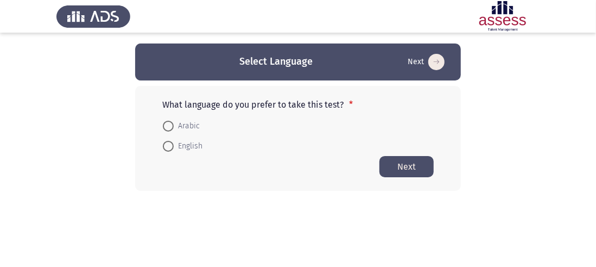
click at [171, 125] on span at bounding box center [168, 126] width 11 height 11
click at [171, 125] on input "Arabic" at bounding box center [168, 126] width 11 height 11
radio input "true"
click at [422, 172] on button "Next" at bounding box center [407, 165] width 54 height 21
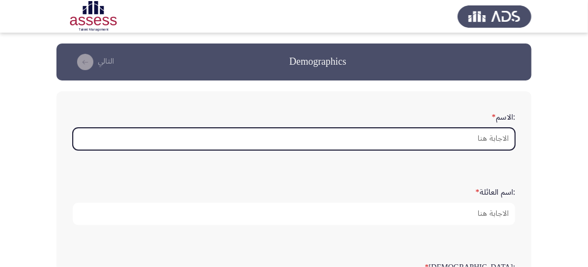
click at [493, 134] on input ":الاسم *" at bounding box center [294, 139] width 443 height 22
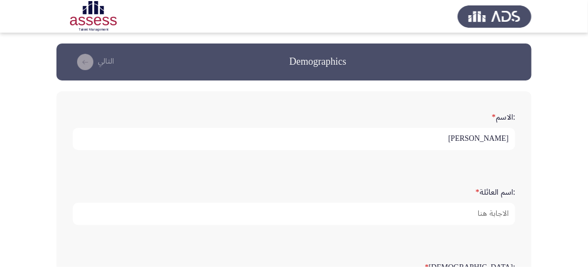
type input "[PERSON_NAME]"
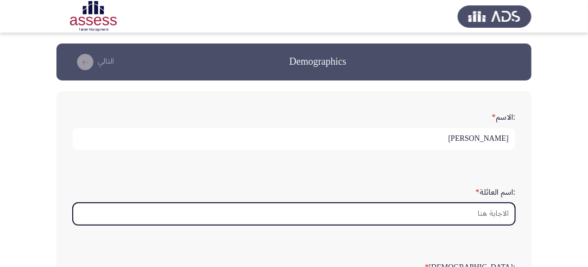
click at [447, 208] on input ":اسم العائلة *" at bounding box center [294, 214] width 443 height 22
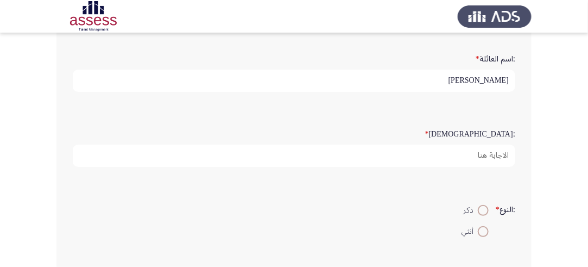
scroll to position [138, 0]
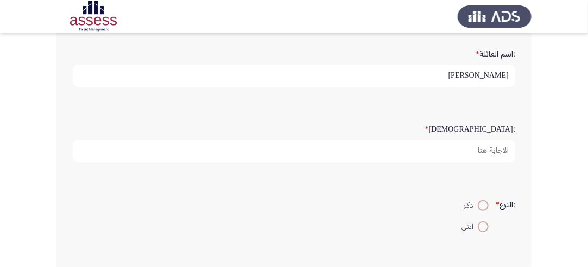
type input "[PERSON_NAME]"
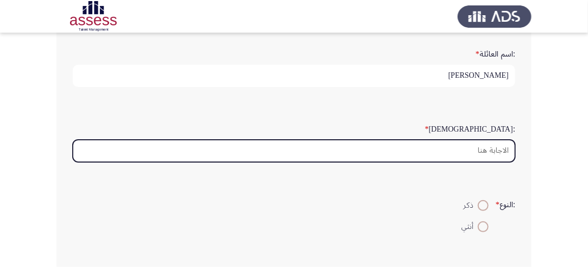
click at [486, 144] on input ":السن *" at bounding box center [294, 151] width 443 height 22
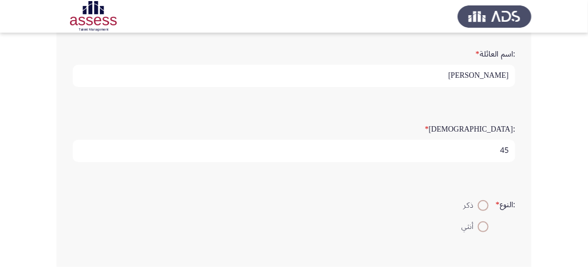
type input "45"
click at [482, 209] on span at bounding box center [483, 205] width 11 height 11
click at [482, 209] on input "ذكر" at bounding box center [483, 205] width 11 height 11
radio input "true"
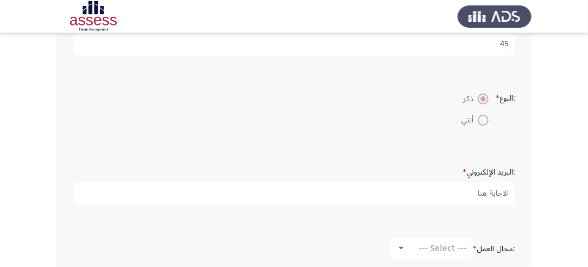
scroll to position [266, 0]
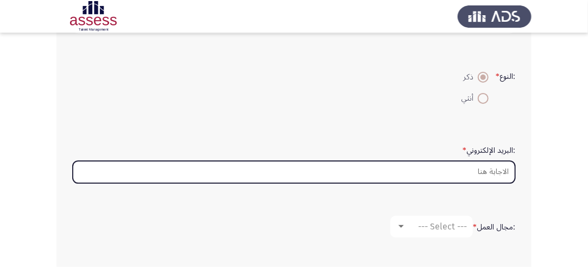
click at [487, 173] on input ":البريد الإلكتروني *" at bounding box center [294, 172] width 443 height 22
type input "a"
click at [489, 167] on input "eldalgamony.ahmed" at bounding box center [294, 172] width 443 height 22
click at [513, 168] on input "eldalgamonyahmed" at bounding box center [294, 172] width 443 height 22
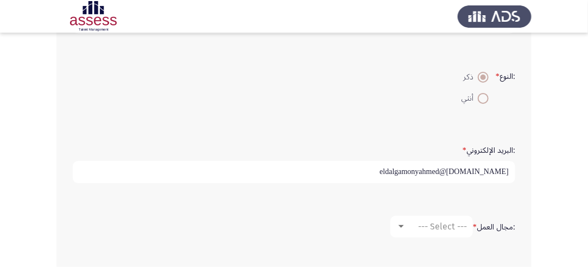
click at [482, 169] on input "[DOMAIN_NAME]@eldalgamonyahmed" at bounding box center [294, 172] width 443 height 22
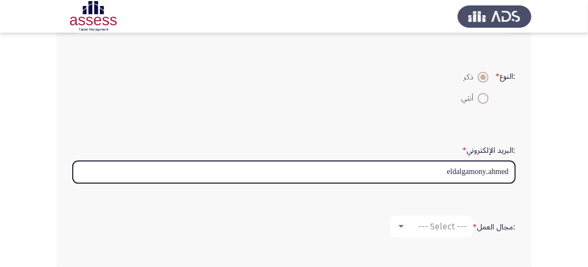
click at [489, 170] on input "eldalgamony.ahmed" at bounding box center [294, 172] width 443 height 22
click at [507, 169] on input "eldalgamonyahmed" at bounding box center [294, 172] width 443 height 22
click at [510, 169] on input "@eldalgamonyahmed" at bounding box center [294, 172] width 443 height 22
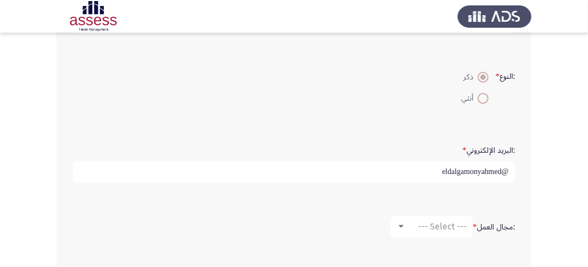
scroll to position [3, 0]
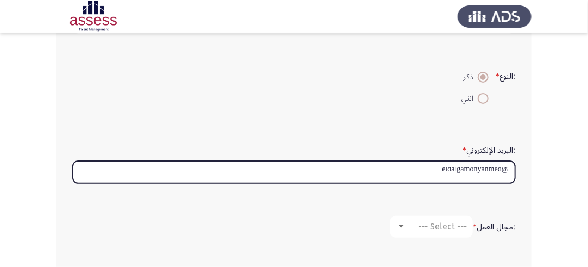
click at [506, 166] on input "@eldalgamonyahmed" at bounding box center [294, 172] width 443 height 22
click at [422, 161] on input "@eldalgamonyahmed" at bounding box center [294, 172] width 443 height 22
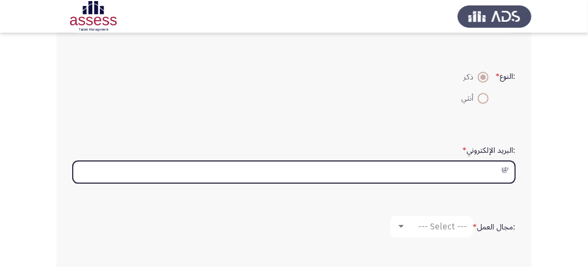
click at [507, 166] on input "@" at bounding box center [294, 172] width 443 height 22
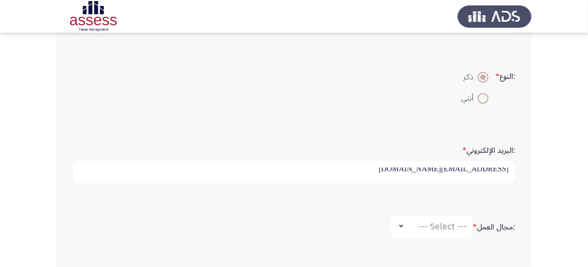
type input "[EMAIL_ADDRESS][DOMAIN_NAME]"
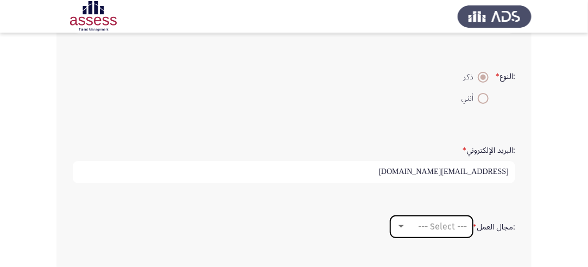
click at [428, 221] on span "--- Select ---" at bounding box center [442, 226] width 49 height 10
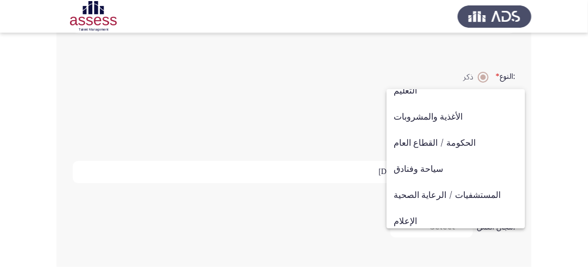
scroll to position [356, 0]
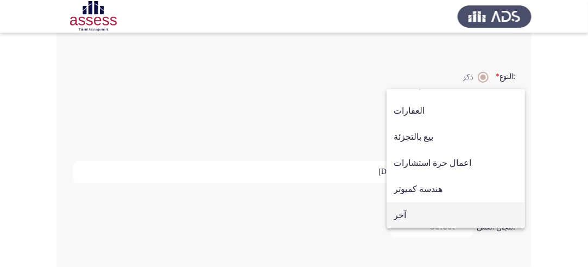
click at [474, 219] on span "آخر" at bounding box center [456, 215] width 124 height 26
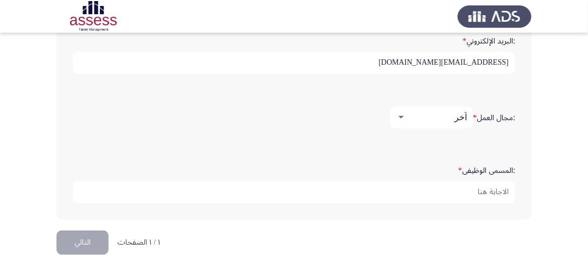
scroll to position [379, 0]
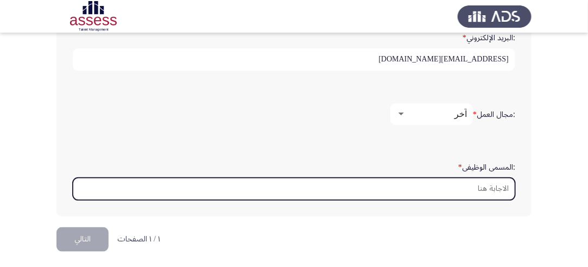
click at [488, 183] on input ":المسمى الوظيفى *" at bounding box center [294, 189] width 443 height 22
type input "v"
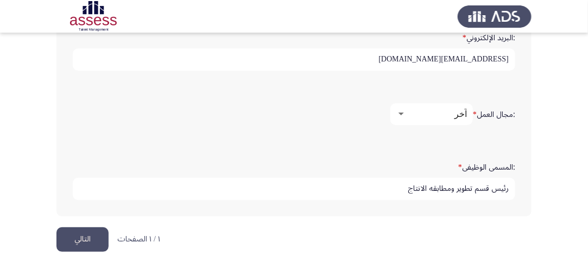
type input "رئيس قسم تطوير ومطابقه الانتاج"
click at [59, 241] on button "التالي" at bounding box center [82, 239] width 52 height 24
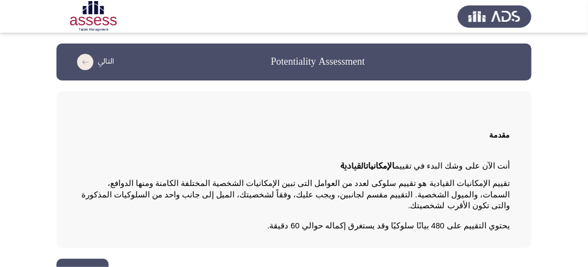
scroll to position [15, 0]
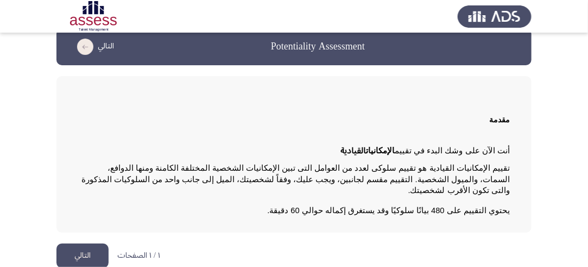
click at [78, 244] on button "التالي" at bounding box center [82, 255] width 52 height 24
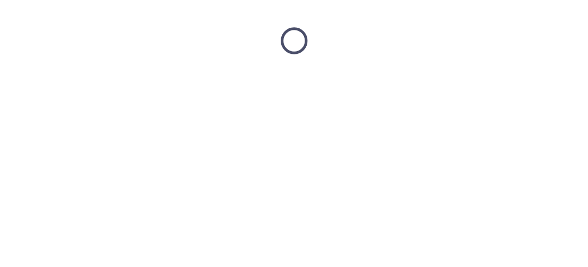
scroll to position [0, 0]
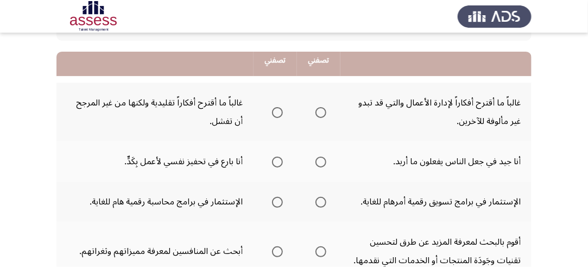
scroll to position [109, 0]
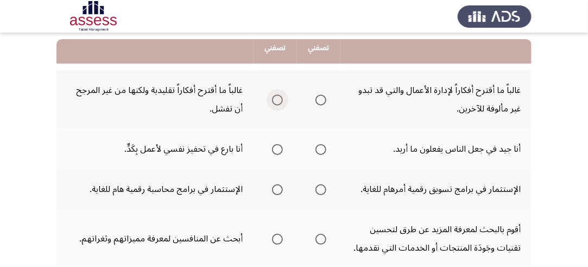
click at [274, 99] on span "Select an option" at bounding box center [277, 100] width 11 height 11
click at [274, 99] on input "Select an option" at bounding box center [277, 100] width 11 height 11
click at [318, 147] on span "Select an option" at bounding box center [321, 149] width 11 height 11
click at [318, 147] on input "Select an option" at bounding box center [321, 149] width 11 height 11
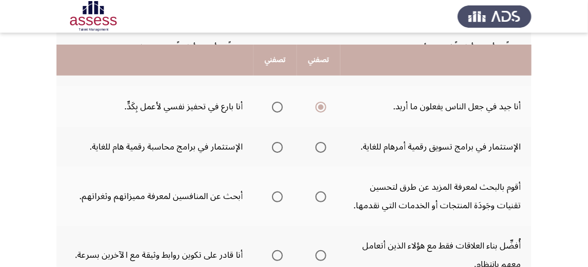
scroll to position [163, 0]
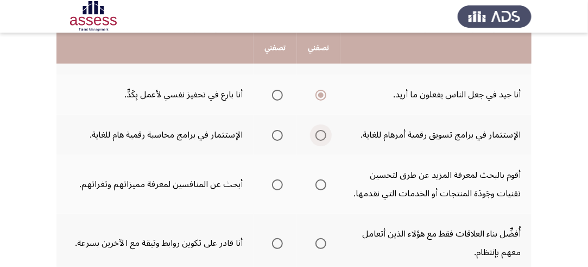
click at [320, 134] on span "Select an option" at bounding box center [321, 135] width 11 height 11
click at [320, 134] on input "Select an option" at bounding box center [321, 135] width 11 height 11
click at [321, 185] on span "Select an option" at bounding box center [321, 184] width 11 height 11
click at [321, 185] on input "Select an option" at bounding box center [321, 184] width 11 height 11
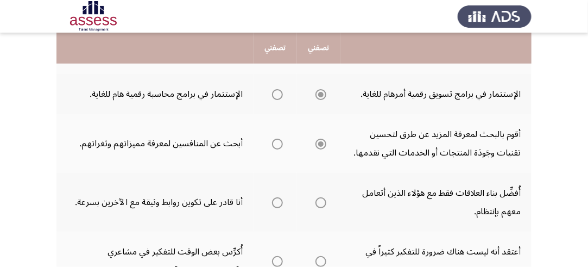
scroll to position [217, 0]
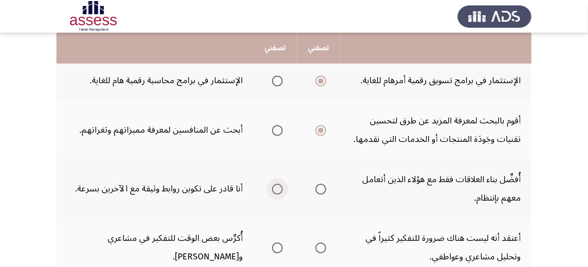
click at [280, 186] on span "Select an option" at bounding box center [277, 189] width 11 height 11
click at [280, 186] on input "Select an option" at bounding box center [277, 189] width 11 height 11
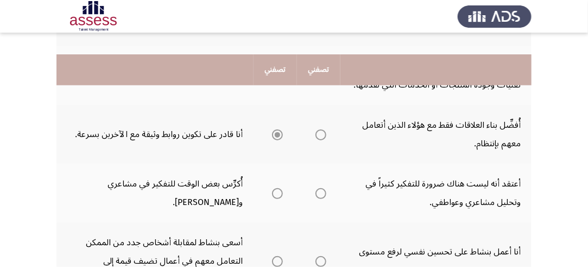
scroll to position [326, 0]
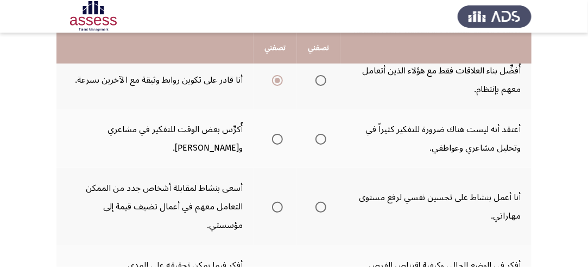
click at [279, 136] on span "Select an option" at bounding box center [277, 139] width 11 height 11
click at [279, 136] on input "Select an option" at bounding box center [277, 139] width 11 height 11
click at [279, 202] on span "Select an option" at bounding box center [277, 207] width 11 height 11
click at [279, 202] on input "Select an option" at bounding box center [277, 207] width 11 height 11
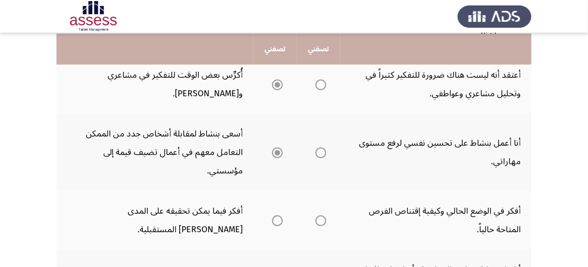
scroll to position [435, 0]
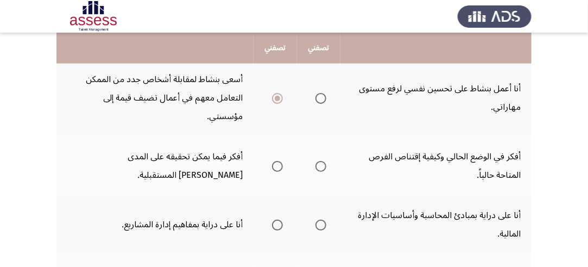
click at [278, 161] on span "Select an option" at bounding box center [277, 166] width 11 height 11
click at [278, 161] on input "Select an option" at bounding box center [277, 166] width 11 height 11
click at [279, 219] on span "Select an option" at bounding box center [277, 224] width 11 height 11
click at [279, 219] on input "Select an option" at bounding box center [277, 224] width 11 height 11
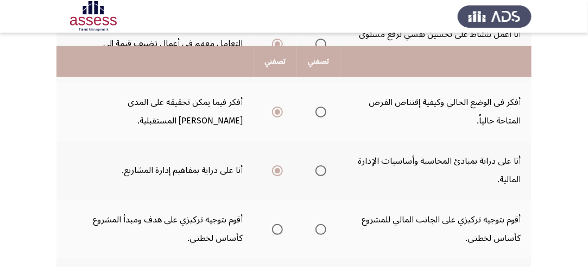
scroll to position [543, 0]
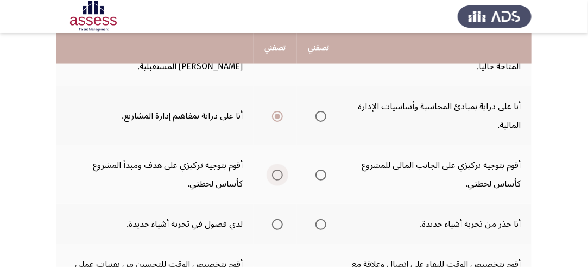
click at [278, 169] on span "Select an option" at bounding box center [277, 174] width 11 height 11
click at [278, 169] on input "Select an option" at bounding box center [277, 174] width 11 height 11
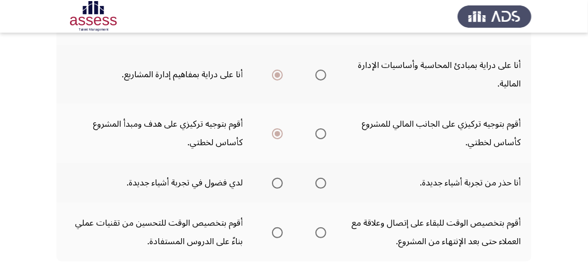
scroll to position [598, 0]
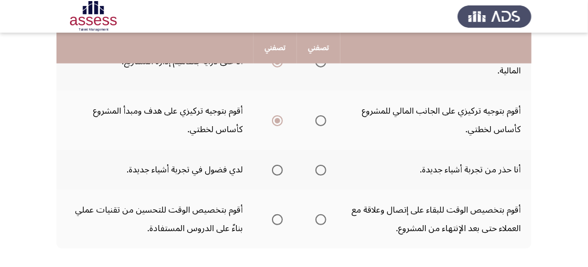
click at [278, 165] on span "Select an option" at bounding box center [277, 170] width 11 height 11
click at [278, 165] on input "Select an option" at bounding box center [277, 170] width 11 height 11
click at [322, 214] on span "Select an option" at bounding box center [321, 219] width 11 height 11
click at [322, 214] on input "Select an option" at bounding box center [321, 219] width 11 height 11
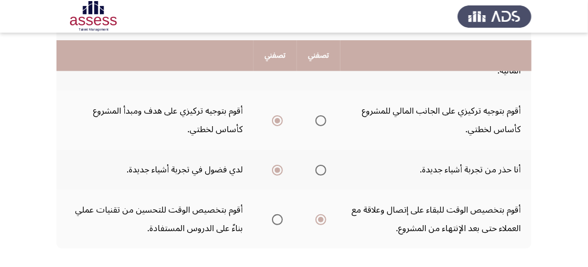
scroll to position [633, 0]
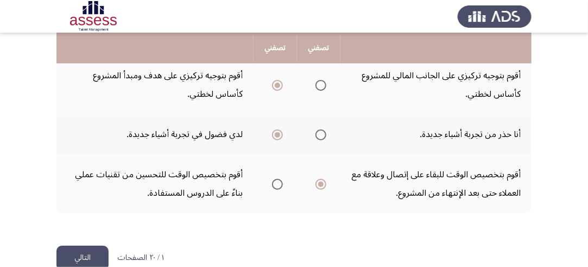
click at [91, 246] on button "التالي" at bounding box center [82, 258] width 52 height 24
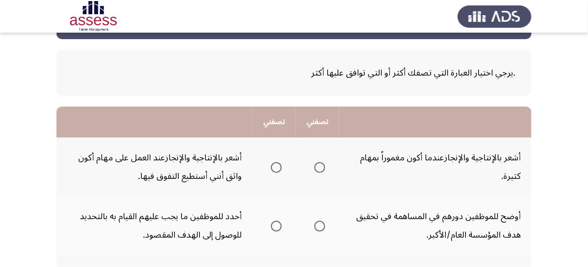
scroll to position [54, 0]
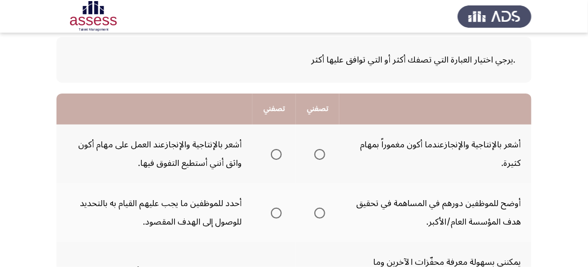
click at [279, 154] on span "Select an option" at bounding box center [276, 154] width 11 height 11
click at [279, 154] on input "Select an option" at bounding box center [276, 154] width 11 height 11
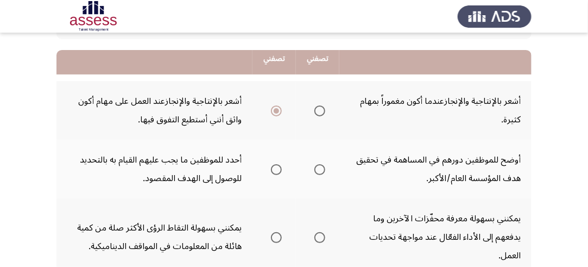
scroll to position [109, 0]
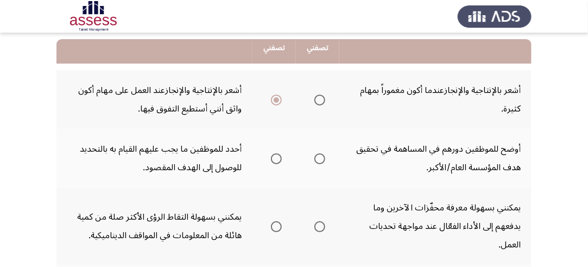
click at [323, 158] on span "Select an option" at bounding box center [320, 158] width 11 height 11
click at [323, 158] on input "Select an option" at bounding box center [320, 158] width 11 height 11
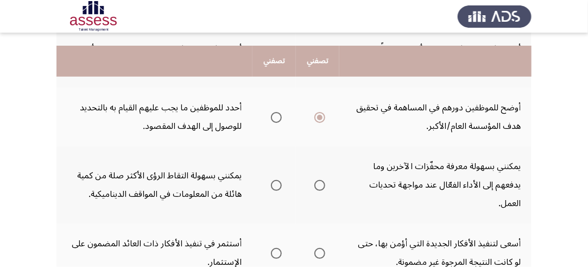
scroll to position [163, 0]
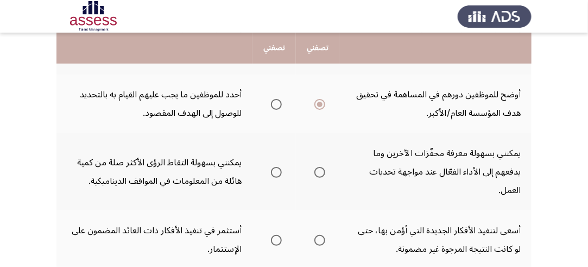
click at [321, 170] on span "Select an option" at bounding box center [320, 172] width 11 height 11
click at [321, 170] on input "Select an option" at bounding box center [320, 172] width 11 height 11
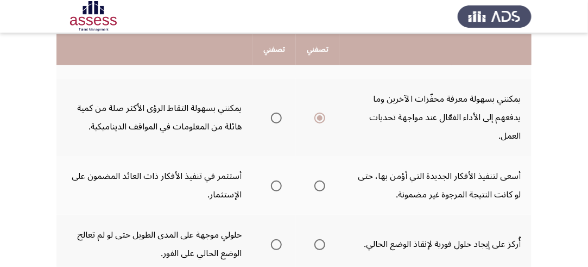
scroll to position [272, 0]
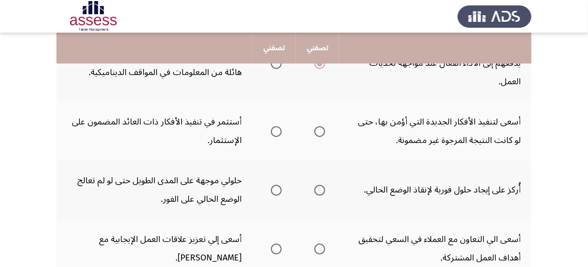
click at [279, 131] on span "Select an option" at bounding box center [276, 131] width 11 height 11
click at [279, 131] on input "Select an option" at bounding box center [276, 131] width 11 height 11
click at [323, 188] on span "Select an option" at bounding box center [320, 190] width 11 height 11
click at [323, 188] on input "Select an option" at bounding box center [320, 190] width 11 height 11
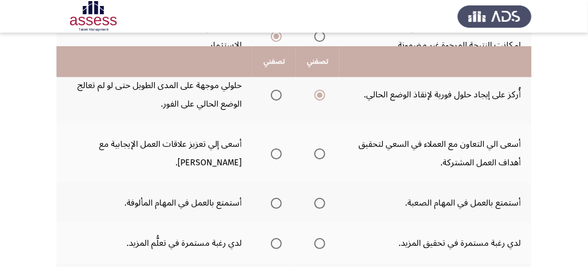
scroll to position [380, 0]
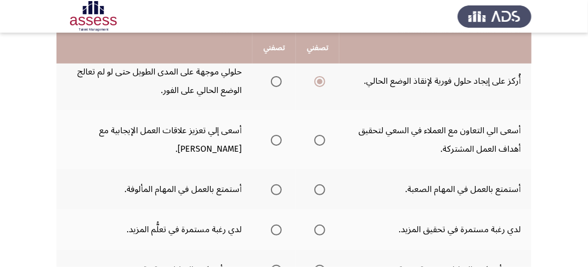
click at [321, 139] on span "Select an option" at bounding box center [320, 140] width 11 height 11
click at [321, 139] on input "Select an option" at bounding box center [320, 140] width 11 height 11
click at [318, 190] on span "Select an option" at bounding box center [320, 189] width 11 height 11
click at [318, 190] on input "Select an option" at bounding box center [320, 189] width 11 height 11
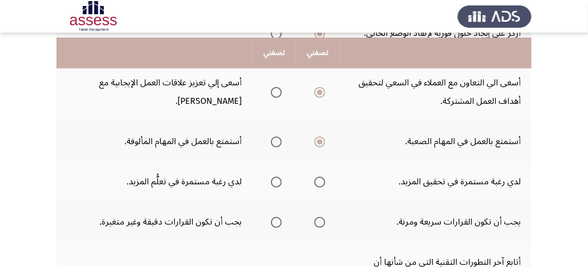
scroll to position [435, 0]
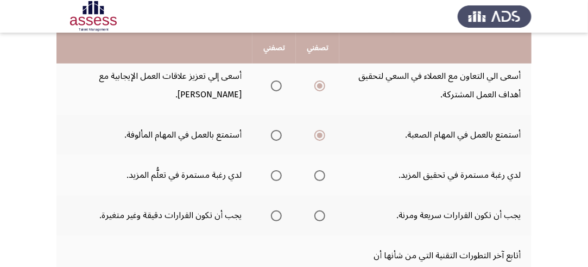
click at [322, 173] on span "Select an option" at bounding box center [320, 175] width 11 height 11
click at [322, 173] on input "Select an option" at bounding box center [320, 175] width 11 height 11
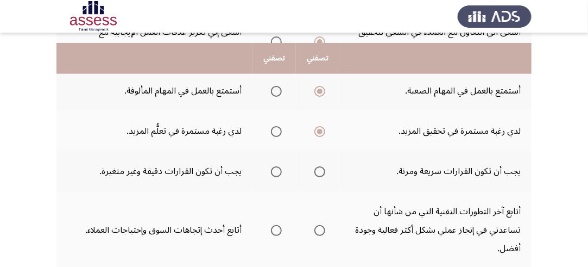
scroll to position [489, 0]
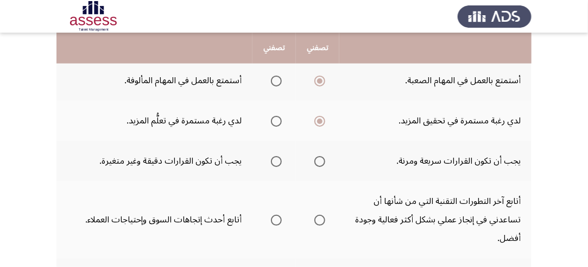
click at [323, 159] on span "Select an option" at bounding box center [320, 161] width 11 height 11
click at [323, 159] on input "Select an option" at bounding box center [320, 161] width 11 height 11
click at [278, 158] on span "Select an option" at bounding box center [276, 161] width 11 height 11
click at [278, 158] on input "Select an option" at bounding box center [276, 161] width 11 height 11
click at [278, 215] on span "Select an option" at bounding box center [276, 220] width 11 height 11
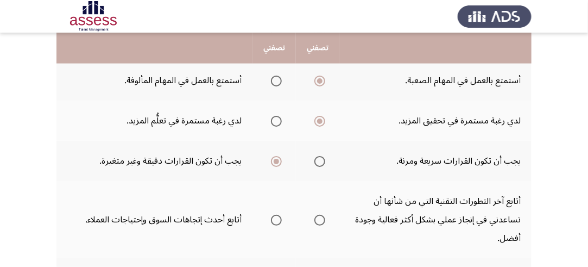
click at [278, 215] on input "Select an option" at bounding box center [276, 220] width 11 height 11
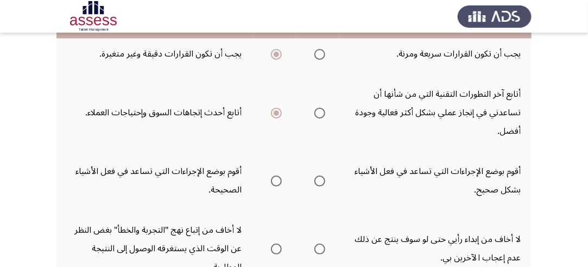
scroll to position [598, 0]
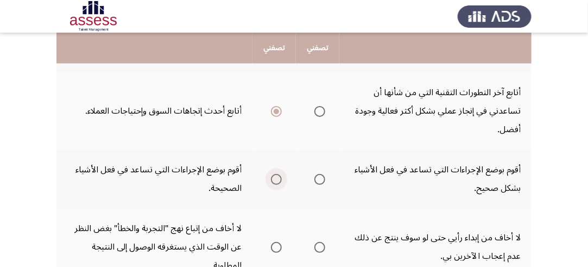
click at [278, 177] on span "Select an option" at bounding box center [276, 179] width 11 height 11
click at [278, 177] on input "Select an option" at bounding box center [276, 179] width 11 height 11
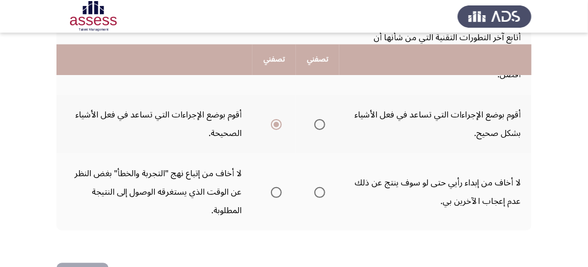
scroll to position [688, 0]
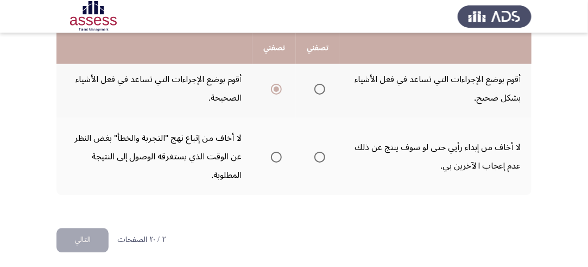
click at [321, 153] on span "Select an option" at bounding box center [320, 157] width 11 height 11
click at [321, 153] on input "Select an option" at bounding box center [320, 157] width 11 height 11
drag, startPoint x: 80, startPoint y: 233, endPoint x: 86, endPoint y: 232, distance: 5.5
click at [80, 233] on button "التالي" at bounding box center [82, 240] width 52 height 24
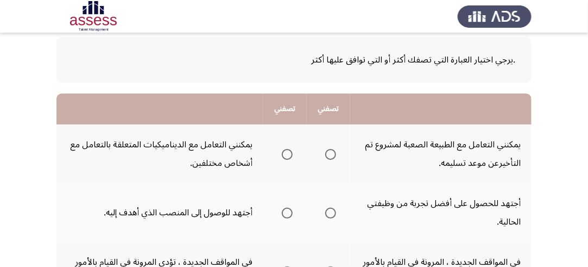
scroll to position [109, 0]
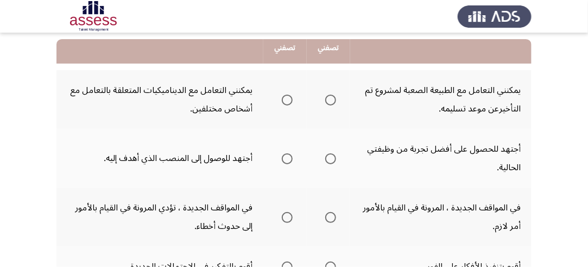
click at [336, 98] on span "Select an option" at bounding box center [330, 100] width 11 height 11
click at [336, 98] on input "Select an option" at bounding box center [330, 100] width 11 height 11
click at [290, 156] on span "Select an option" at bounding box center [287, 158] width 11 height 11
click at [290, 156] on input "Select an option" at bounding box center [287, 158] width 11 height 11
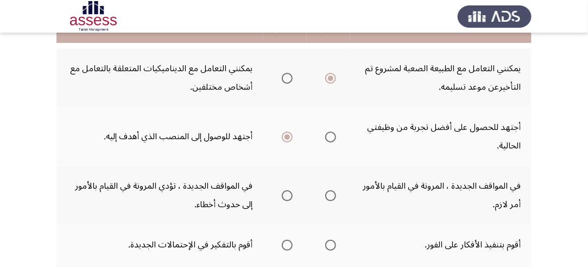
scroll to position [163, 0]
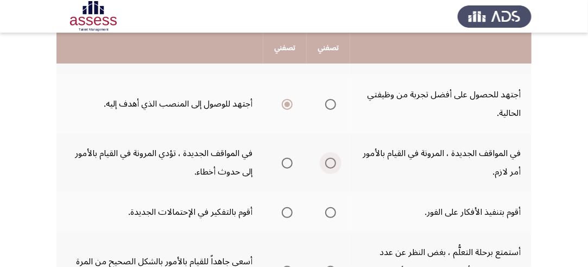
click at [329, 161] on span "Select an option" at bounding box center [330, 163] width 11 height 11
click at [329, 161] on input "Select an option" at bounding box center [330, 163] width 11 height 11
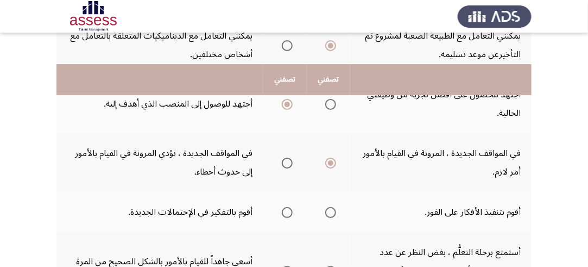
scroll to position [217, 0]
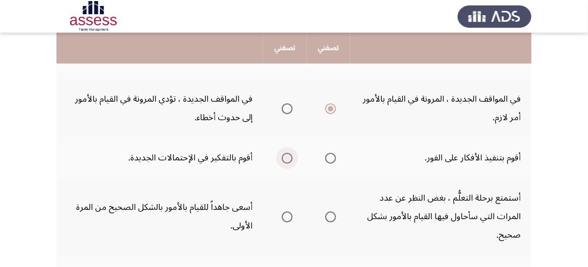
click at [285, 155] on span "Select an option" at bounding box center [287, 158] width 11 height 11
click at [285, 155] on input "Select an option" at bounding box center [287, 158] width 11 height 11
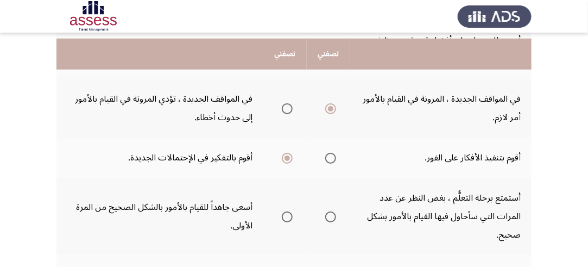
scroll to position [272, 0]
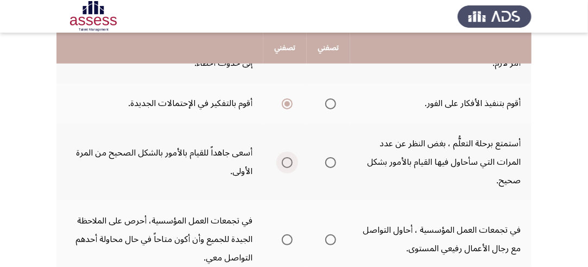
click at [287, 162] on span "Select an option" at bounding box center [287, 162] width 11 height 11
click at [287, 162] on input "Select an option" at bounding box center [287, 162] width 11 height 11
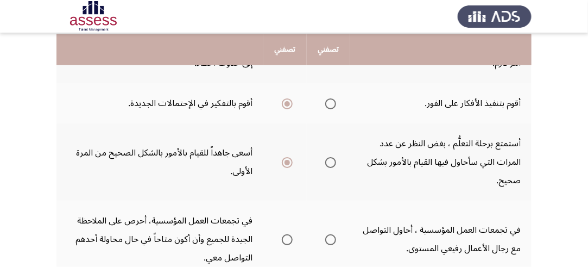
scroll to position [326, 0]
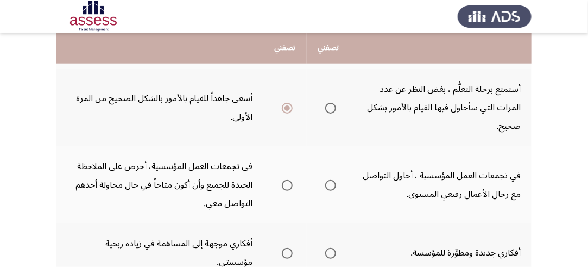
click at [329, 183] on span "Select an option" at bounding box center [330, 185] width 11 height 11
click at [329, 183] on input "Select an option" at bounding box center [330, 185] width 11 height 11
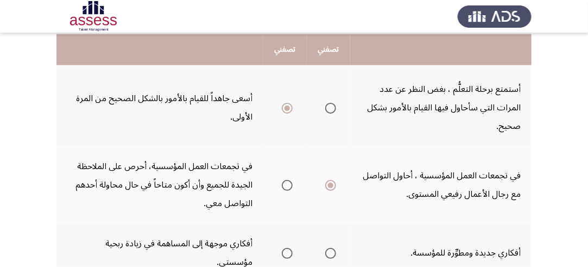
scroll to position [380, 0]
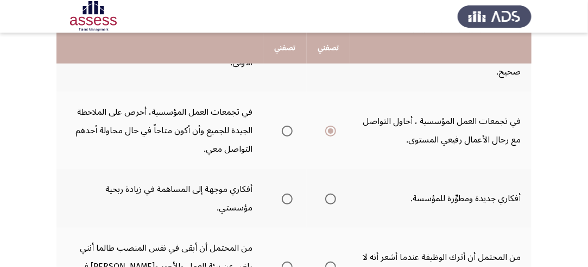
click at [287, 193] on span "Select an option" at bounding box center [287, 198] width 11 height 11
click at [287, 193] on input "Select an option" at bounding box center [287, 198] width 11 height 11
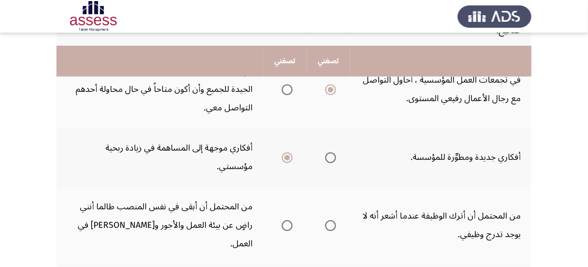
scroll to position [435, 0]
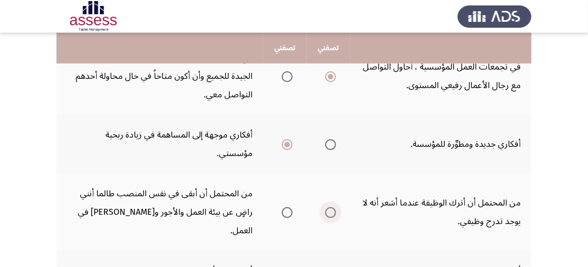
click at [328, 207] on span "Select an option" at bounding box center [330, 212] width 11 height 11
click at [328, 207] on input "Select an option" at bounding box center [330, 212] width 11 height 11
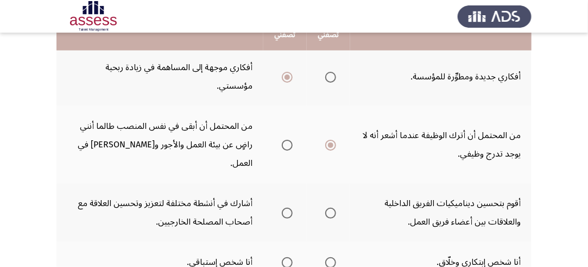
scroll to position [489, 0]
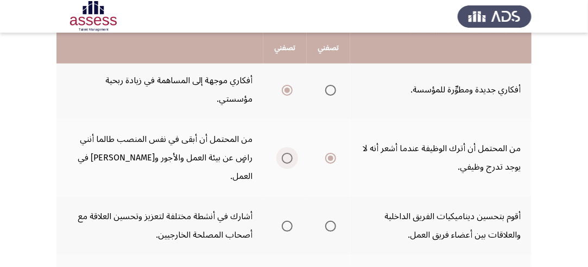
click at [285, 153] on span "Select an option" at bounding box center [287, 158] width 11 height 11
click at [285, 153] on input "Select an option" at bounding box center [287, 158] width 11 height 11
click at [331, 221] on span "Select an option" at bounding box center [330, 226] width 11 height 11
click at [331, 221] on input "Select an option" at bounding box center [330, 226] width 11 height 11
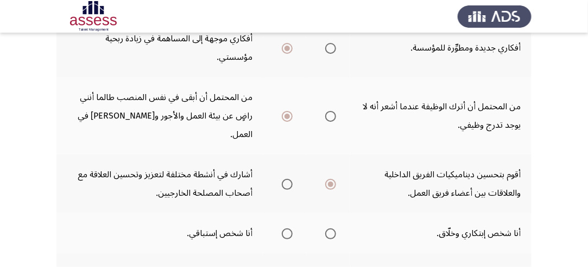
scroll to position [543, 0]
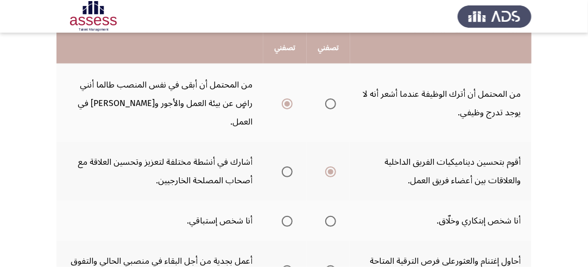
click at [329, 216] on span "Select an option" at bounding box center [330, 221] width 11 height 11
click at [329, 216] on input "Select an option" at bounding box center [330, 221] width 11 height 11
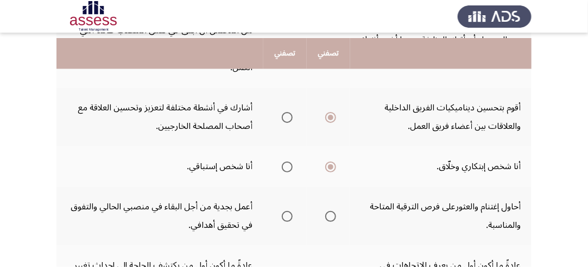
scroll to position [652, 0]
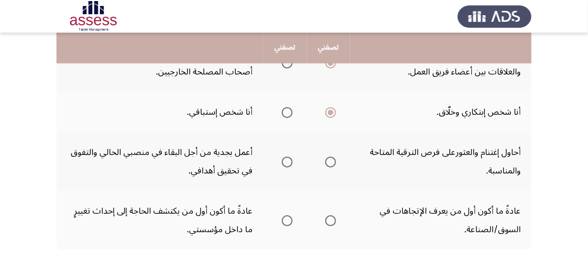
click at [328, 156] on span "Select an option" at bounding box center [330, 161] width 11 height 11
click at [328, 156] on input "Select an option" at bounding box center [330, 161] width 11 height 11
click at [327, 215] on span "Select an option" at bounding box center [330, 220] width 11 height 11
click at [327, 215] on input "Select an option" at bounding box center [330, 220] width 11 height 11
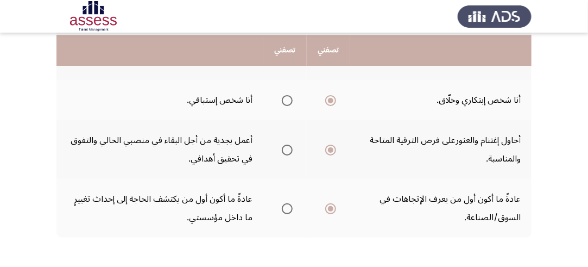
scroll to position [669, 0]
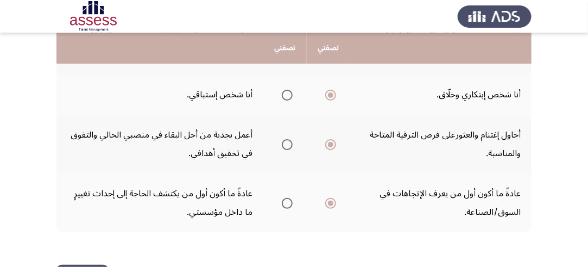
drag, startPoint x: 87, startPoint y: 231, endPoint x: 101, endPoint y: 228, distance: 14.5
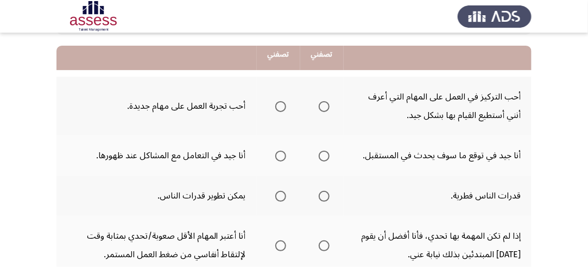
scroll to position [109, 0]
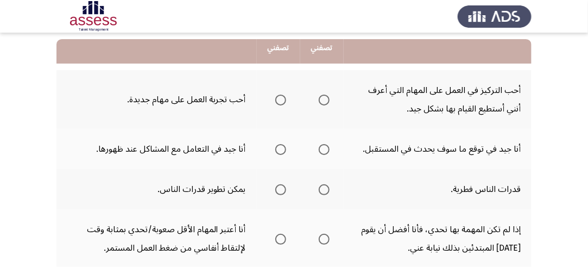
click at [283, 98] on span "Select an option" at bounding box center [280, 100] width 11 height 11
click at [283, 98] on input "Select an option" at bounding box center [280, 100] width 11 height 11
click at [281, 146] on span "Select an option" at bounding box center [280, 149] width 11 height 11
click at [281, 146] on input "Select an option" at bounding box center [280, 149] width 11 height 11
click at [281, 187] on span "Select an option" at bounding box center [280, 189] width 11 height 11
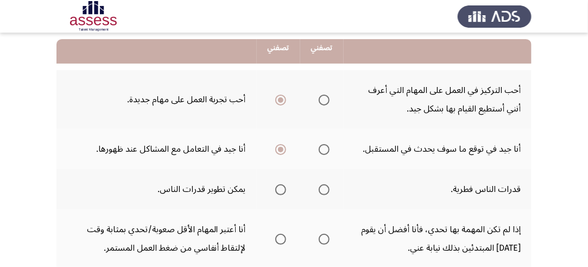
click at [281, 187] on input "Select an option" at bounding box center [280, 189] width 11 height 11
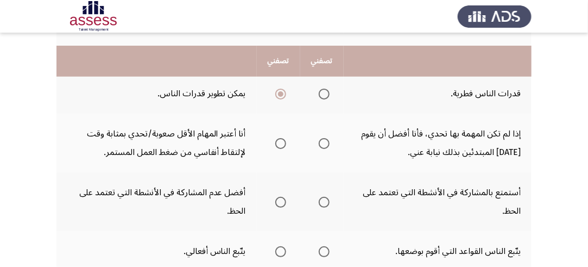
scroll to position [217, 0]
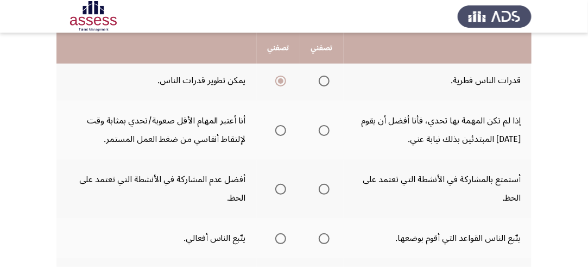
click at [281, 127] on span "Select an option" at bounding box center [280, 130] width 11 height 11
click at [281, 127] on input "Select an option" at bounding box center [280, 130] width 11 height 11
click at [280, 189] on span "Select an option" at bounding box center [280, 189] width 11 height 11
click at [280, 189] on input "Select an option" at bounding box center [280, 189] width 11 height 11
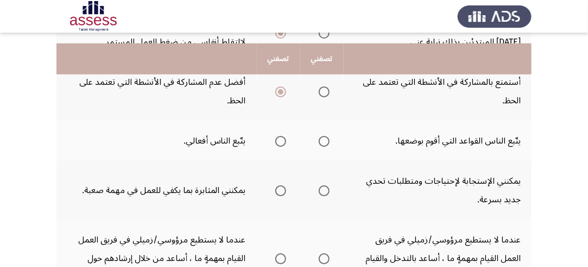
scroll to position [326, 0]
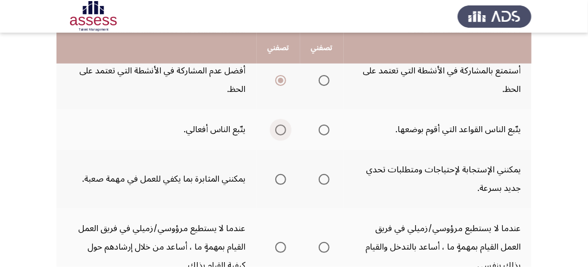
click at [280, 128] on span "Select an option" at bounding box center [280, 129] width 11 height 11
click at [280, 128] on input "Select an option" at bounding box center [280, 129] width 11 height 11
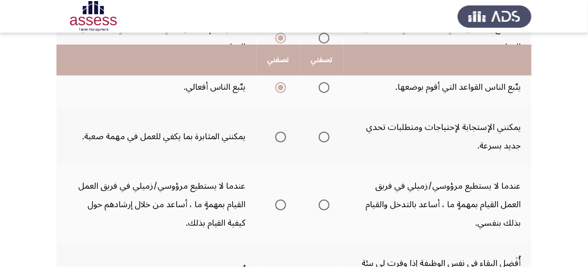
scroll to position [380, 0]
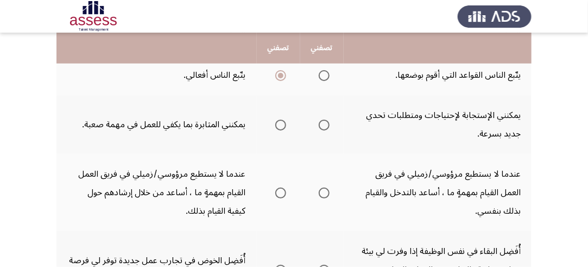
click at [326, 122] on span "Select an option" at bounding box center [324, 125] width 11 height 11
click at [326, 122] on input "Select an option" at bounding box center [324, 125] width 11 height 11
click at [281, 191] on span "Select an option" at bounding box center [280, 192] width 11 height 11
click at [281, 191] on input "Select an option" at bounding box center [280, 192] width 11 height 11
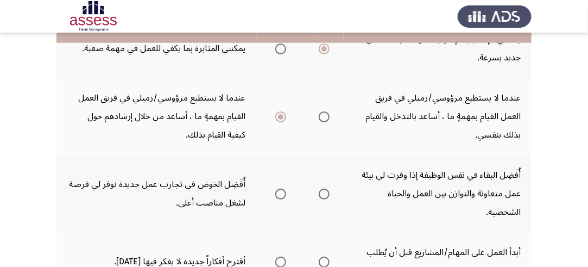
scroll to position [489, 0]
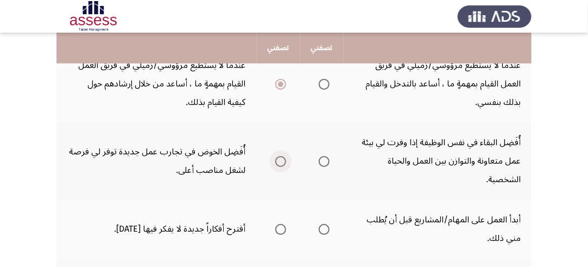
click at [279, 157] on span "Select an option" at bounding box center [280, 161] width 11 height 11
click at [279, 157] on input "Select an option" at bounding box center [280, 161] width 11 height 11
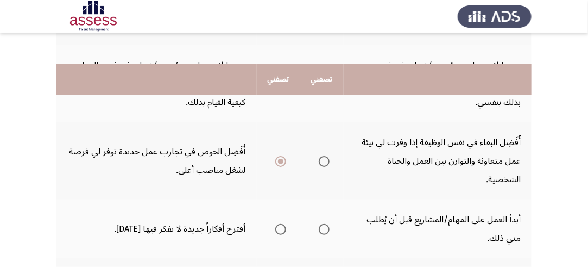
scroll to position [543, 0]
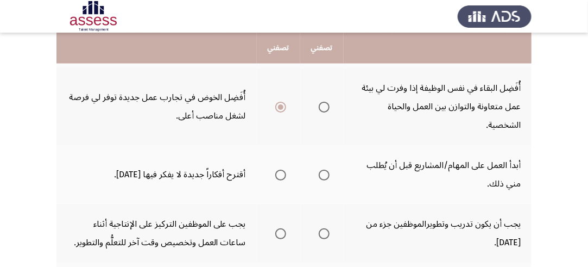
click at [281, 170] on span "Select an option" at bounding box center [280, 174] width 11 height 11
click at [281, 170] on input "Select an option" at bounding box center [280, 174] width 11 height 11
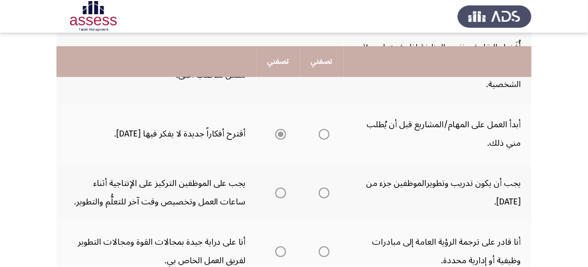
scroll to position [598, 0]
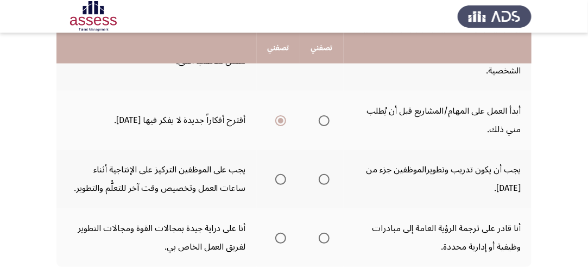
click at [279, 174] on span "Select an option" at bounding box center [280, 179] width 11 height 11
click at [279, 174] on input "Select an option" at bounding box center [280, 179] width 11 height 11
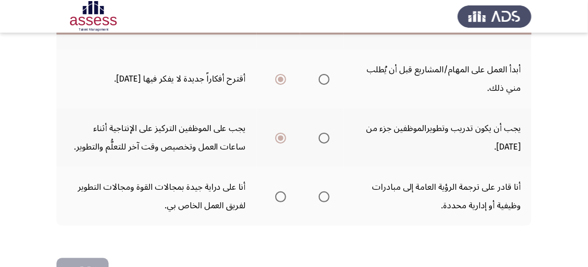
scroll to position [652, 0]
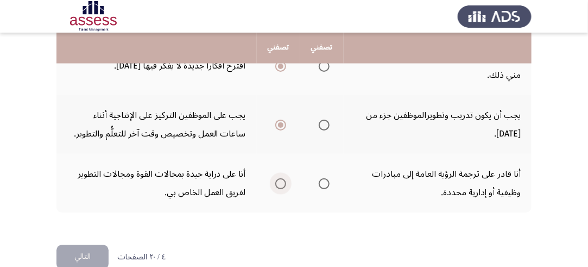
click at [279, 180] on span "Select an option" at bounding box center [280, 183] width 11 height 11
click at [279, 180] on input "Select an option" at bounding box center [280, 183] width 11 height 11
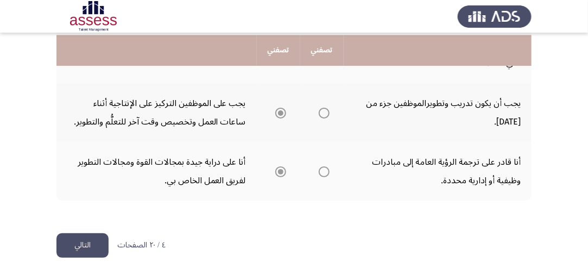
scroll to position [669, 0]
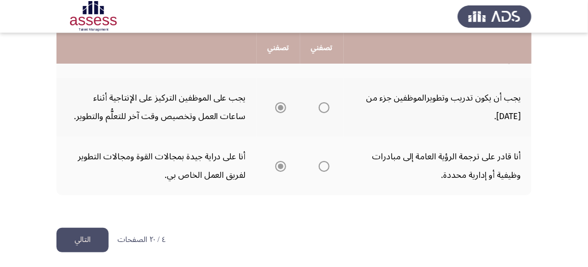
click at [80, 234] on button "التالي" at bounding box center [82, 240] width 52 height 24
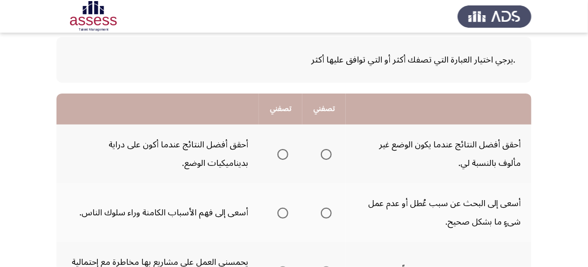
scroll to position [109, 0]
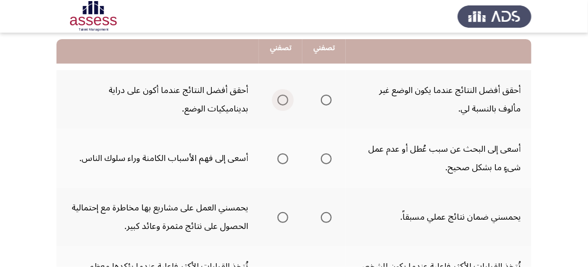
click at [285, 100] on span "Select an option" at bounding box center [283, 100] width 11 height 11
click at [285, 100] on input "Select an option" at bounding box center [283, 100] width 11 height 11
click at [329, 158] on span "Select an option" at bounding box center [326, 158] width 11 height 11
click at [329, 158] on input "Select an option" at bounding box center [326, 158] width 11 height 11
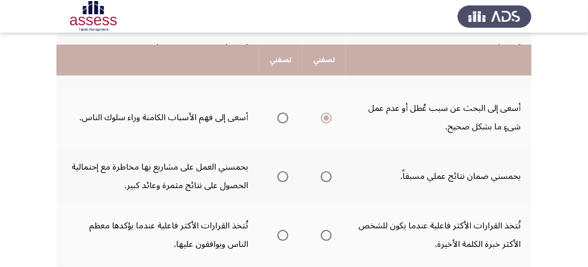
scroll to position [163, 0]
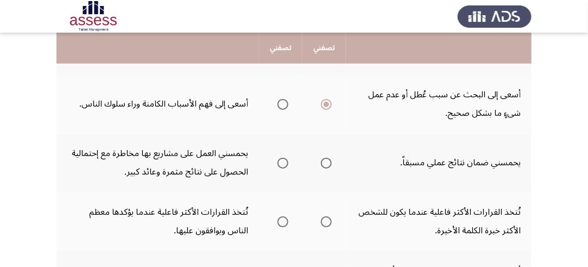
click at [279, 160] on span "Select an option" at bounding box center [283, 163] width 11 height 11
click at [279, 160] on input "Select an option" at bounding box center [283, 163] width 11 height 11
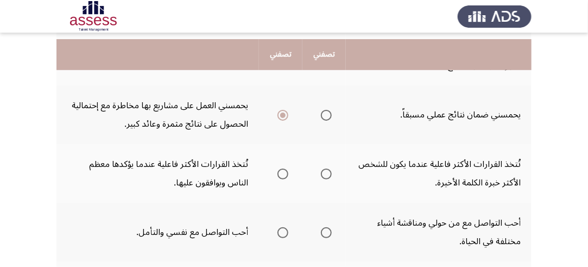
scroll to position [217, 0]
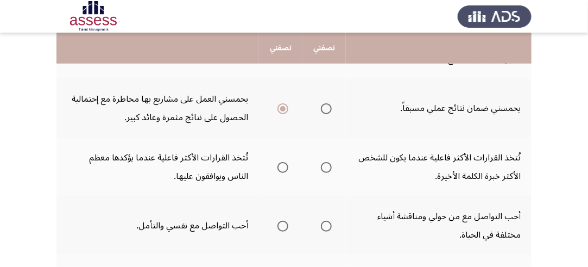
click at [283, 166] on span "Select an option" at bounding box center [283, 167] width 11 height 11
click at [283, 166] on input "Select an option" at bounding box center [283, 167] width 11 height 11
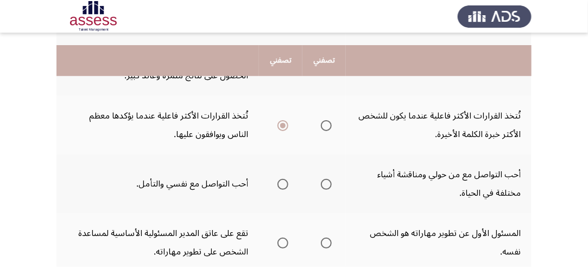
scroll to position [272, 0]
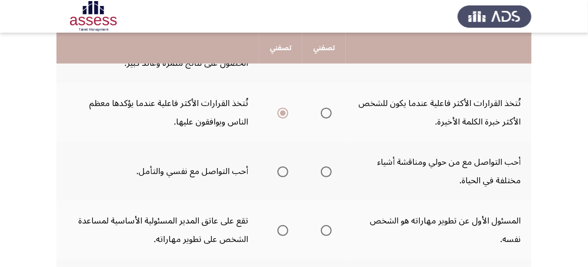
click at [332, 170] on th at bounding box center [324, 171] width 43 height 59
click at [324, 171] on span "Select an option" at bounding box center [326, 171] width 11 height 11
click at [324, 171] on input "Select an option" at bounding box center [326, 171] width 11 height 11
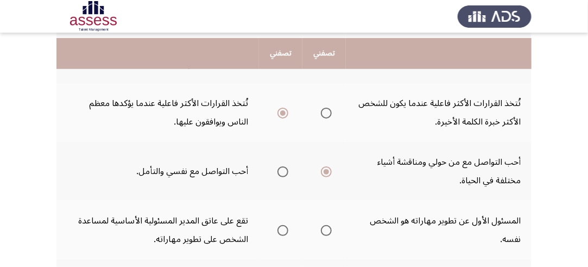
scroll to position [326, 0]
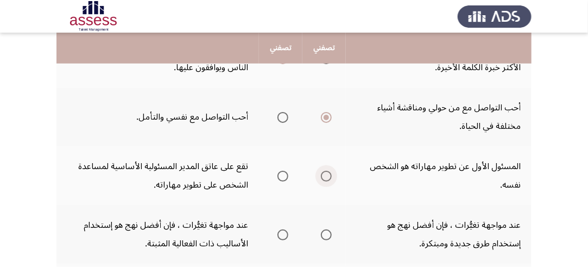
click at [325, 173] on span "Select an option" at bounding box center [326, 176] width 11 height 11
click at [325, 173] on input "Select an option" at bounding box center [326, 176] width 11 height 11
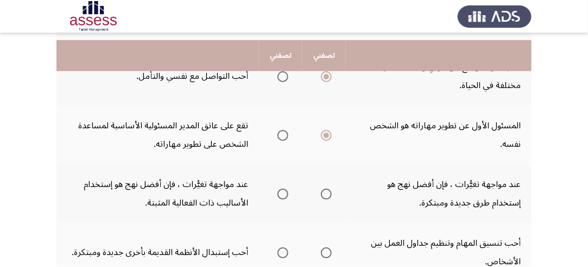
scroll to position [380, 0]
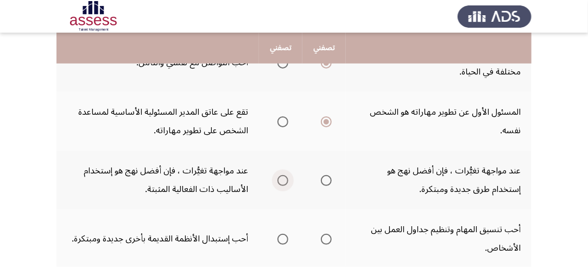
click at [281, 178] on span "Select an option" at bounding box center [283, 180] width 11 height 11
click at [281, 178] on input "Select an option" at bounding box center [283, 180] width 11 height 11
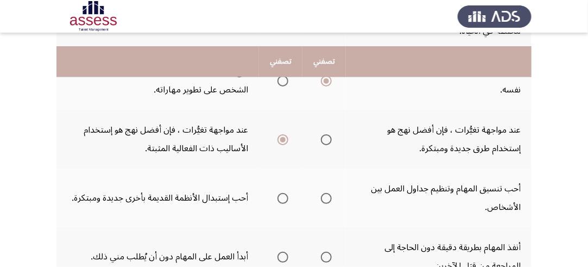
scroll to position [435, 0]
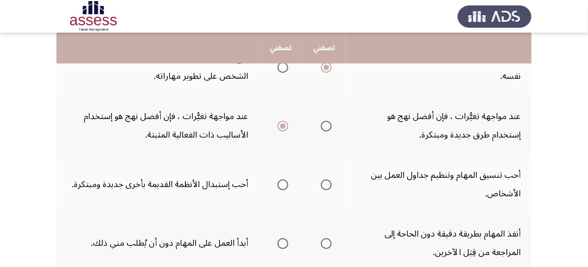
click at [330, 183] on span "Select an option" at bounding box center [326, 184] width 11 height 11
click at [330, 183] on input "Select an option" at bounding box center [326, 184] width 11 height 11
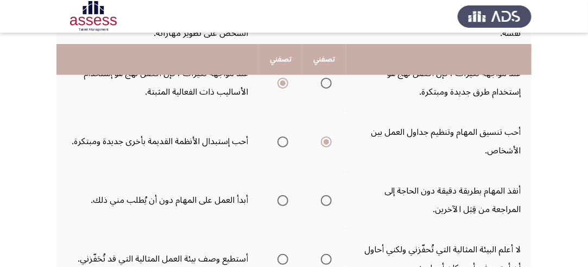
scroll to position [489, 0]
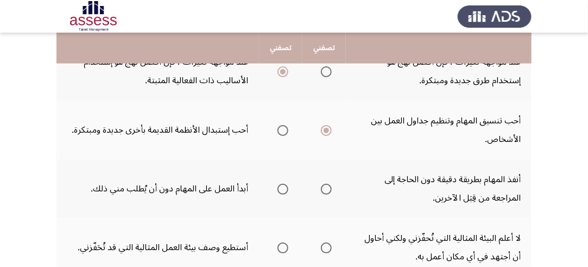
click at [285, 186] on span "Select an option" at bounding box center [283, 189] width 11 height 11
click at [285, 186] on input "Select an option" at bounding box center [283, 189] width 11 height 11
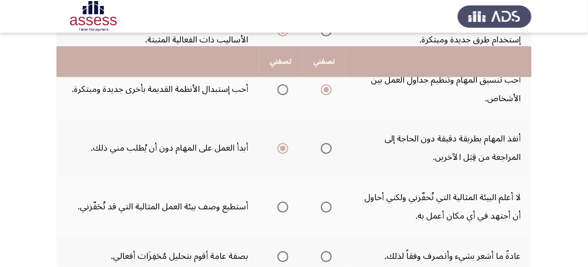
scroll to position [543, 0]
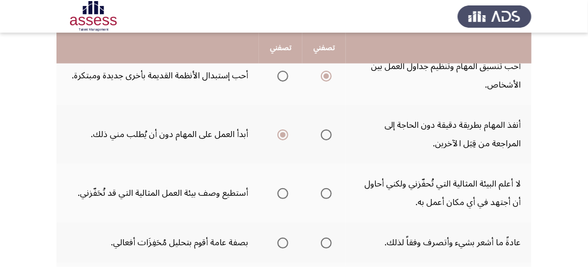
click at [285, 189] on span "Select an option" at bounding box center [283, 193] width 11 height 11
click at [285, 189] on input "Select an option" at bounding box center [283, 193] width 11 height 11
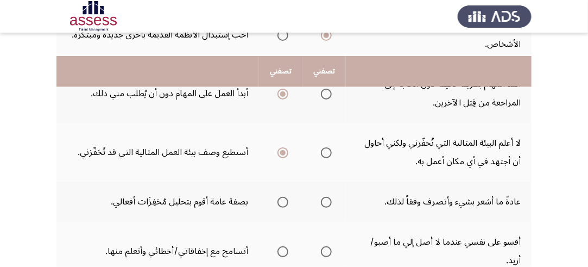
scroll to position [651, 0]
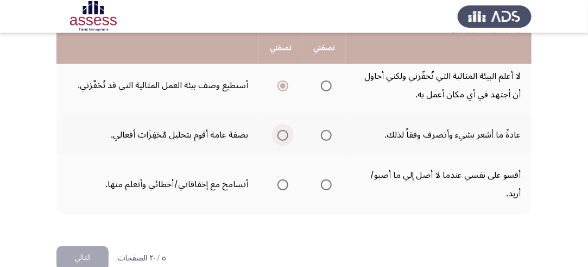
click at [286, 130] on span "Select an option" at bounding box center [283, 135] width 11 height 11
click at [286, 130] on input "Select an option" at bounding box center [283, 135] width 11 height 11
click at [325, 179] on span "Select an option" at bounding box center [326, 184] width 11 height 11
click at [325, 179] on input "Select an option" at bounding box center [326, 184] width 11 height 11
click at [94, 246] on button "التالي" at bounding box center [82, 258] width 52 height 24
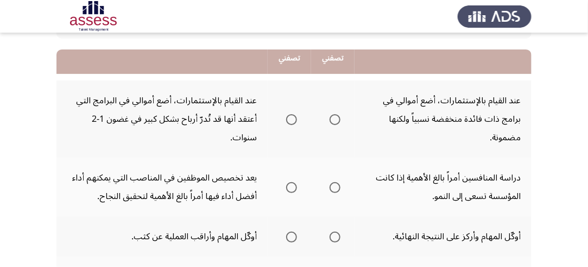
scroll to position [109, 0]
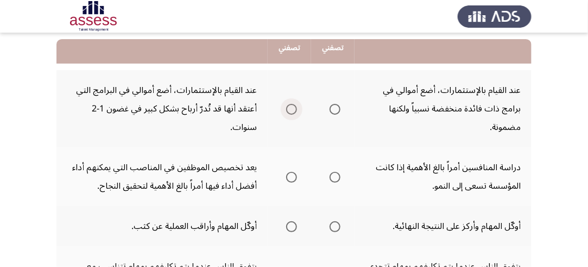
click at [296, 108] on span "Select an option" at bounding box center [291, 109] width 11 height 11
click at [296, 108] on input "Select an option" at bounding box center [291, 109] width 11 height 11
click at [293, 174] on span "Select an option" at bounding box center [291, 177] width 11 height 11
click at [293, 174] on input "Select an option" at bounding box center [291, 177] width 11 height 11
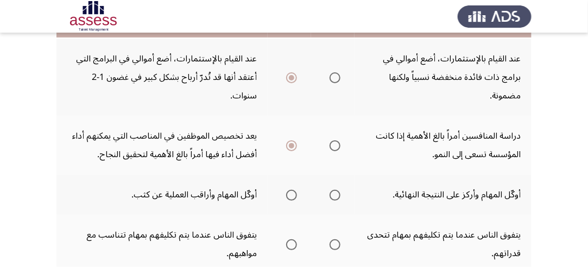
scroll to position [163, 0]
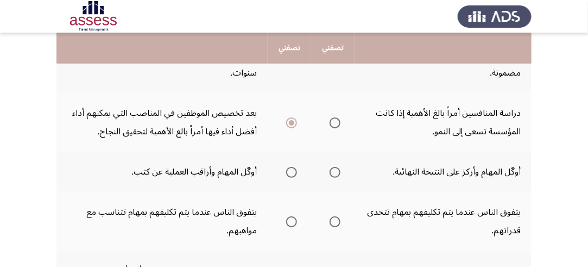
click at [291, 171] on span "Select an option" at bounding box center [291, 172] width 11 height 11
click at [291, 171] on input "Select an option" at bounding box center [291, 172] width 11 height 11
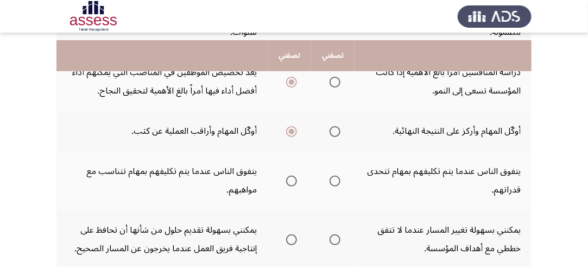
scroll to position [217, 0]
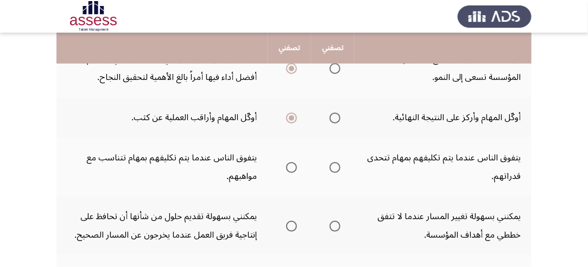
click at [293, 167] on span "Select an option" at bounding box center [291, 167] width 11 height 11
click at [293, 167] on input "Select an option" at bounding box center [291, 167] width 11 height 11
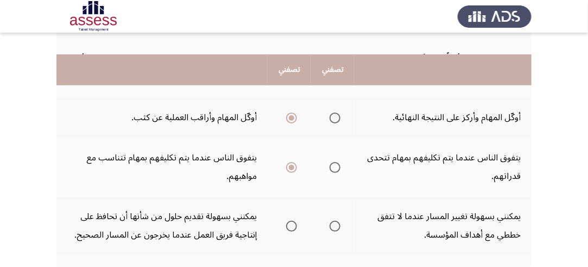
scroll to position [272, 0]
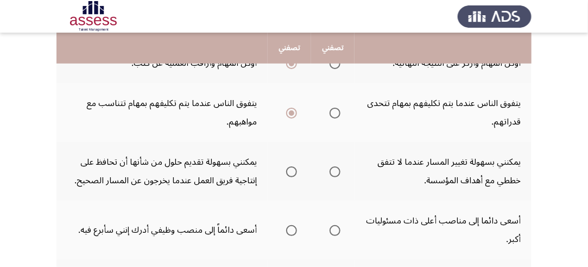
click at [291, 169] on span "Select an option" at bounding box center [291, 171] width 11 height 11
click at [291, 169] on input "Select an option" at bounding box center [291, 171] width 11 height 11
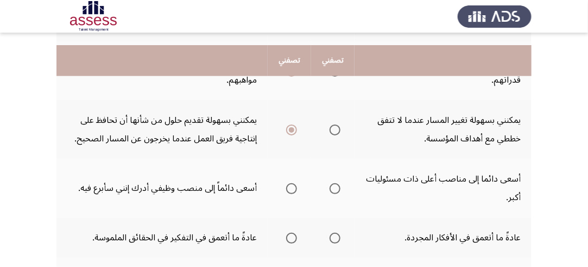
scroll to position [326, 0]
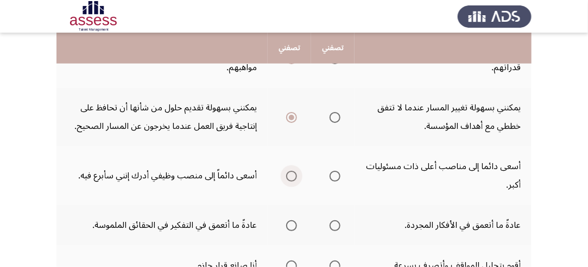
click at [291, 173] on span "Select an option" at bounding box center [291, 176] width 11 height 11
click at [291, 173] on input "Select an option" at bounding box center [291, 176] width 11 height 11
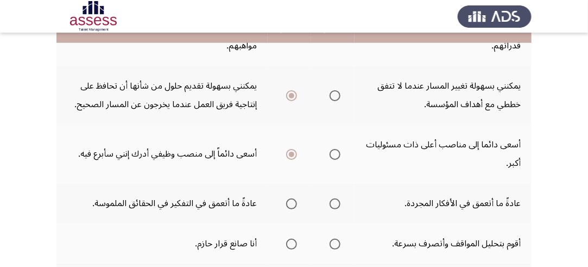
scroll to position [380, 0]
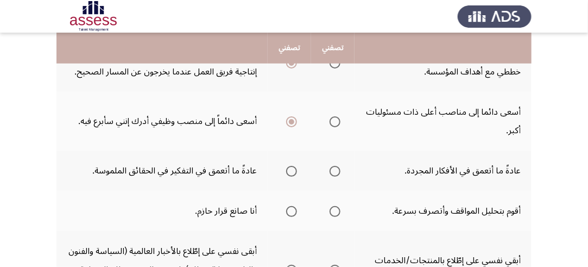
click at [292, 166] on span "Select an option" at bounding box center [291, 171] width 11 height 11
click at [292, 166] on input "Select an option" at bounding box center [291, 171] width 11 height 11
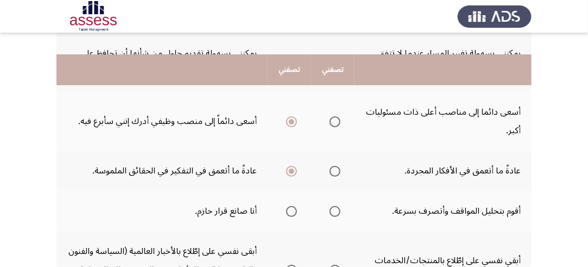
scroll to position [435, 0]
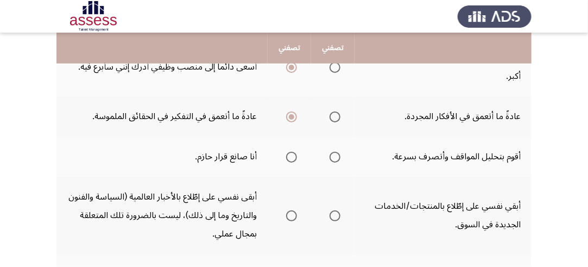
click at [337, 152] on span "Select an option" at bounding box center [335, 157] width 11 height 11
click at [337, 152] on input "Select an option" at bounding box center [335, 157] width 11 height 11
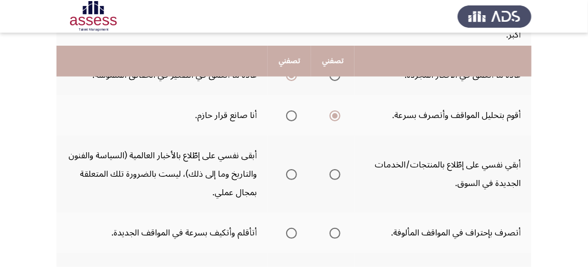
scroll to position [489, 0]
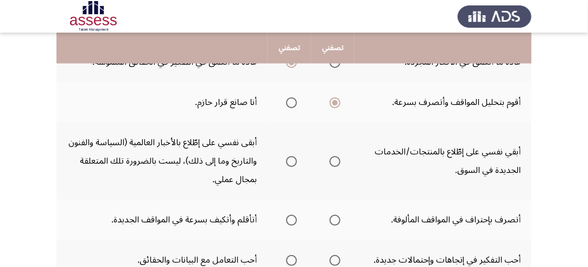
click at [295, 156] on span "Select an option" at bounding box center [291, 161] width 11 height 11
click at [295, 156] on input "Select an option" at bounding box center [291, 161] width 11 height 11
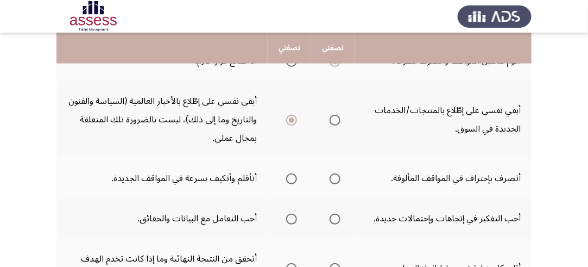
scroll to position [543, 0]
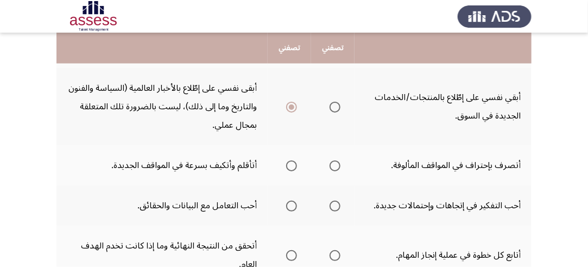
click at [336, 161] on span "Select an option" at bounding box center [335, 165] width 11 height 11
click at [336, 161] on input "Select an option" at bounding box center [335, 165] width 11 height 11
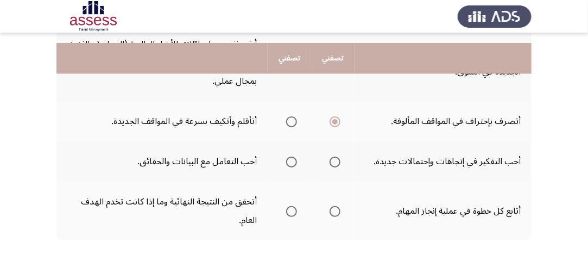
scroll to position [598, 0]
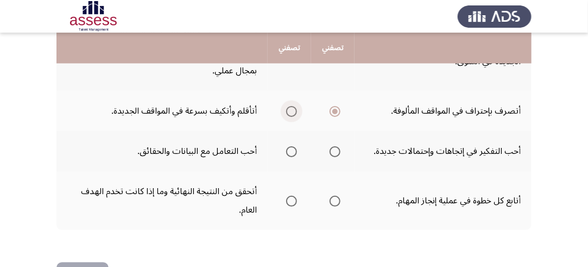
click at [292, 107] on span "Select an option" at bounding box center [291, 111] width 11 height 11
click at [292, 107] on input "Select an option" at bounding box center [291, 111] width 11 height 11
click at [292, 148] on span "Select an option" at bounding box center [291, 151] width 11 height 11
click at [292, 148] on input "Select an option" at bounding box center [291, 151] width 11 height 11
click at [338, 196] on span "Select an option" at bounding box center [335, 201] width 11 height 11
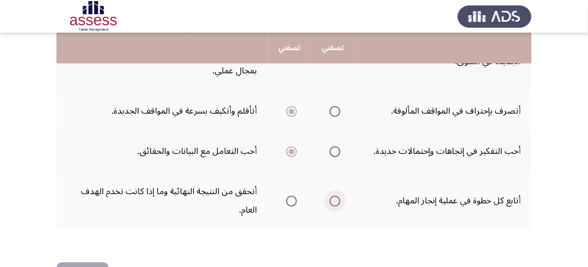
click at [338, 196] on input "Select an option" at bounding box center [335, 201] width 11 height 11
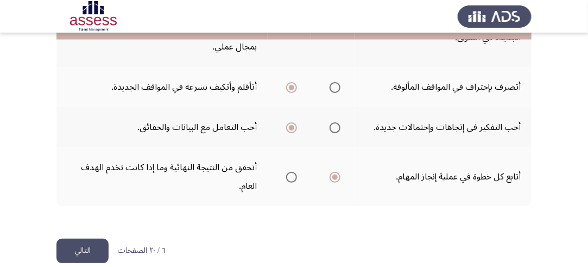
scroll to position [633, 0]
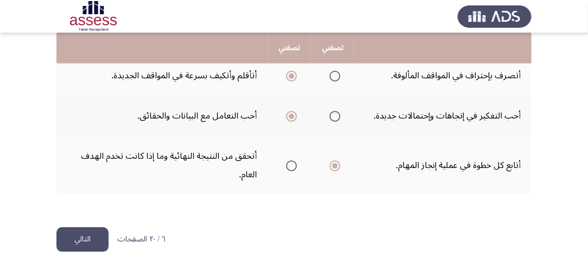
click at [291, 164] on span "Select an option" at bounding box center [291, 165] width 11 height 11
click at [291, 164] on input "Select an option" at bounding box center [291, 165] width 11 height 11
click at [88, 236] on button "التالي" at bounding box center [82, 239] width 52 height 24
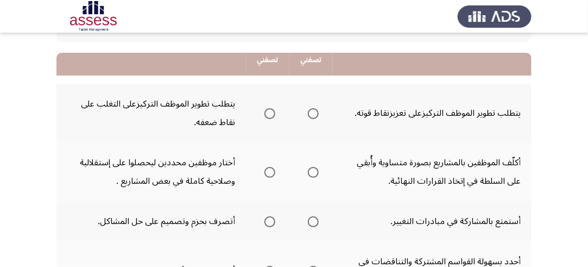
scroll to position [109, 0]
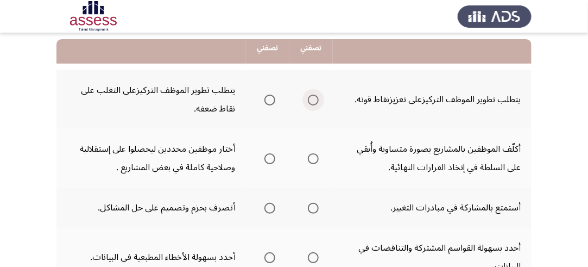
click at [312, 98] on span "Select an option" at bounding box center [313, 100] width 11 height 11
click at [312, 98] on input "Select an option" at bounding box center [313, 100] width 11 height 11
click at [312, 99] on span "Select an option" at bounding box center [313, 99] width 5 height 5
click at [312, 99] on input "Select an option" at bounding box center [313, 100] width 11 height 11
click at [268, 99] on span "Select an option" at bounding box center [270, 100] width 11 height 11
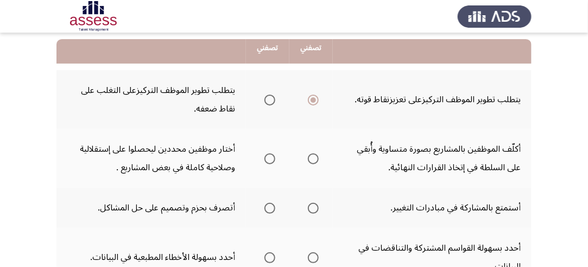
click at [268, 99] on input "Select an option" at bounding box center [270, 100] width 11 height 11
click at [317, 98] on span "Select an option" at bounding box center [313, 100] width 11 height 11
click at [317, 98] on input "Select an option" at bounding box center [313, 100] width 11 height 11
click at [273, 98] on span "Select an option" at bounding box center [270, 100] width 11 height 11
click at [273, 98] on input "Select an option" at bounding box center [270, 100] width 11 height 11
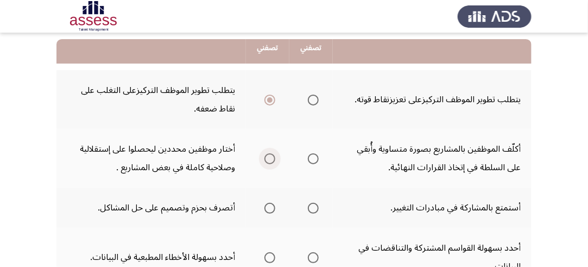
click at [272, 158] on span "Select an option" at bounding box center [270, 158] width 11 height 11
click at [272, 158] on input "Select an option" at bounding box center [270, 158] width 11 height 11
click at [313, 203] on span "Select an option" at bounding box center [313, 208] width 11 height 11
click at [313, 203] on input "Select an option" at bounding box center [313, 208] width 11 height 11
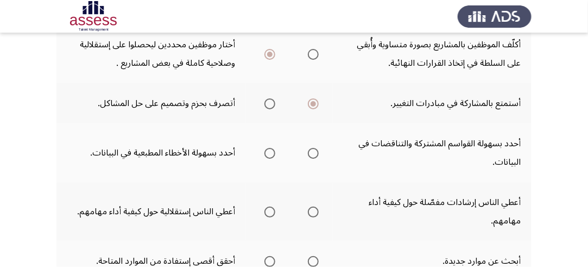
scroll to position [217, 0]
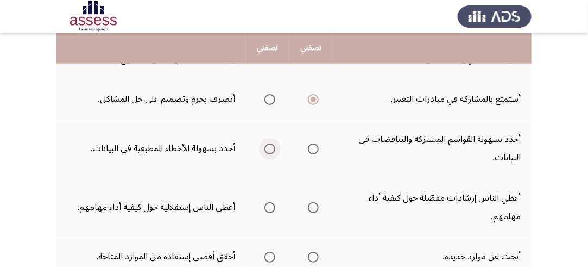
click at [268, 147] on span "Select an option" at bounding box center [270, 148] width 11 height 11
click at [268, 147] on input "Select an option" at bounding box center [270, 148] width 11 height 11
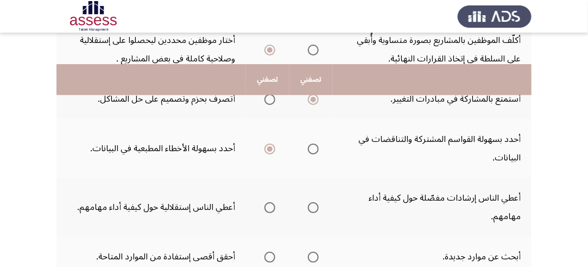
scroll to position [272, 0]
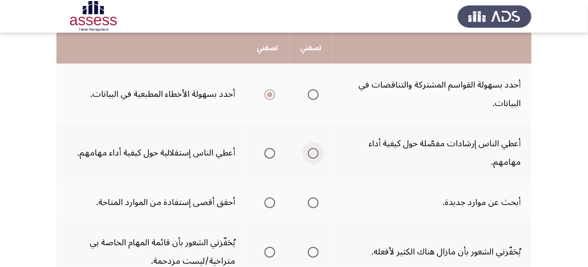
click at [313, 153] on span "Select an option" at bounding box center [313, 153] width 11 height 11
click at [313, 153] on input "Select an option" at bounding box center [313, 153] width 11 height 11
click at [315, 200] on span "Select an option" at bounding box center [313, 202] width 11 height 11
click at [315, 200] on input "Select an option" at bounding box center [313, 202] width 11 height 11
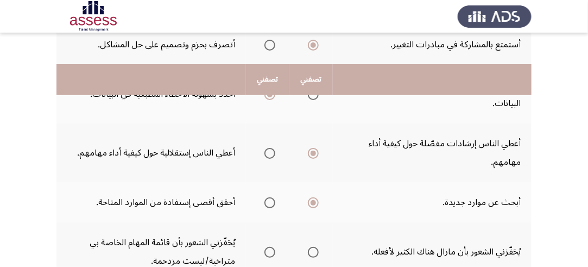
scroll to position [326, 0]
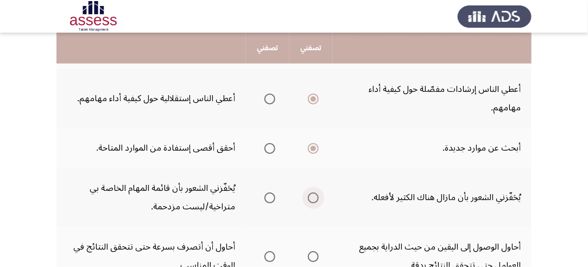
click at [318, 193] on span "Select an option" at bounding box center [313, 197] width 11 height 11
click at [318, 193] on input "Select an option" at bounding box center [313, 197] width 11 height 11
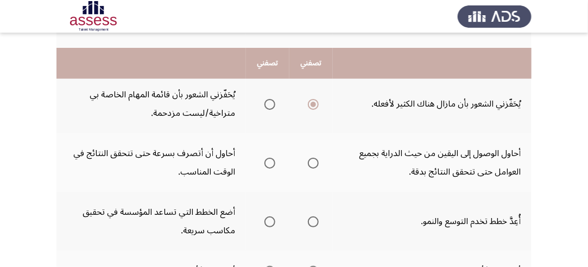
scroll to position [435, 0]
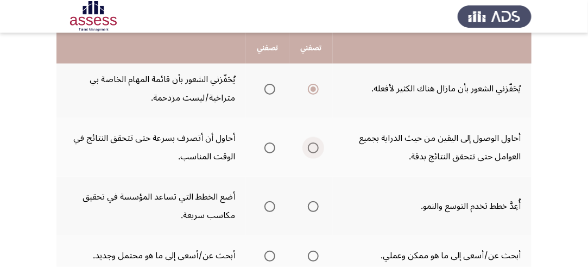
click at [313, 144] on span "Select an option" at bounding box center [313, 147] width 11 height 11
click at [313, 144] on input "Select an option" at bounding box center [313, 147] width 11 height 11
click at [316, 201] on span "Select an option" at bounding box center [313, 206] width 11 height 11
click at [316, 201] on input "Select an option" at bounding box center [313, 206] width 11 height 11
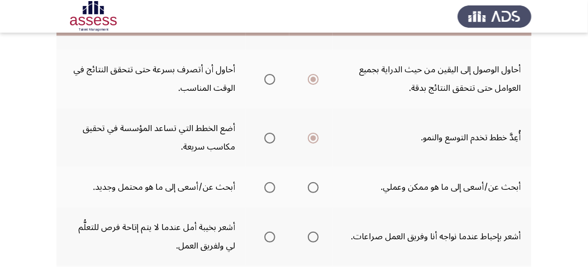
scroll to position [543, 0]
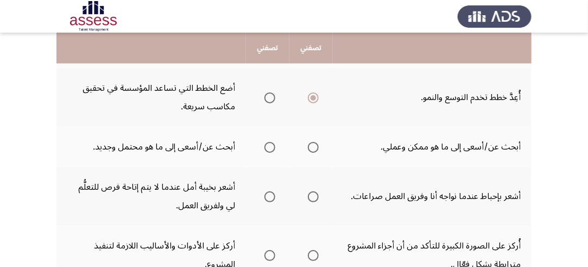
click at [268, 144] on span "Select an option" at bounding box center [270, 147] width 11 height 11
click at [268, 144] on input "Select an option" at bounding box center [270, 147] width 11 height 11
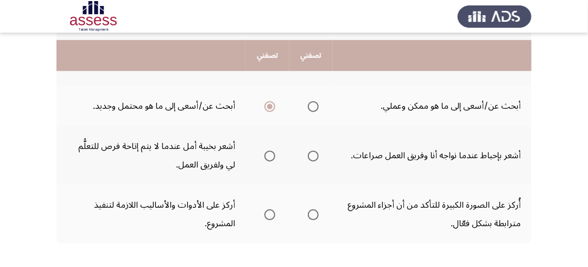
scroll to position [598, 0]
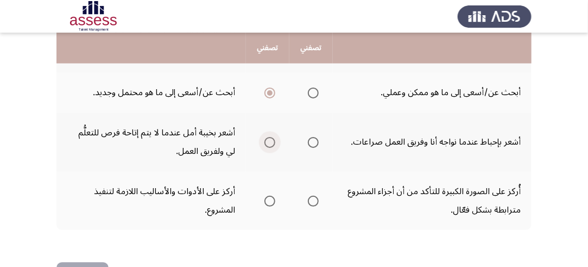
click at [271, 139] on span "Select an option" at bounding box center [270, 142] width 11 height 11
click at [271, 139] on input "Select an option" at bounding box center [270, 142] width 11 height 11
click at [269, 200] on span "Select an option" at bounding box center [270, 201] width 11 height 11
click at [269, 200] on input "Select an option" at bounding box center [270, 201] width 11 height 11
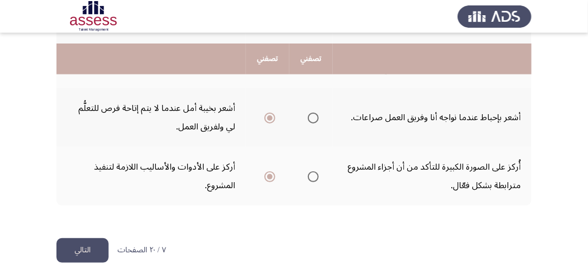
scroll to position [633, 0]
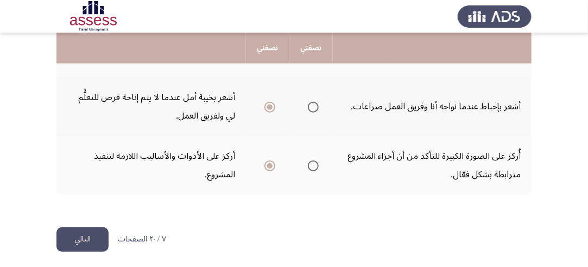
click at [90, 231] on button "التالي" at bounding box center [82, 239] width 52 height 24
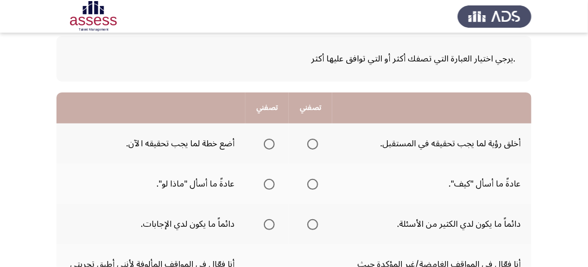
scroll to position [109, 0]
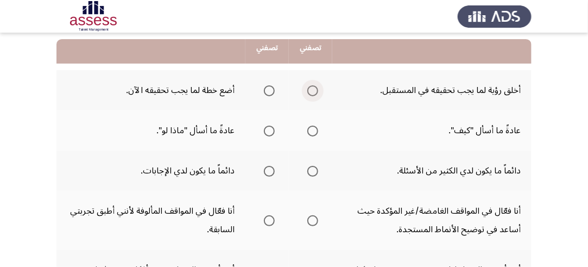
click at [309, 91] on span "Select an option" at bounding box center [312, 90] width 11 height 11
click at [309, 91] on input "Select an option" at bounding box center [312, 90] width 11 height 11
click at [269, 130] on span "Select an option" at bounding box center [269, 130] width 11 height 11
click at [269, 130] on input "Select an option" at bounding box center [269, 130] width 11 height 11
click at [313, 171] on span "Select an option" at bounding box center [312, 171] width 11 height 11
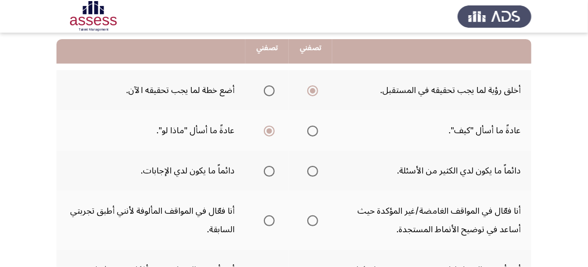
click at [313, 171] on input "Select an option" at bounding box center [312, 171] width 11 height 11
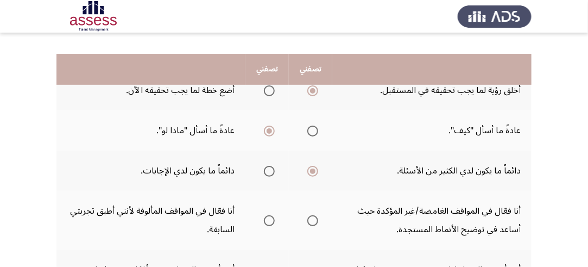
scroll to position [163, 0]
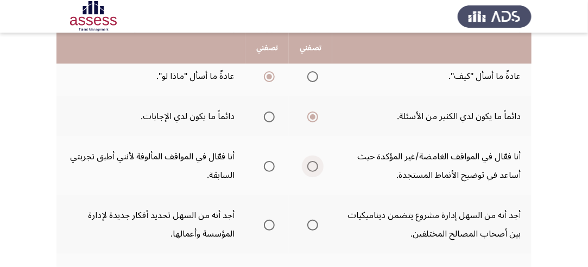
click at [311, 164] on span "Select an option" at bounding box center [312, 166] width 11 height 11
click at [311, 164] on input "Select an option" at bounding box center [312, 166] width 11 height 11
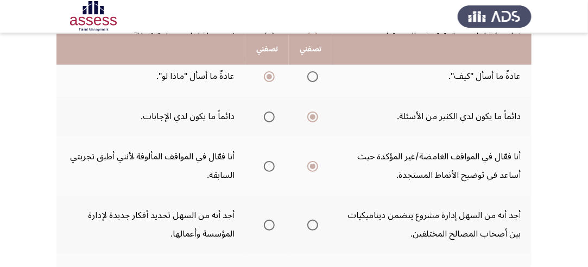
scroll to position [217, 0]
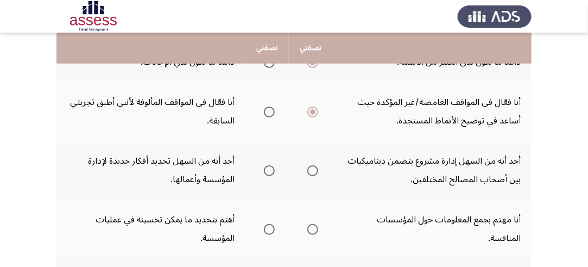
click at [315, 170] on span "Select an option" at bounding box center [312, 170] width 11 height 11
click at [315, 170] on input "Select an option" at bounding box center [312, 170] width 11 height 11
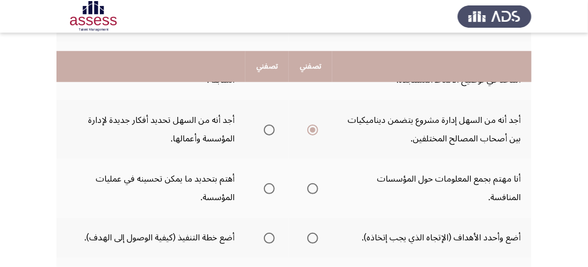
scroll to position [326, 0]
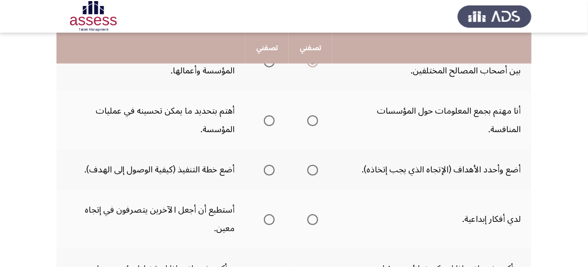
click at [269, 117] on span "Select an option" at bounding box center [269, 120] width 11 height 11
click at [269, 117] on input "Select an option" at bounding box center [269, 120] width 11 height 11
click at [272, 167] on span "Select an option" at bounding box center [269, 170] width 11 height 11
click at [272, 167] on input "Select an option" at bounding box center [269, 170] width 11 height 11
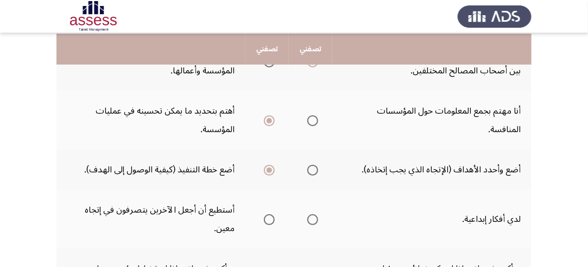
scroll to position [380, 0]
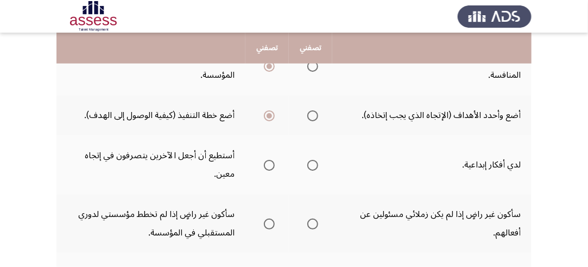
click at [314, 161] on span "Select an option" at bounding box center [312, 165] width 11 height 11
click at [314, 161] on input "Select an option" at bounding box center [312, 165] width 11 height 11
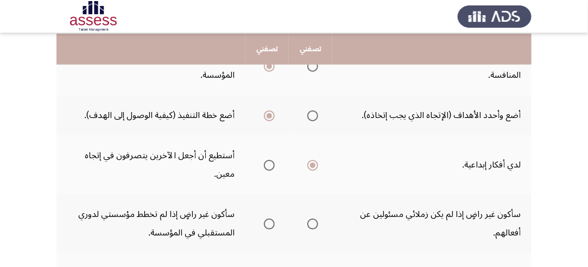
scroll to position [435, 0]
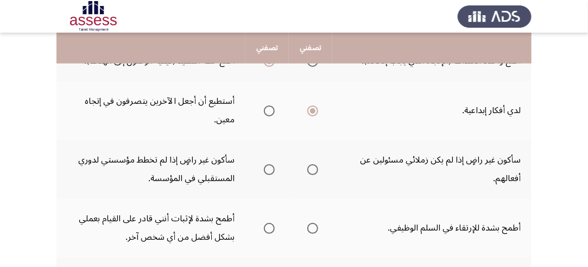
click at [268, 166] on span "Select an option" at bounding box center [269, 169] width 11 height 11
click at [268, 166] on input "Select an option" at bounding box center [269, 169] width 11 height 11
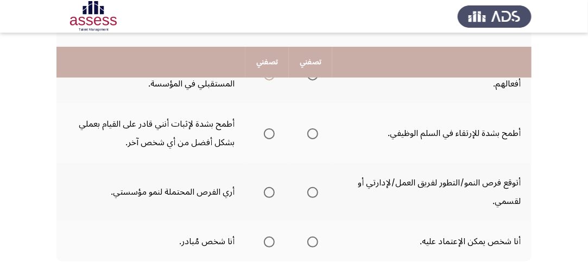
scroll to position [543, 0]
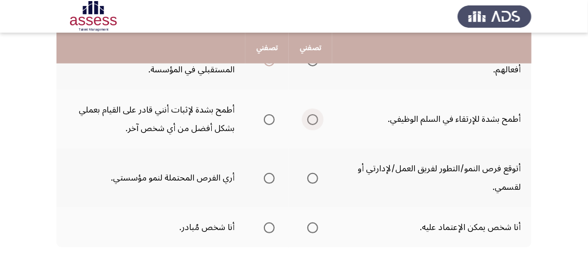
click at [315, 118] on span "Select an option" at bounding box center [312, 119] width 11 height 11
click at [315, 118] on input "Select an option" at bounding box center [312, 119] width 11 height 11
click at [270, 175] on span "Select an option" at bounding box center [269, 178] width 11 height 11
click at [270, 175] on input "Select an option" at bounding box center [269, 178] width 11 height 11
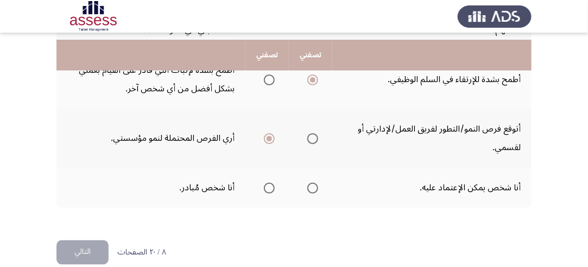
scroll to position [596, 0]
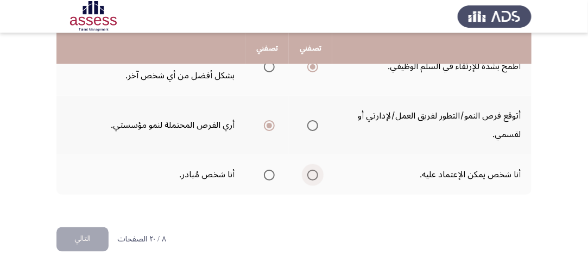
click at [312, 170] on span "Select an option" at bounding box center [312, 174] width 11 height 11
click at [312, 170] on input "Select an option" at bounding box center [312, 174] width 11 height 11
click at [88, 233] on button "التالي" at bounding box center [82, 239] width 52 height 24
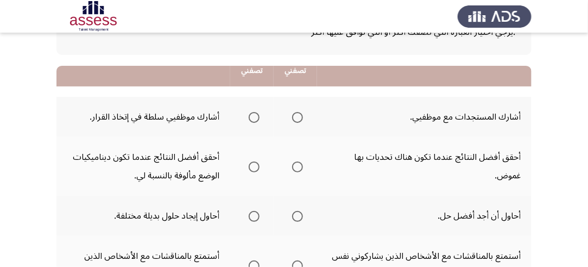
scroll to position [109, 0]
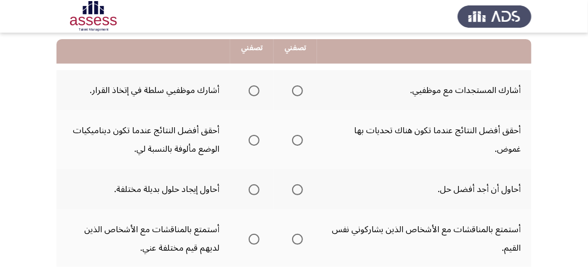
click at [297, 91] on span "Select an option" at bounding box center [297, 90] width 11 height 11
click at [297, 91] on input "Select an option" at bounding box center [297, 90] width 11 height 11
click at [298, 138] on span "Select an option" at bounding box center [297, 140] width 11 height 11
click at [298, 138] on input "Select an option" at bounding box center [297, 140] width 11 height 11
click at [254, 190] on span "Select an option" at bounding box center [254, 190] width 0 height 0
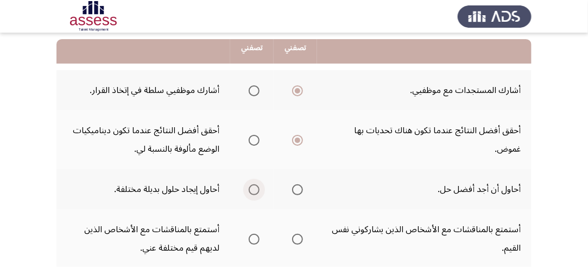
click at [255, 188] on input "Select an option" at bounding box center [254, 189] width 11 height 11
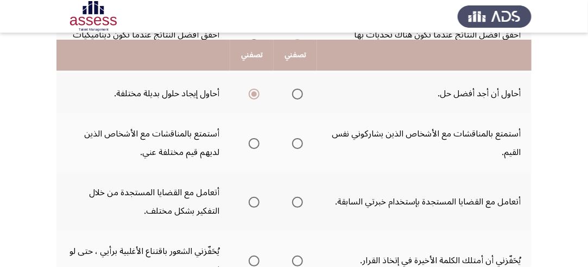
scroll to position [217, 0]
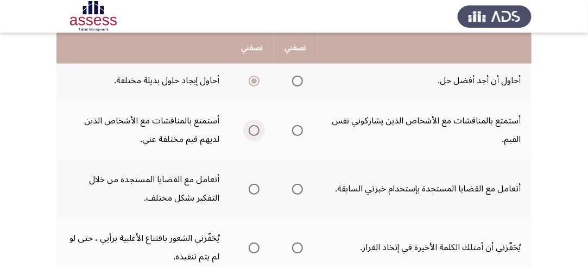
click at [254, 127] on span "Select an option" at bounding box center [254, 130] width 11 height 11
click at [254, 127] on input "Select an option" at bounding box center [254, 130] width 11 height 11
click at [300, 187] on span "Select an option" at bounding box center [297, 189] width 11 height 11
click at [300, 187] on input "Select an option" at bounding box center [297, 189] width 11 height 11
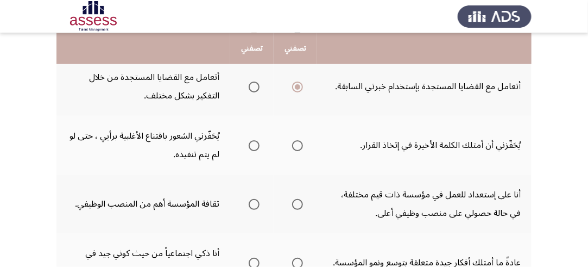
scroll to position [326, 0]
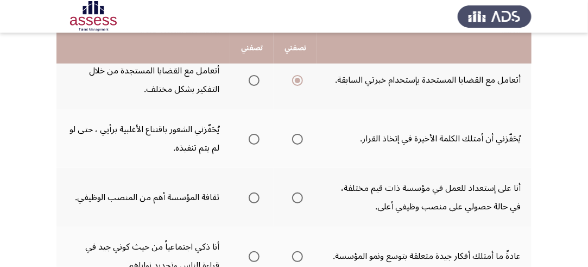
click at [301, 136] on span "Select an option" at bounding box center [297, 139] width 11 height 11
click at [301, 136] on input "Select an option" at bounding box center [297, 139] width 11 height 11
click at [298, 194] on span "Select an option" at bounding box center [297, 197] width 11 height 11
click at [298, 194] on input "Select an option" at bounding box center [297, 197] width 11 height 11
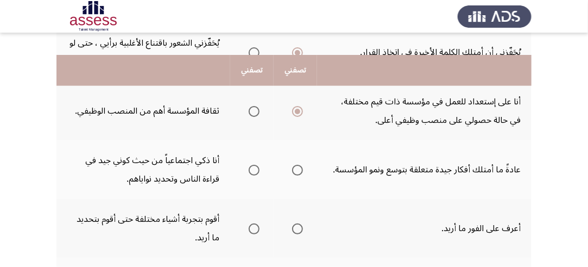
scroll to position [435, 0]
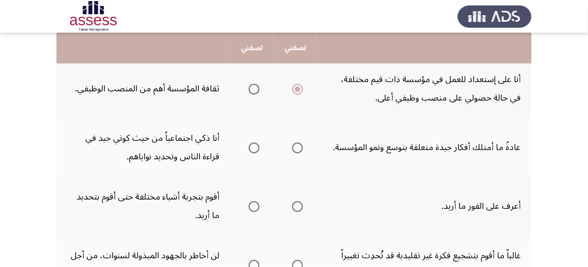
click at [300, 146] on span "Select an option" at bounding box center [297, 147] width 11 height 11
click at [300, 146] on input "Select an option" at bounding box center [297, 147] width 11 height 11
click at [255, 205] on span "Select an option" at bounding box center [254, 206] width 11 height 11
click at [255, 205] on input "Select an option" at bounding box center [254, 206] width 11 height 11
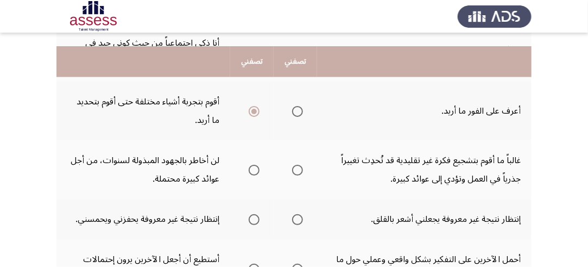
scroll to position [543, 0]
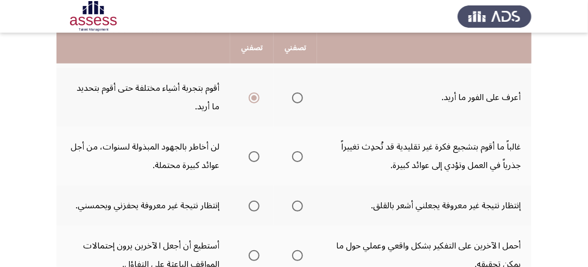
click at [300, 151] on span "Select an option" at bounding box center [297, 156] width 11 height 11
click at [300, 151] on input "Select an option" at bounding box center [297, 156] width 11 height 11
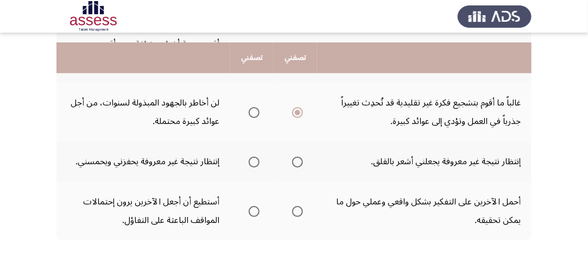
scroll to position [598, 0]
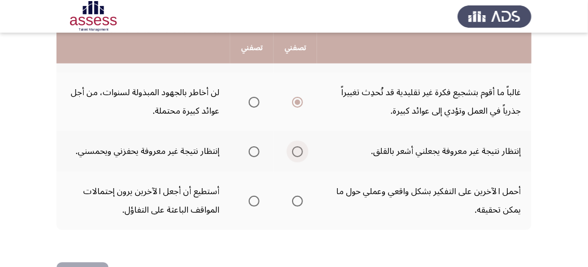
click at [298, 148] on span "Select an option" at bounding box center [297, 151] width 11 height 11
click at [298, 148] on input "Select an option" at bounding box center [297, 151] width 11 height 11
click at [302, 198] on span "Select an option" at bounding box center [297, 201] width 11 height 11
click at [302, 198] on input "Select an option" at bounding box center [297, 201] width 11 height 11
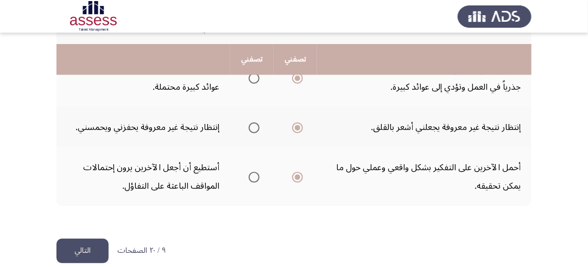
scroll to position [633, 0]
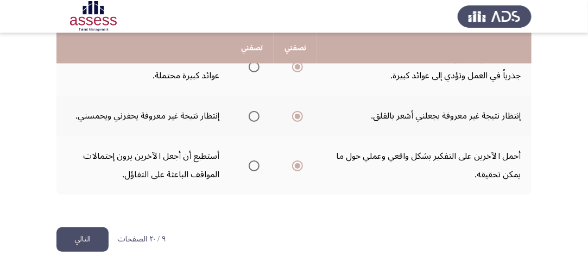
drag, startPoint x: 81, startPoint y: 230, endPoint x: 87, endPoint y: 230, distance: 6.5
click at [81, 230] on button "التالي" at bounding box center [82, 239] width 52 height 24
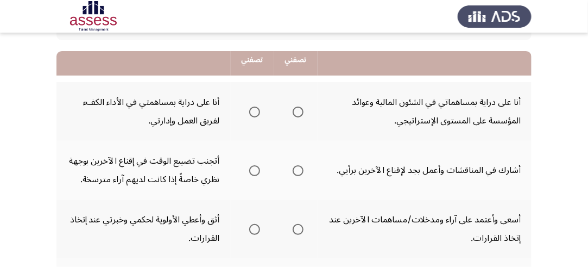
scroll to position [109, 0]
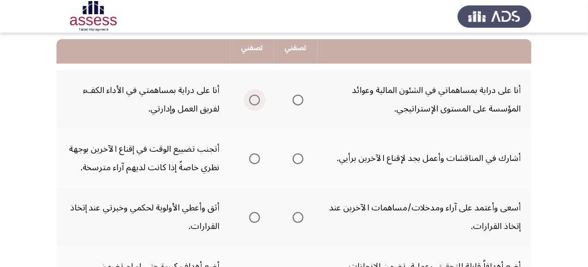
click at [253, 98] on span "Select an option" at bounding box center [254, 100] width 11 height 11
click at [253, 98] on input "Select an option" at bounding box center [254, 100] width 11 height 11
click at [299, 160] on span "Select an option" at bounding box center [298, 158] width 11 height 11
click at [299, 160] on input "Select an option" at bounding box center [298, 158] width 11 height 11
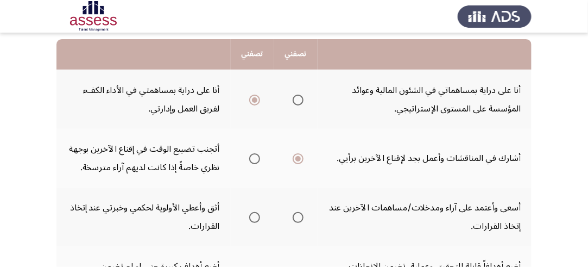
scroll to position [163, 0]
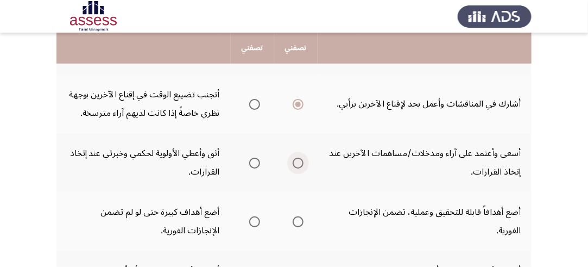
click at [300, 162] on span "Select an option" at bounding box center [298, 163] width 11 height 11
click at [300, 162] on input "Select an option" at bounding box center [298, 163] width 11 height 11
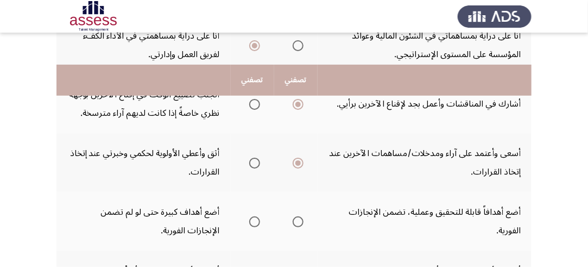
scroll to position [217, 0]
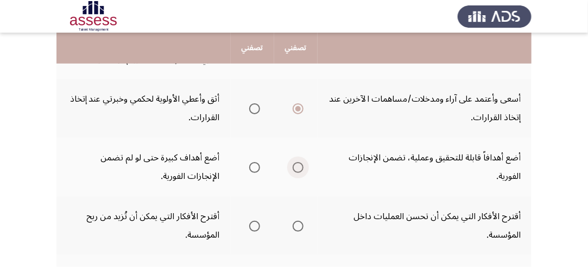
click at [303, 165] on span "Select an option" at bounding box center [298, 167] width 11 height 11
click at [303, 165] on input "Select an option" at bounding box center [298, 167] width 11 height 11
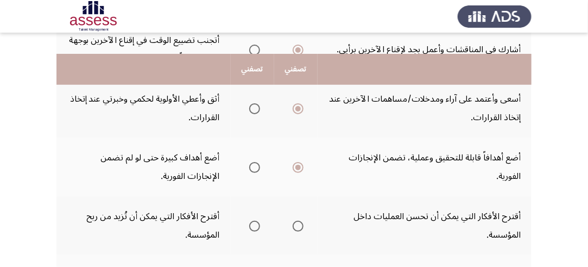
scroll to position [272, 0]
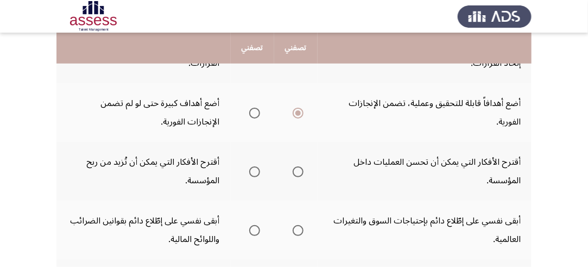
click at [253, 169] on span "Select an option" at bounding box center [254, 171] width 11 height 11
click at [253, 169] on input "Select an option" at bounding box center [254, 171] width 11 height 11
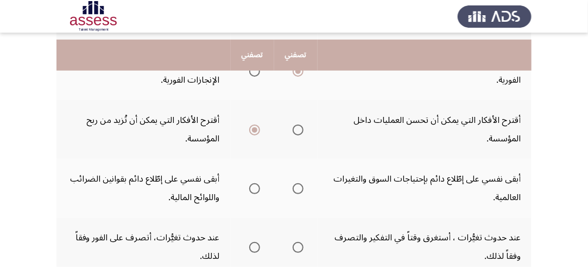
scroll to position [326, 0]
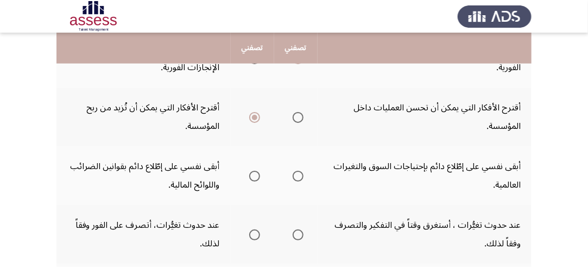
click at [298, 173] on span "Select an option" at bounding box center [298, 176] width 11 height 11
click at [298, 173] on input "Select an option" at bounding box center [298, 176] width 11 height 11
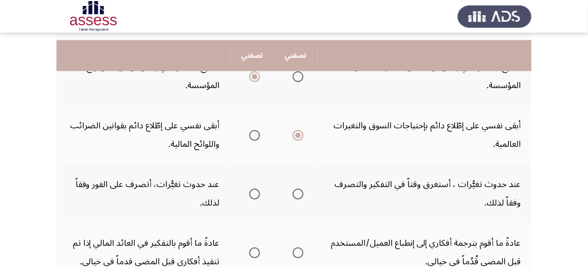
scroll to position [380, 0]
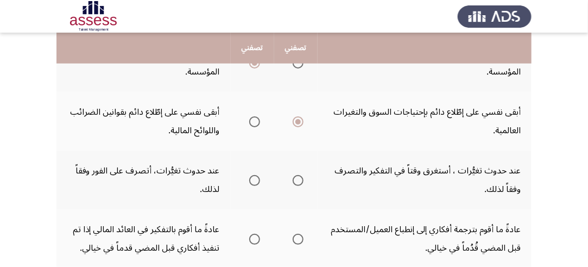
click at [256, 178] on span "Select an option" at bounding box center [254, 180] width 11 height 11
click at [256, 178] on input "Select an option" at bounding box center [254, 180] width 11 height 11
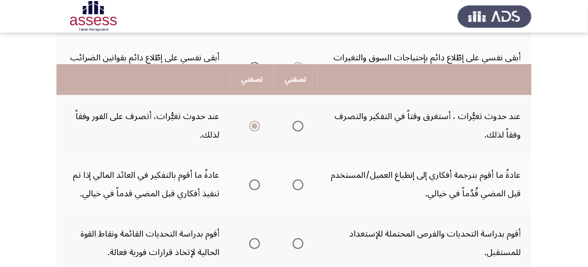
scroll to position [489, 0]
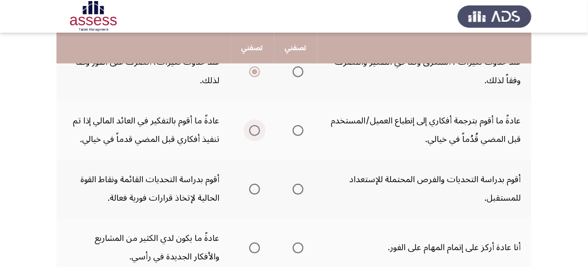
click at [253, 127] on span "Select an option" at bounding box center [254, 130] width 11 height 11
click at [253, 127] on input "Select an option" at bounding box center [254, 130] width 11 height 11
click at [299, 125] on span "Select an option" at bounding box center [298, 130] width 11 height 11
click at [299, 125] on input "Select an option" at bounding box center [298, 130] width 11 height 11
click at [252, 186] on span "Select an option" at bounding box center [254, 189] width 11 height 11
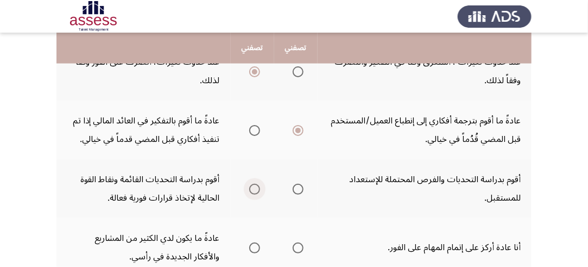
click at [252, 186] on input "Select an option" at bounding box center [254, 189] width 11 height 11
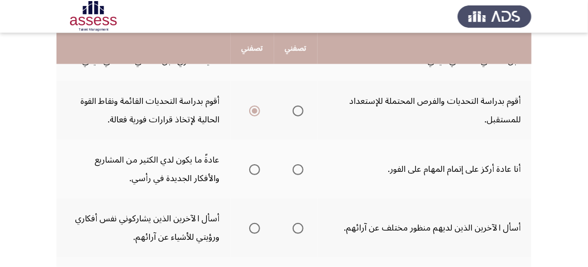
scroll to position [598, 0]
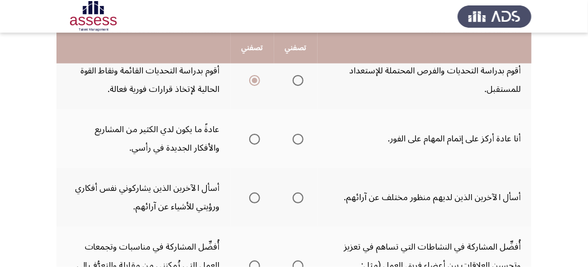
click at [251, 134] on span "Select an option" at bounding box center [254, 139] width 11 height 11
click at [251, 134] on input "Select an option" at bounding box center [254, 139] width 11 height 11
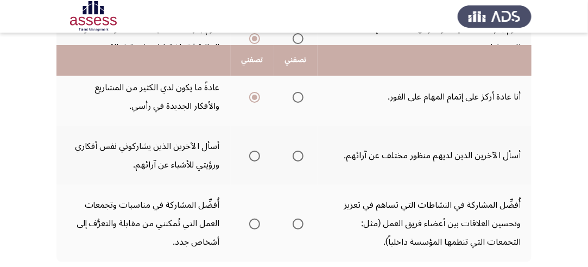
scroll to position [652, 0]
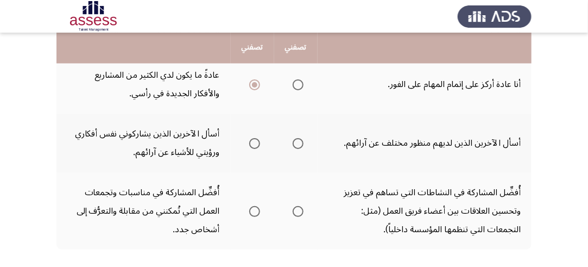
click at [297, 140] on span "Select an option" at bounding box center [298, 143] width 11 height 11
click at [297, 140] on input "Select an option" at bounding box center [298, 143] width 11 height 11
click at [297, 207] on span "Select an option" at bounding box center [298, 211] width 11 height 11
click at [297, 207] on input "Select an option" at bounding box center [298, 211] width 11 height 11
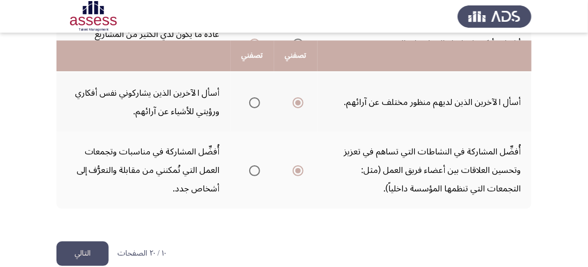
scroll to position [706, 0]
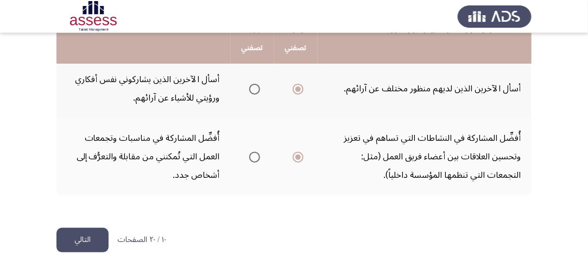
click at [80, 231] on button "التالي" at bounding box center [82, 240] width 52 height 24
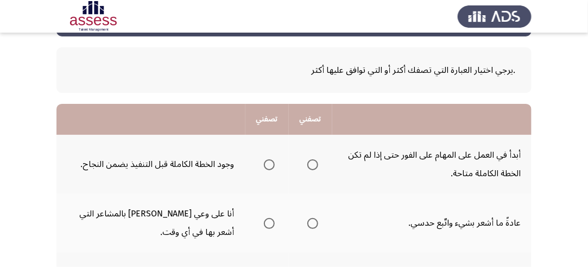
scroll to position [54, 0]
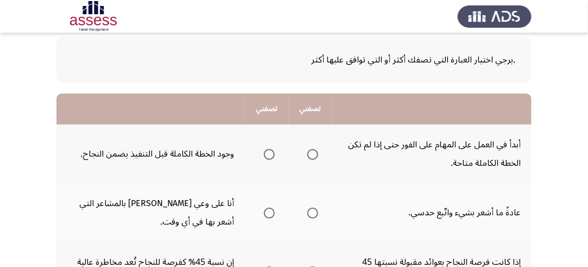
click at [266, 152] on span "Select an option" at bounding box center [269, 154] width 11 height 11
click at [266, 152] on input "Select an option" at bounding box center [269, 154] width 11 height 11
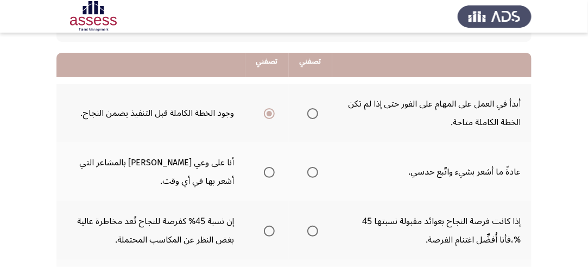
scroll to position [109, 0]
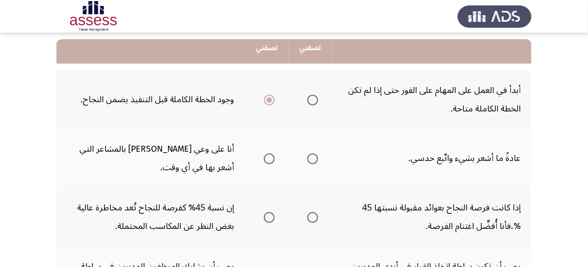
click at [262, 156] on label "Select an option" at bounding box center [267, 158] width 15 height 11
click at [264, 156] on input "Select an option" at bounding box center [269, 158] width 11 height 11
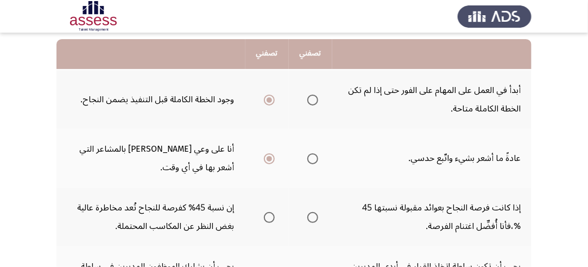
scroll to position [163, 0]
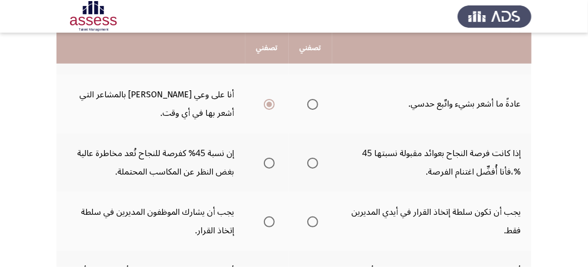
click at [267, 160] on span "Select an option" at bounding box center [269, 163] width 11 height 11
click at [267, 160] on input "Select an option" at bounding box center [269, 163] width 11 height 11
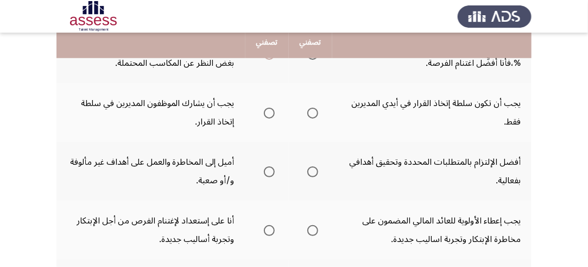
scroll to position [217, 0]
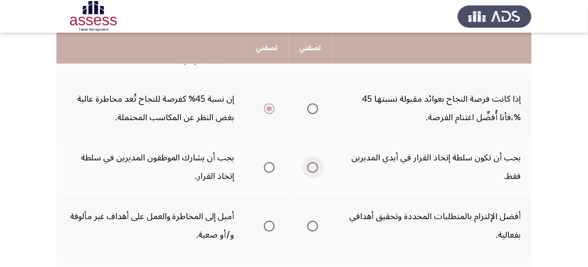
click at [316, 166] on span "Select an option" at bounding box center [312, 167] width 11 height 11
click at [316, 166] on input "Select an option" at bounding box center [312, 167] width 11 height 11
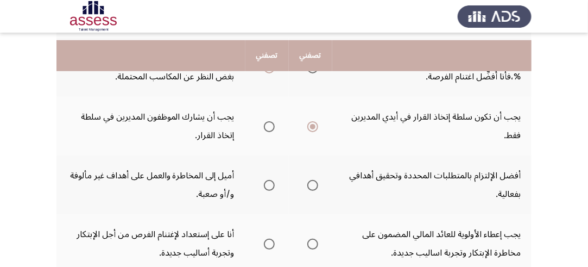
scroll to position [272, 0]
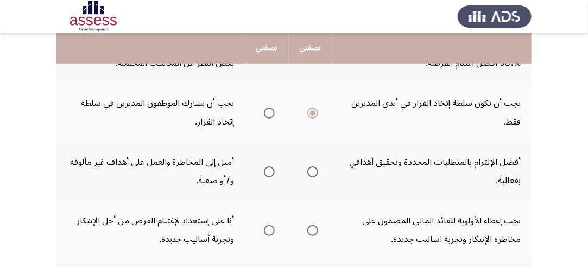
click at [315, 169] on span "Select an option" at bounding box center [312, 171] width 11 height 11
click at [315, 169] on input "Select an option" at bounding box center [312, 171] width 11 height 11
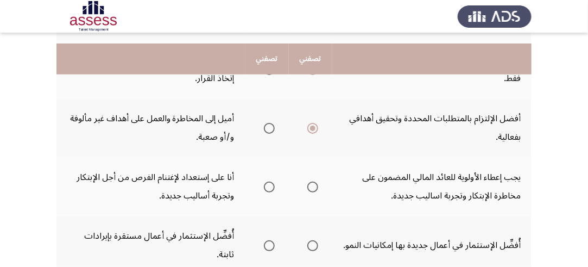
scroll to position [326, 0]
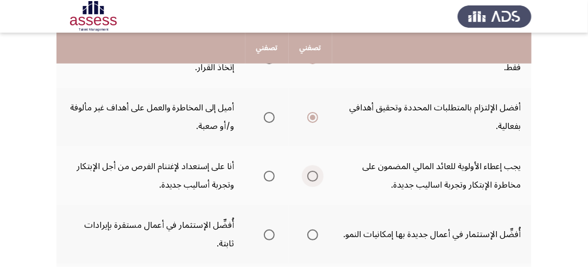
click at [312, 171] on span "Select an option" at bounding box center [312, 176] width 11 height 11
click at [312, 171] on input "Select an option" at bounding box center [312, 176] width 11 height 11
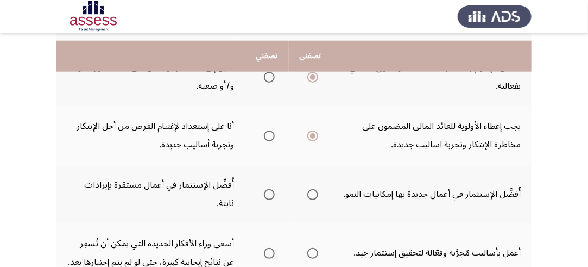
scroll to position [380, 0]
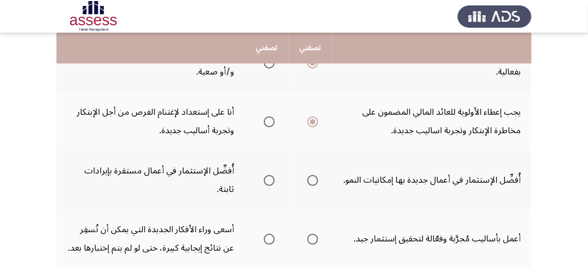
click at [313, 175] on span "Select an option" at bounding box center [312, 180] width 11 height 11
click at [313, 175] on input "Select an option" at bounding box center [312, 180] width 11 height 11
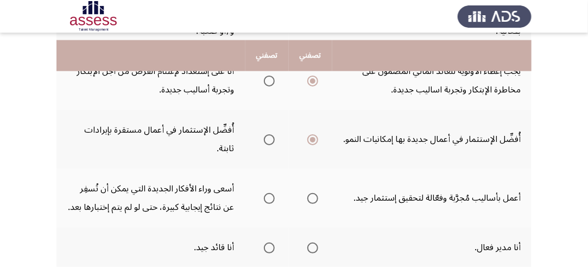
scroll to position [435, 0]
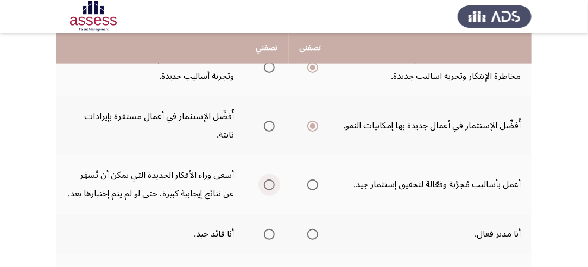
click at [268, 179] on span "Select an option" at bounding box center [269, 184] width 11 height 11
click at [268, 179] on input "Select an option" at bounding box center [269, 184] width 11 height 11
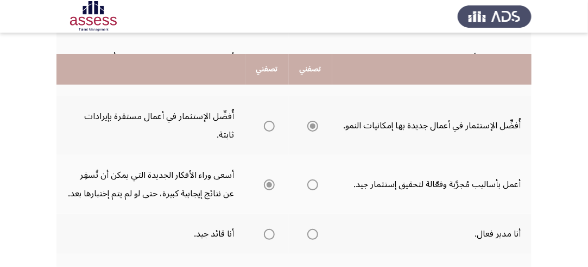
scroll to position [489, 0]
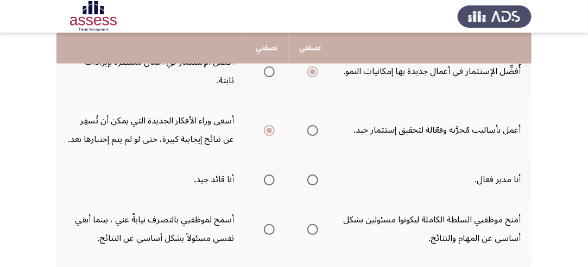
click at [268, 174] on span "Select an option" at bounding box center [269, 179] width 11 height 11
click at [268, 174] on input "Select an option" at bounding box center [269, 179] width 11 height 11
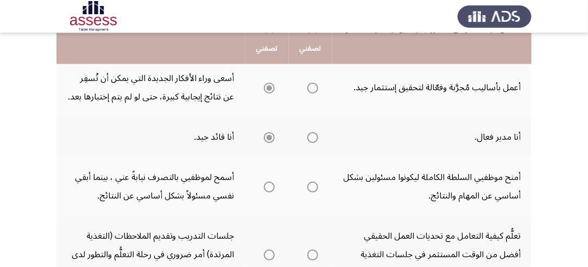
scroll to position [543, 0]
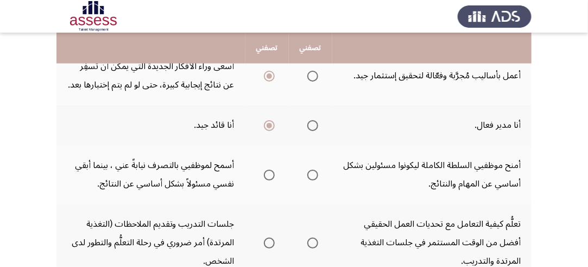
click at [271, 169] on span "Select an option" at bounding box center [269, 174] width 11 height 11
click at [271, 169] on input "Select an option" at bounding box center [269, 174] width 11 height 11
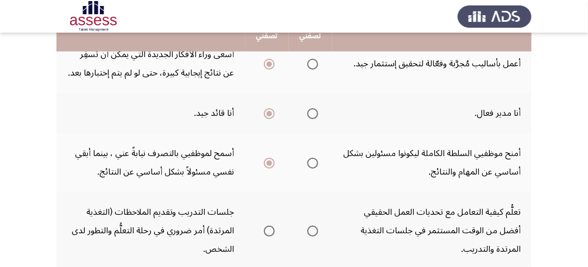
scroll to position [598, 0]
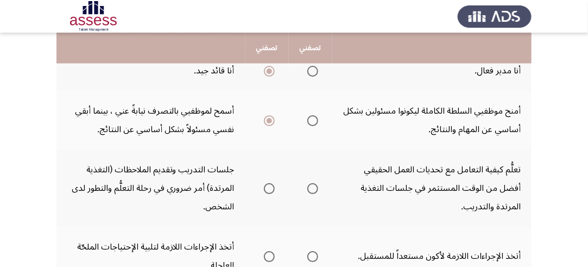
click at [311, 183] on span "Select an option" at bounding box center [312, 188] width 11 height 11
click at [311, 183] on input "Select an option" at bounding box center [312, 188] width 11 height 11
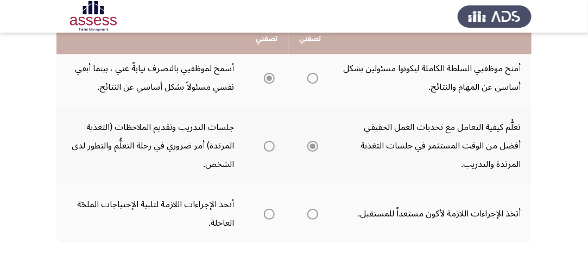
scroll to position [652, 0]
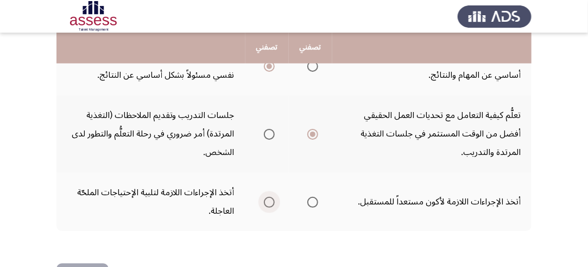
click at [271, 197] on span "Select an option" at bounding box center [269, 202] width 11 height 11
click at [271, 197] on input "Select an option" at bounding box center [269, 202] width 11 height 11
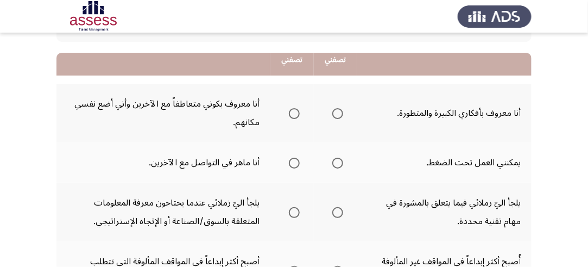
scroll to position [109, 0]
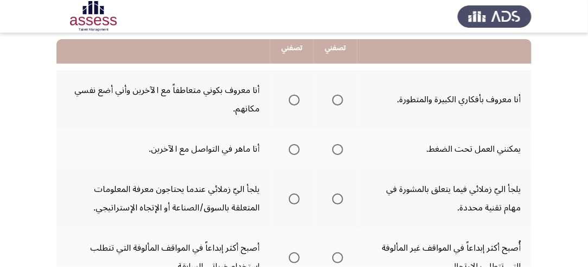
click at [338, 100] on span "Select an option" at bounding box center [337, 100] width 11 height 11
click at [338, 100] on input "Select an option" at bounding box center [337, 100] width 11 height 11
click at [337, 145] on span "Select an option" at bounding box center [337, 149] width 11 height 11
click at [337, 145] on input "Select an option" at bounding box center [337, 149] width 11 height 11
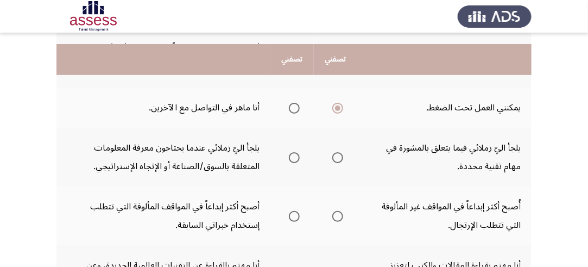
scroll to position [163, 0]
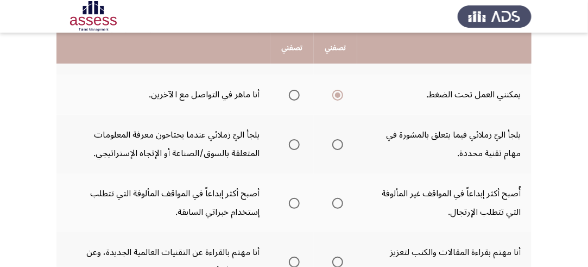
click at [293, 140] on span "Select an option" at bounding box center [294, 144] width 11 height 11
click at [293, 140] on input "Select an option" at bounding box center [294, 144] width 11 height 11
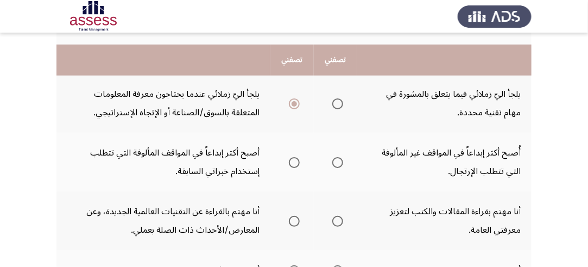
scroll to position [217, 0]
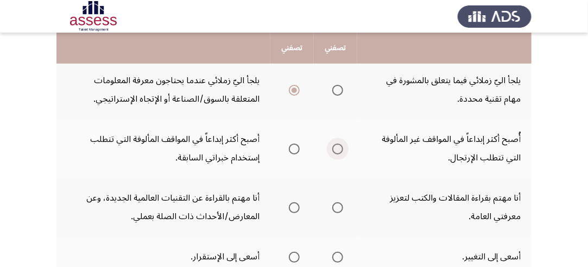
click at [337, 147] on span "Select an option" at bounding box center [337, 148] width 11 height 11
click at [337, 147] on input "Select an option" at bounding box center [337, 148] width 11 height 11
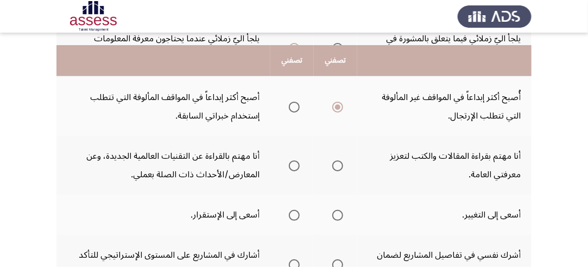
scroll to position [272, 0]
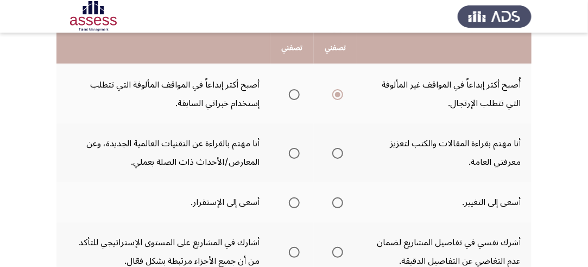
click at [294, 149] on span "Select an option" at bounding box center [294, 153] width 11 height 11
click at [294, 149] on input "Select an option" at bounding box center [294, 153] width 11 height 11
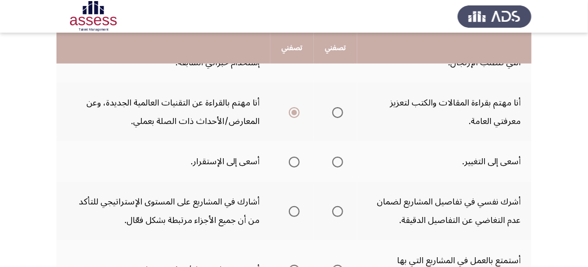
scroll to position [326, 0]
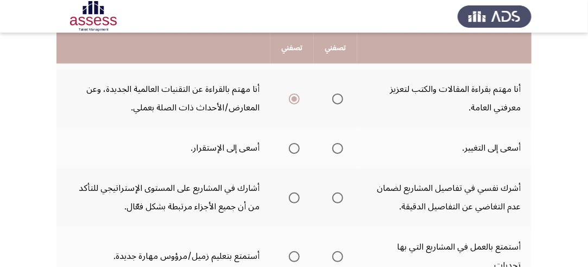
click at [340, 144] on span "Select an option" at bounding box center [337, 148] width 11 height 11
click at [340, 144] on input "Select an option" at bounding box center [337, 148] width 11 height 11
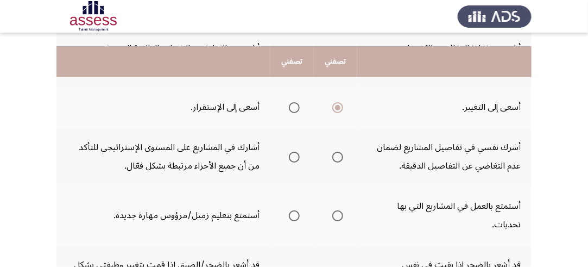
scroll to position [380, 0]
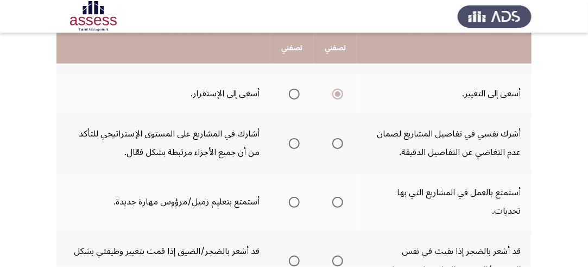
click at [335, 140] on span "Select an option" at bounding box center [337, 143] width 11 height 11
click at [335, 140] on input "Select an option" at bounding box center [337, 143] width 11 height 11
click at [340, 197] on span "Select an option" at bounding box center [337, 202] width 11 height 11
click at [340, 197] on input "Select an option" at bounding box center [337, 202] width 11 height 11
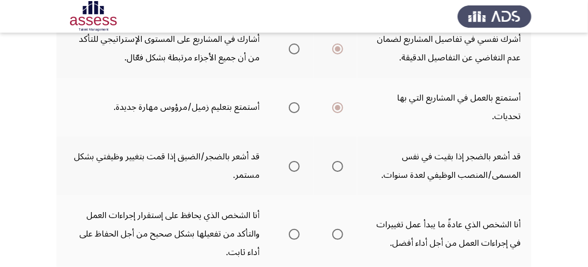
scroll to position [489, 0]
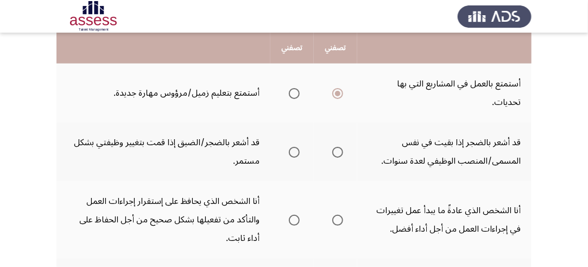
click at [293, 150] on span "Select an option" at bounding box center [294, 152] width 11 height 11
click at [293, 150] on input "Select an option" at bounding box center [294, 152] width 11 height 11
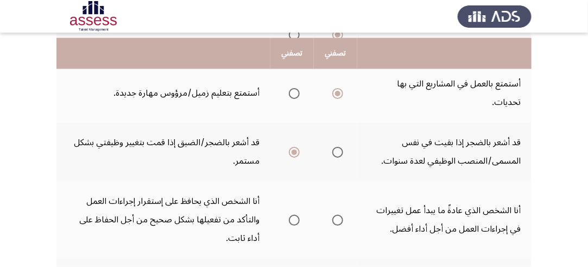
scroll to position [543, 0]
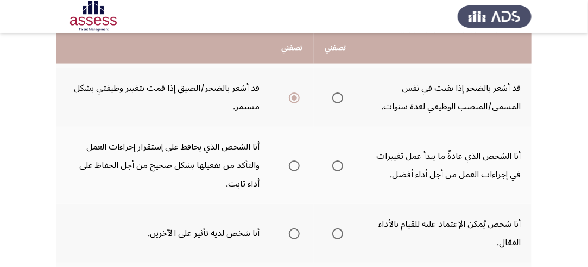
click at [337, 160] on span "Select an option" at bounding box center [337, 165] width 11 height 11
click at [337, 160] on input "Select an option" at bounding box center [337, 165] width 11 height 11
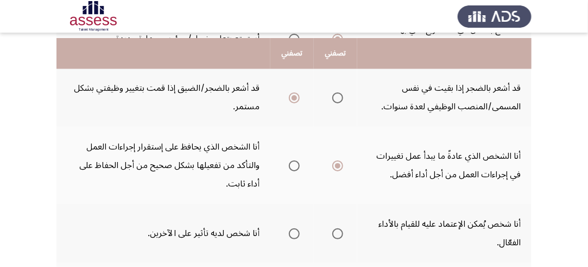
scroll to position [598, 0]
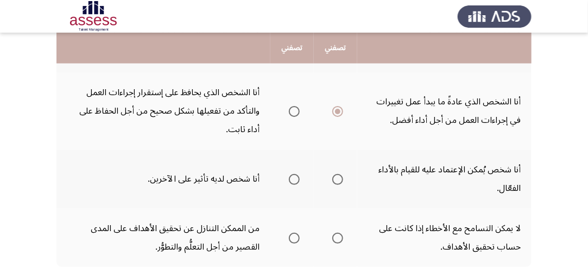
click at [297, 175] on span "Select an option" at bounding box center [294, 179] width 11 height 11
click at [297, 175] on input "Select an option" at bounding box center [294, 179] width 11 height 11
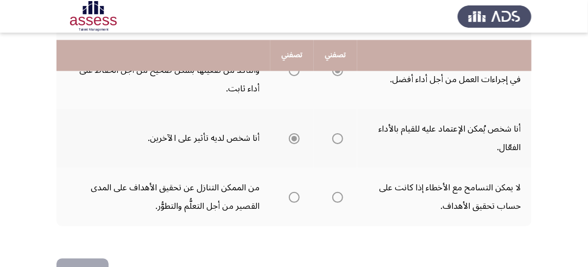
scroll to position [652, 0]
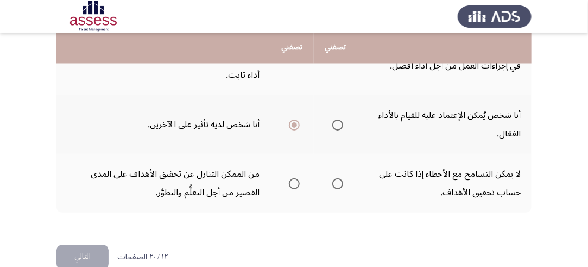
click at [340, 179] on span "Select an option" at bounding box center [337, 183] width 11 height 11
click at [340, 179] on input "Select an option" at bounding box center [337, 183] width 11 height 11
click at [72, 252] on button "التالي" at bounding box center [82, 257] width 52 height 24
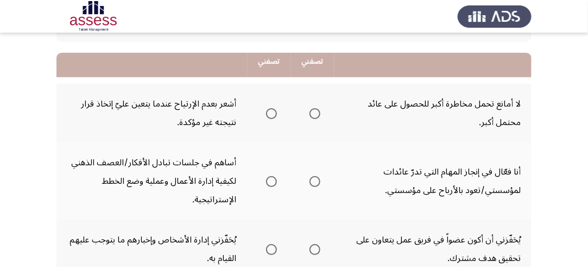
scroll to position [109, 0]
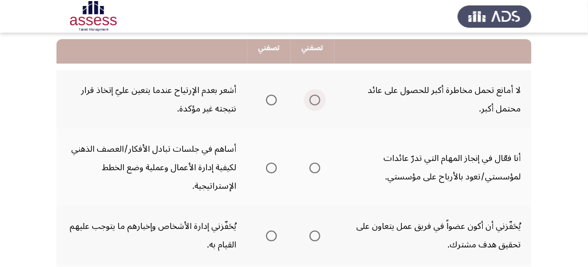
click at [312, 99] on span "Select an option" at bounding box center [315, 100] width 11 height 11
click at [312, 99] on input "Select an option" at bounding box center [315, 100] width 11 height 11
click at [313, 166] on span "Select an option" at bounding box center [315, 167] width 11 height 11
click at [313, 166] on input "Select an option" at bounding box center [315, 167] width 11 height 11
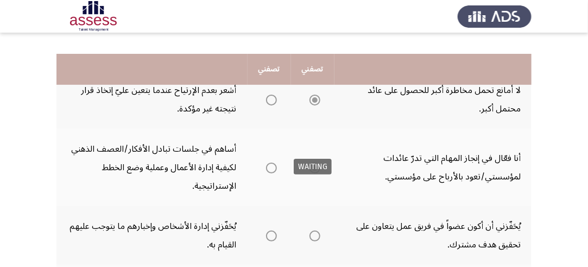
scroll to position [163, 0]
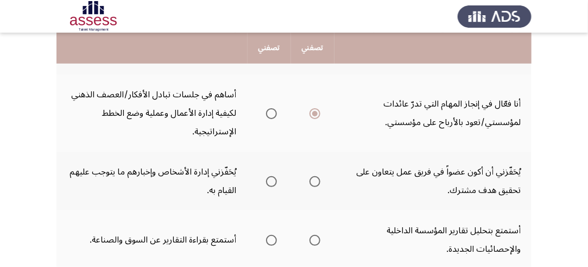
click at [275, 178] on span "Select an option" at bounding box center [271, 181] width 11 height 11
click at [275, 178] on input "Select an option" at bounding box center [271, 181] width 11 height 11
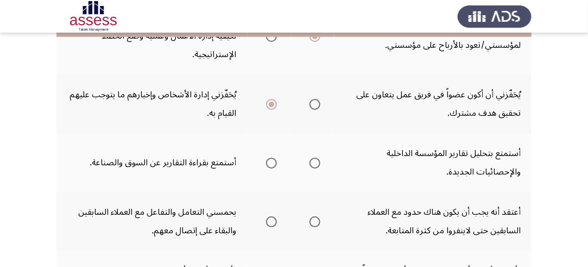
scroll to position [272, 0]
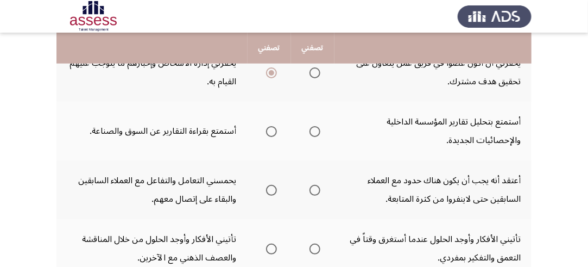
click at [310, 130] on span "Select an option" at bounding box center [315, 131] width 11 height 11
click at [310, 130] on input "Select an option" at bounding box center [315, 131] width 11 height 11
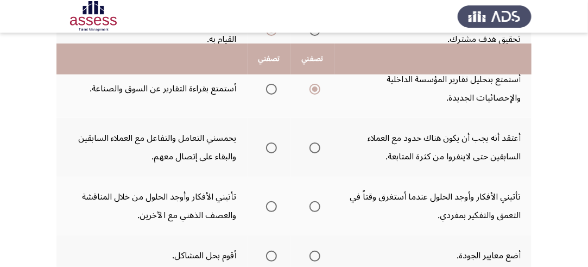
scroll to position [326, 0]
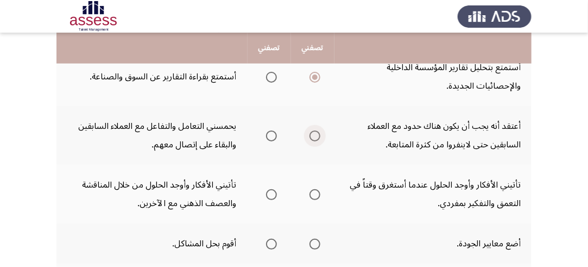
click at [316, 132] on span "Select an option" at bounding box center [315, 135] width 11 height 11
click at [316, 132] on input "Select an option" at bounding box center [315, 135] width 11 height 11
click at [316, 189] on span "Select an option" at bounding box center [315, 194] width 11 height 11
click at [316, 189] on input "Select an option" at bounding box center [315, 194] width 11 height 11
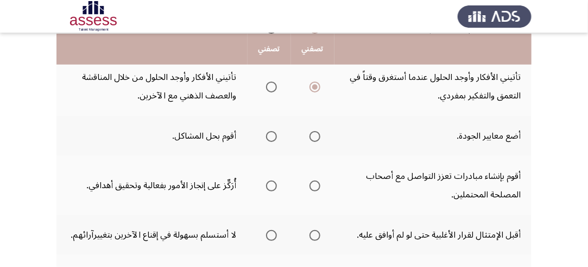
scroll to position [435, 0]
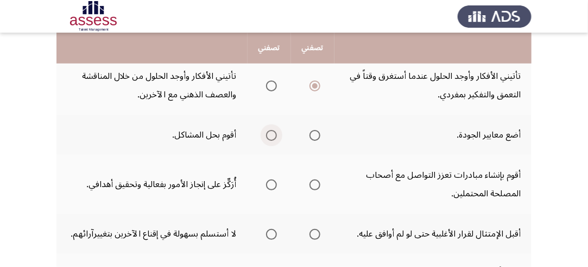
click at [271, 132] on span "Select an option" at bounding box center [271, 135] width 11 height 11
click at [271, 132] on input "Select an option" at bounding box center [271, 135] width 11 height 11
click at [272, 183] on span "Select an option" at bounding box center [271, 184] width 11 height 11
click at [272, 183] on input "Select an option" at bounding box center [271, 184] width 11 height 11
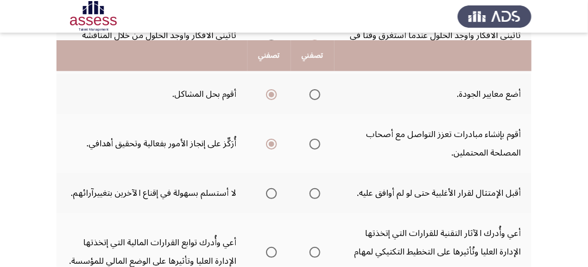
scroll to position [489, 0]
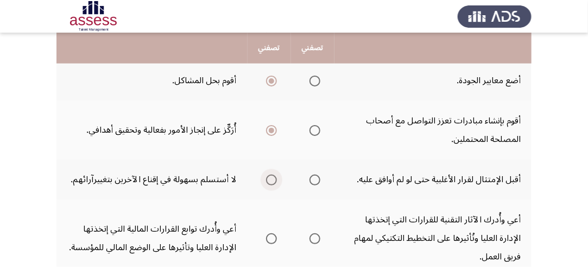
click at [272, 175] on span "Select an option" at bounding box center [271, 179] width 11 height 11
click at [272, 175] on input "Select an option" at bounding box center [271, 179] width 11 height 11
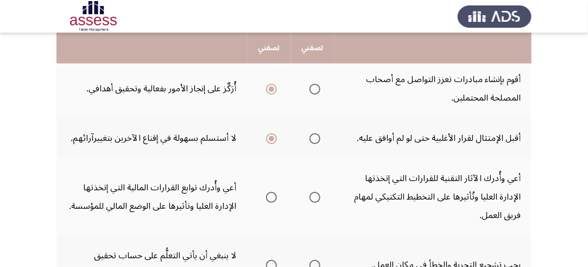
scroll to position [543, 0]
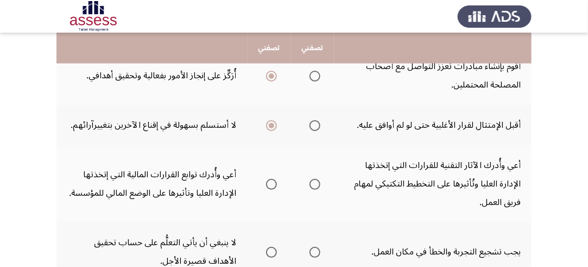
click at [314, 179] on span "Select an option" at bounding box center [315, 184] width 11 height 11
click at [314, 179] on input "Select an option" at bounding box center [315, 184] width 11 height 11
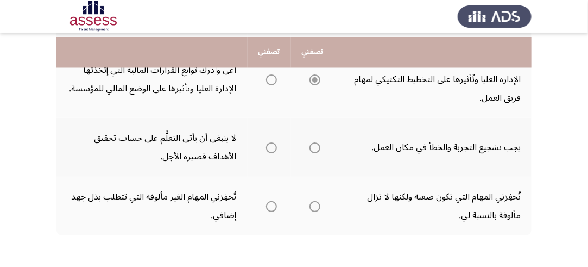
scroll to position [652, 0]
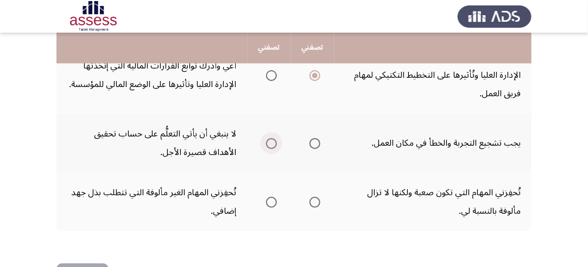
click at [273, 138] on span "Select an option" at bounding box center [271, 143] width 11 height 11
click at [273, 138] on input "Select an option" at bounding box center [271, 143] width 11 height 11
click at [315, 197] on span "Select an option" at bounding box center [315, 202] width 11 height 11
click at [315, 197] on input "Select an option" at bounding box center [315, 202] width 11 height 11
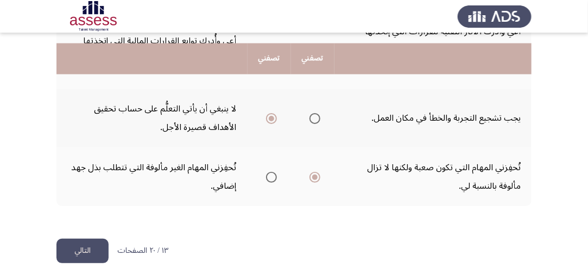
scroll to position [688, 0]
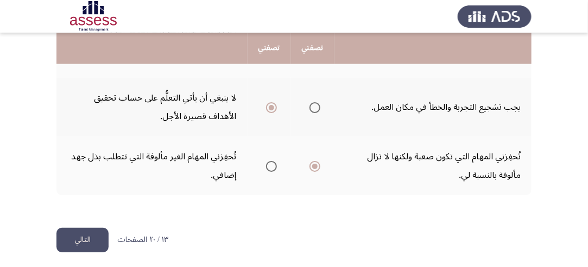
click at [83, 233] on button "التالي" at bounding box center [82, 240] width 52 height 24
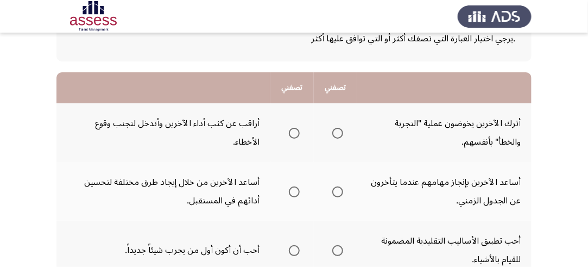
scroll to position [109, 0]
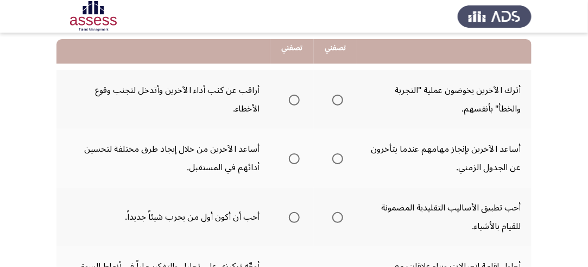
click at [295, 98] on span "Select an option" at bounding box center [294, 100] width 11 height 11
click at [295, 98] on input "Select an option" at bounding box center [294, 100] width 11 height 11
click at [340, 158] on span "Select an option" at bounding box center [337, 158] width 11 height 11
click at [340, 158] on input "Select an option" at bounding box center [337, 158] width 11 height 11
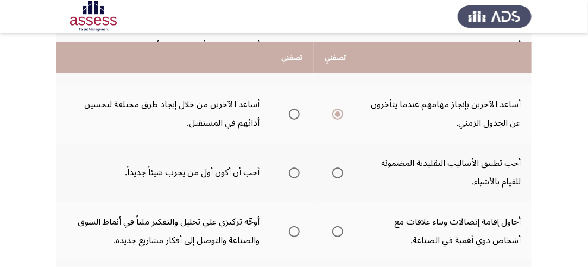
scroll to position [163, 0]
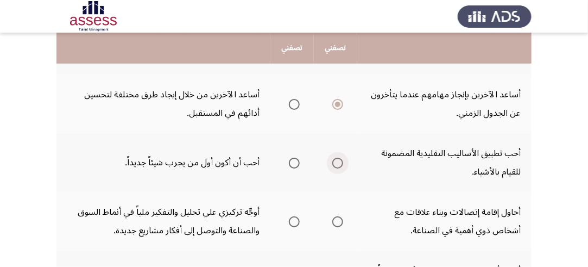
click at [337, 158] on span "Select an option" at bounding box center [337, 163] width 11 height 11
click at [337, 158] on input "Select an option" at bounding box center [337, 163] width 11 height 11
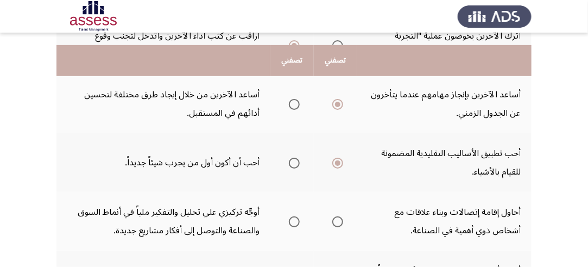
scroll to position [217, 0]
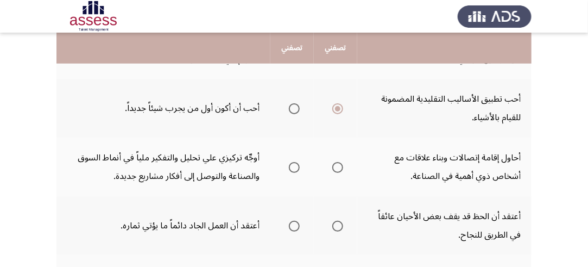
click at [342, 163] on span "Select an option" at bounding box center [337, 167] width 11 height 11
click at [342, 163] on input "Select an option" at bounding box center [337, 167] width 11 height 11
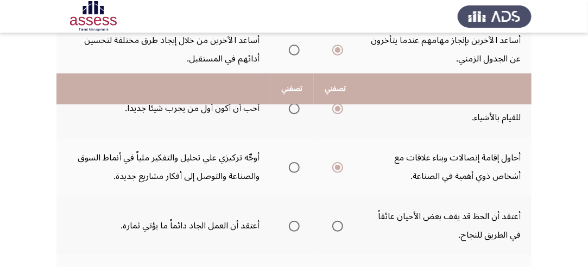
scroll to position [272, 0]
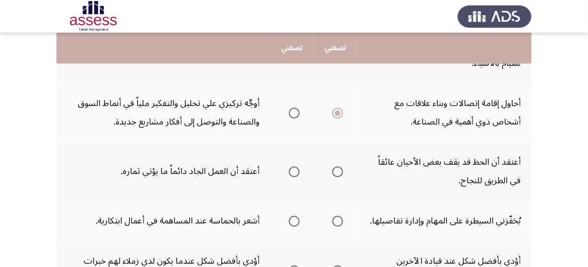
click at [293, 168] on span "Select an option" at bounding box center [294, 171] width 11 height 11
click at [293, 168] on input "Select an option" at bounding box center [294, 171] width 11 height 11
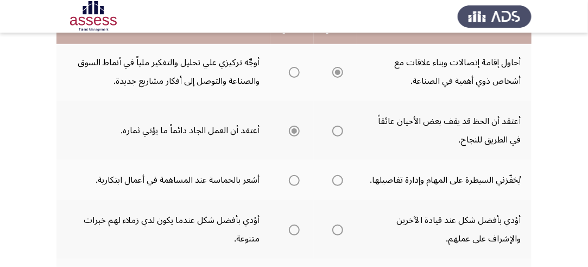
scroll to position [326, 0]
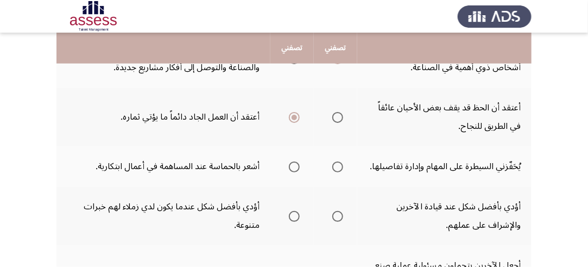
click at [297, 164] on span "Select an option" at bounding box center [294, 166] width 11 height 11
click at [297, 164] on input "Select an option" at bounding box center [294, 166] width 11 height 11
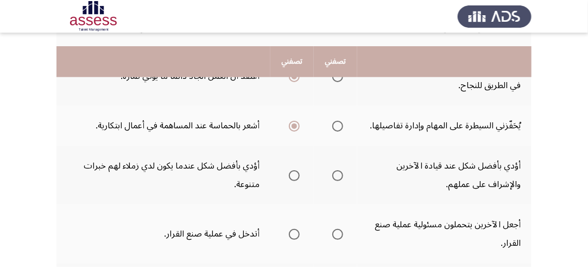
scroll to position [380, 0]
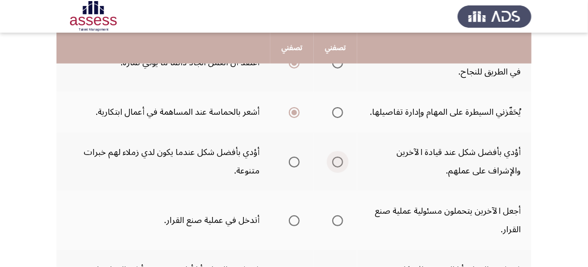
click at [337, 158] on span "Select an option" at bounding box center [337, 161] width 11 height 11
click at [337, 158] on input "Select an option" at bounding box center [337, 161] width 11 height 11
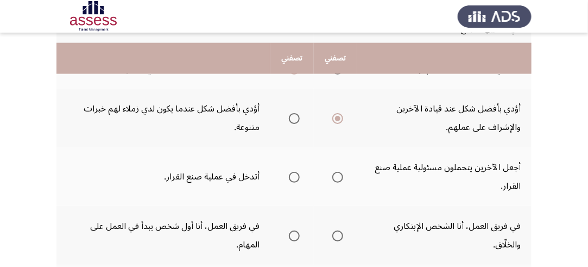
scroll to position [435, 0]
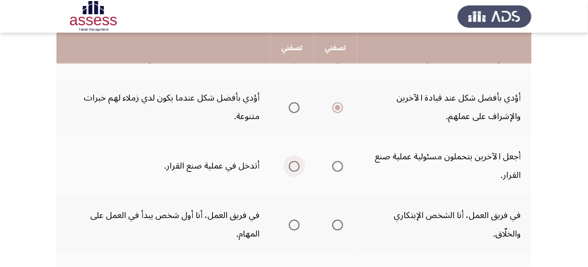
click at [292, 162] on span "Select an option" at bounding box center [294, 166] width 11 height 11
click at [292, 162] on input "Select an option" at bounding box center [294, 166] width 11 height 11
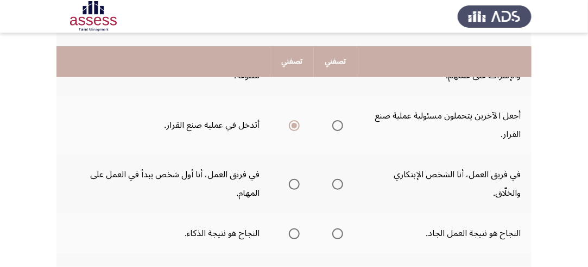
scroll to position [489, 0]
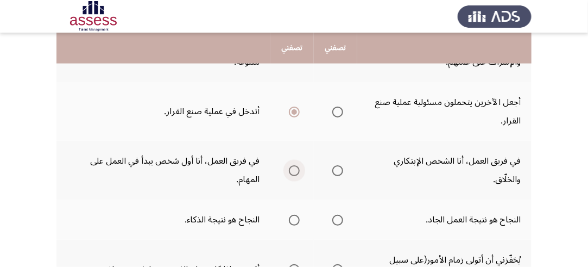
click at [293, 167] on span "Select an option" at bounding box center [294, 170] width 11 height 11
click at [293, 167] on input "Select an option" at bounding box center [294, 170] width 11 height 11
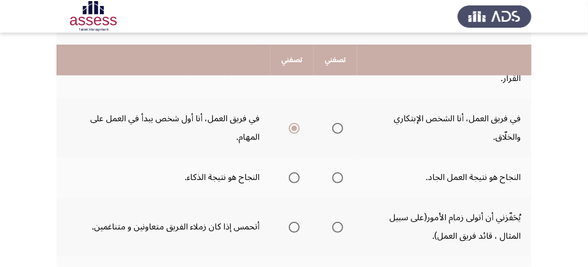
scroll to position [543, 0]
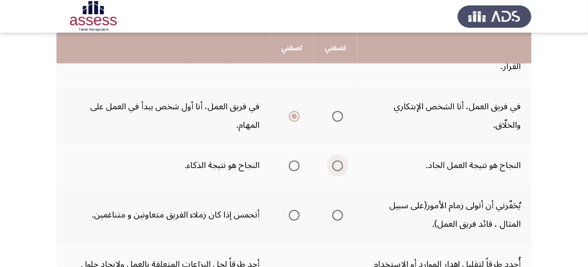
click at [337, 161] on span "Select an option" at bounding box center [337, 165] width 11 height 11
click at [337, 161] on input "Select an option" at bounding box center [337, 165] width 11 height 11
click at [336, 210] on span "Select an option" at bounding box center [337, 215] width 11 height 11
click at [336, 210] on input "Select an option" at bounding box center [337, 215] width 11 height 11
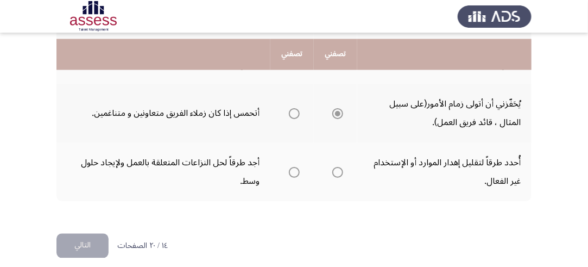
scroll to position [651, 0]
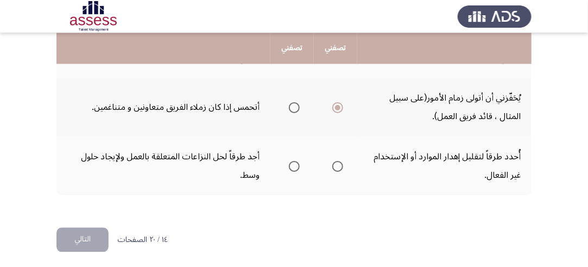
click at [340, 161] on span "Select an option" at bounding box center [337, 166] width 11 height 11
click at [340, 161] on input "Select an option" at bounding box center [337, 166] width 11 height 11
click at [76, 235] on button "التالي" at bounding box center [82, 240] width 52 height 24
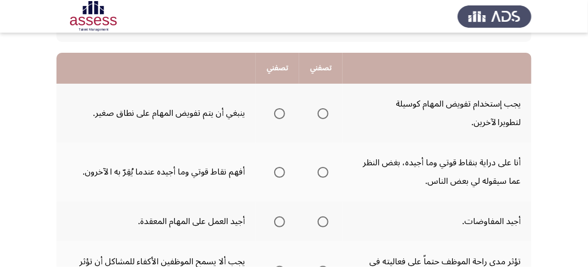
scroll to position [109, 0]
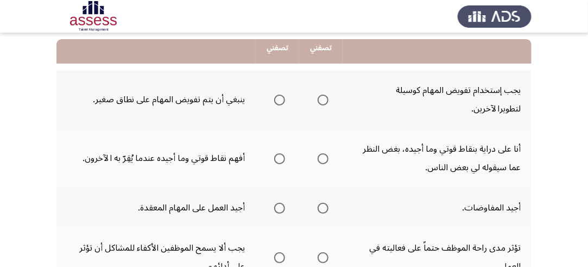
click at [324, 99] on span "Select an option" at bounding box center [323, 100] width 11 height 11
click at [324, 99] on input "Select an option" at bounding box center [323, 100] width 11 height 11
click at [326, 158] on span "Select an option" at bounding box center [323, 158] width 11 height 11
click at [326, 158] on input "Select an option" at bounding box center [323, 158] width 11 height 11
click at [323, 206] on span "Select an option" at bounding box center [323, 208] width 11 height 11
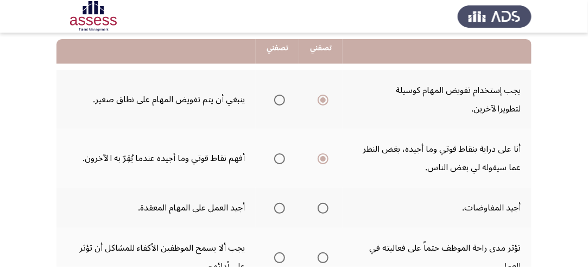
click at [323, 206] on input "Select an option" at bounding box center [323, 208] width 11 height 11
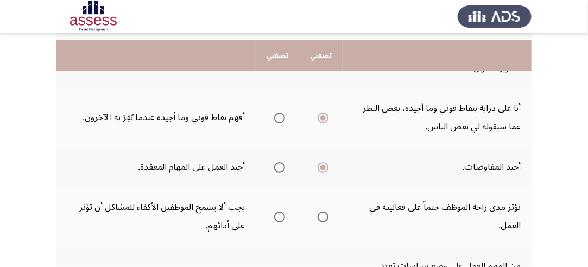
scroll to position [163, 0]
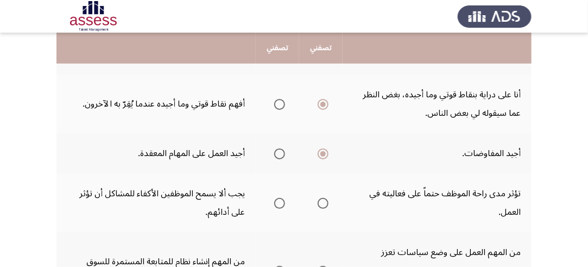
click at [282, 200] on span "Select an option" at bounding box center [279, 203] width 11 height 11
click at [282, 200] on input "Select an option" at bounding box center [279, 203] width 11 height 11
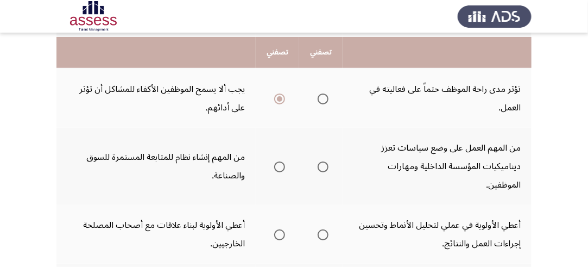
scroll to position [272, 0]
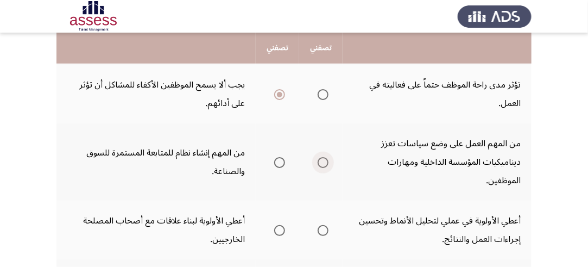
click at [321, 159] on span "Select an option" at bounding box center [323, 162] width 11 height 11
click at [321, 159] on input "Select an option" at bounding box center [323, 162] width 11 height 11
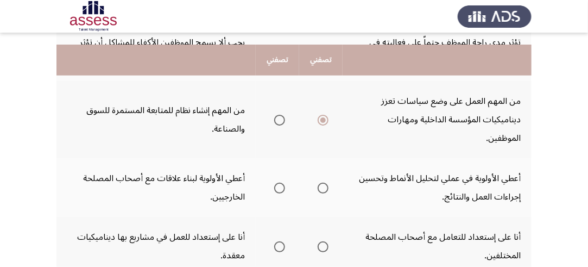
scroll to position [326, 0]
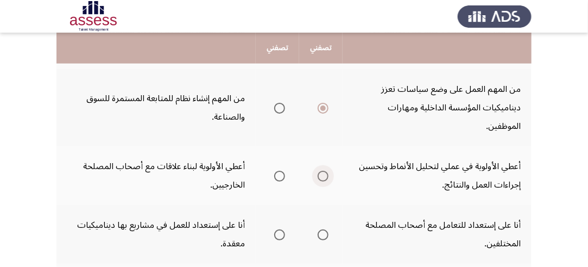
click at [325, 173] on span "Select an option" at bounding box center [323, 176] width 11 height 11
click at [325, 173] on input "Select an option" at bounding box center [323, 176] width 11 height 11
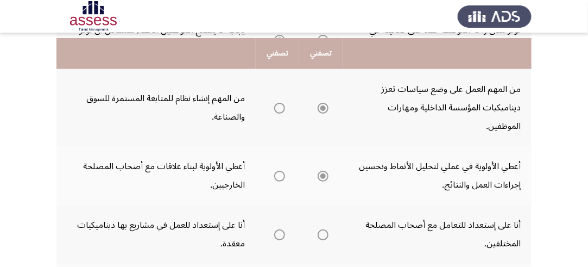
scroll to position [380, 0]
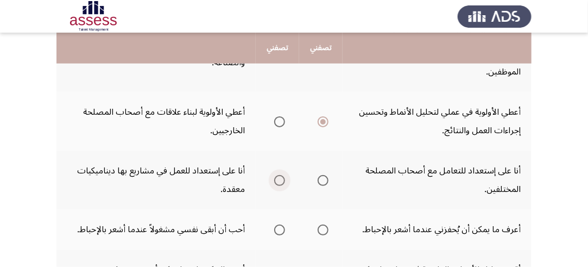
click at [280, 177] on span "Select an option" at bounding box center [279, 180] width 11 height 11
click at [280, 177] on input "Select an option" at bounding box center [279, 180] width 11 height 11
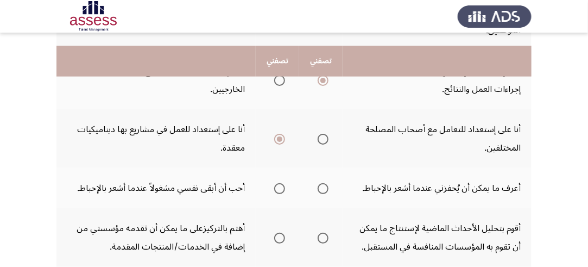
scroll to position [435, 0]
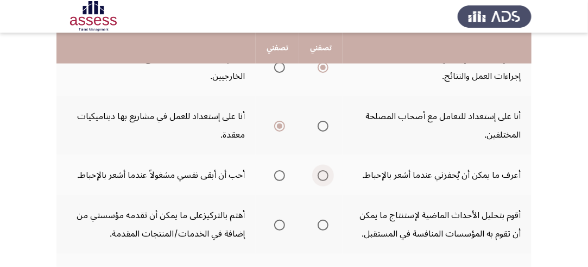
click at [324, 172] on span "Select an option" at bounding box center [323, 175] width 11 height 11
click at [324, 172] on input "Select an option" at bounding box center [323, 175] width 11 height 11
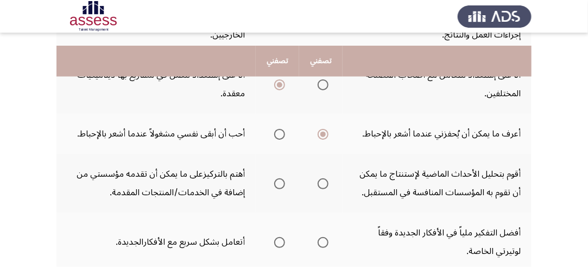
scroll to position [489, 0]
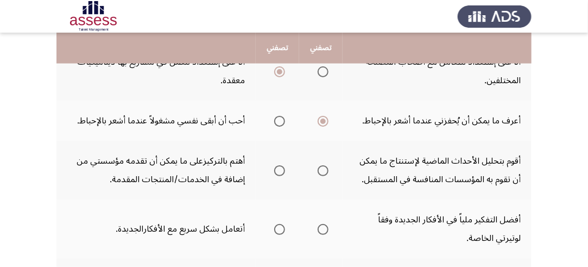
click at [321, 166] on span "Select an option" at bounding box center [323, 170] width 11 height 11
click at [321, 166] on input "Select an option" at bounding box center [323, 170] width 11 height 11
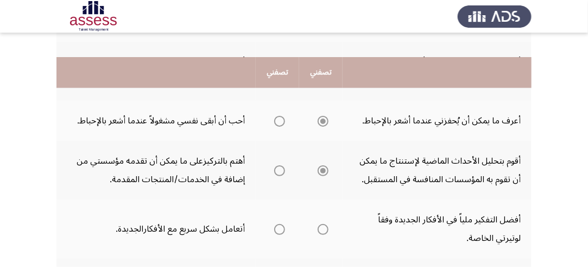
scroll to position [543, 0]
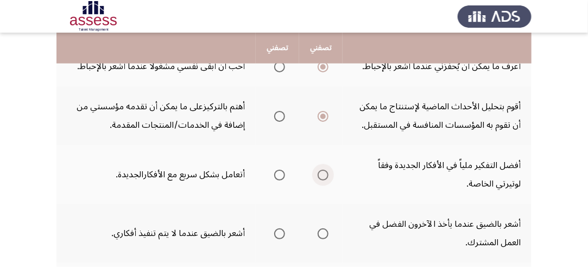
click at [326, 171] on span "Select an option" at bounding box center [323, 174] width 11 height 11
click at [326, 171] on input "Select an option" at bounding box center [323, 174] width 11 height 11
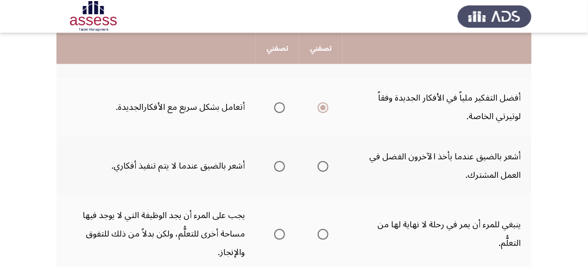
scroll to position [598, 0]
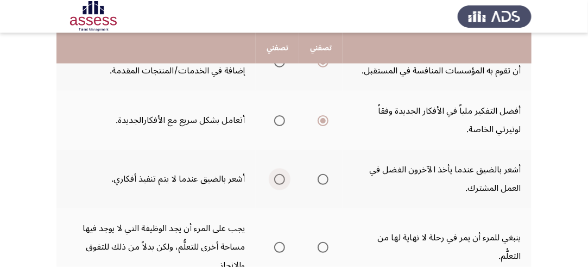
click at [277, 175] on span "Select an option" at bounding box center [279, 179] width 11 height 11
click at [277, 175] on input "Select an option" at bounding box center [279, 179] width 11 height 11
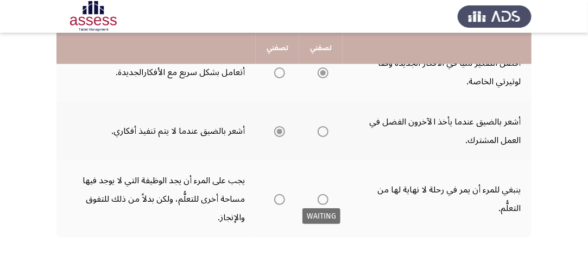
scroll to position [652, 0]
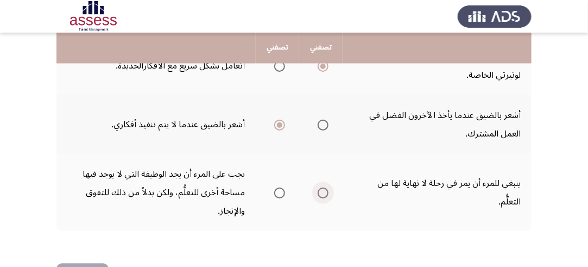
click at [319, 187] on span "Select an option" at bounding box center [323, 192] width 11 height 11
click at [319, 187] on input "Select an option" at bounding box center [323, 192] width 11 height 11
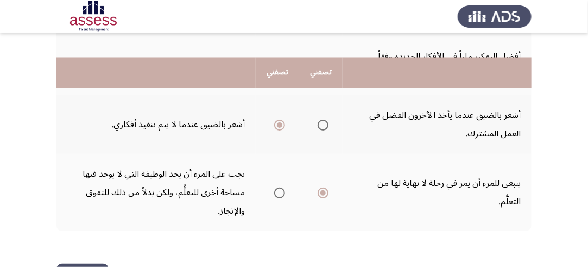
scroll to position [688, 0]
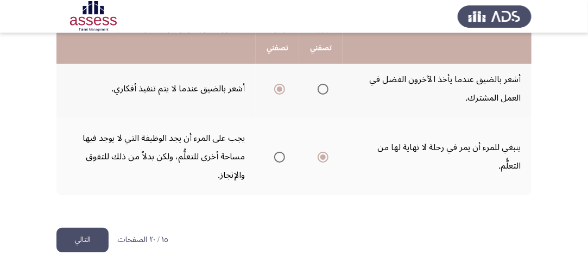
click at [83, 232] on button "التالي" at bounding box center [82, 240] width 52 height 24
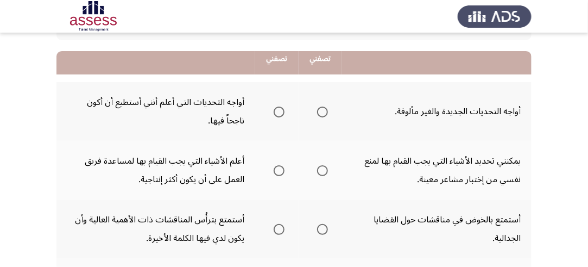
scroll to position [109, 0]
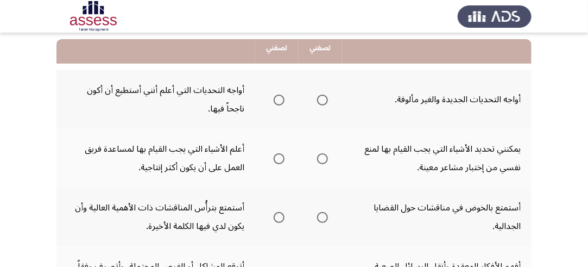
click at [280, 97] on span "Select an option" at bounding box center [279, 100] width 11 height 11
click at [280, 97] on input "Select an option" at bounding box center [279, 100] width 11 height 11
click at [323, 155] on span "Select an option" at bounding box center [322, 158] width 11 height 11
click at [323, 155] on input "Select an option" at bounding box center [322, 158] width 11 height 11
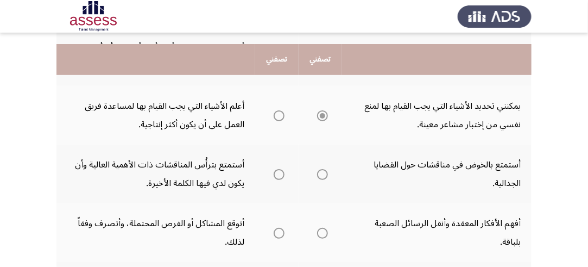
scroll to position [163, 0]
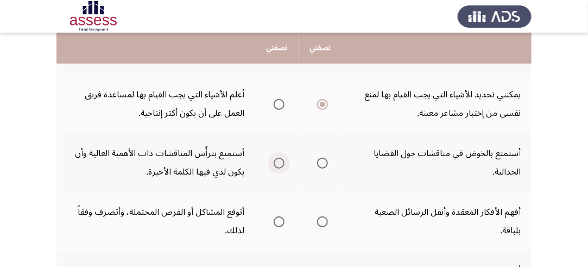
click at [279, 160] on span "Select an option" at bounding box center [279, 163] width 11 height 11
click at [279, 160] on input "Select an option" at bounding box center [279, 163] width 11 height 11
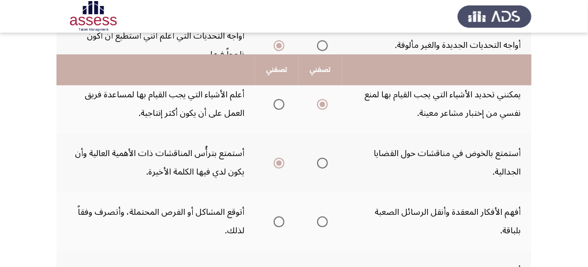
scroll to position [217, 0]
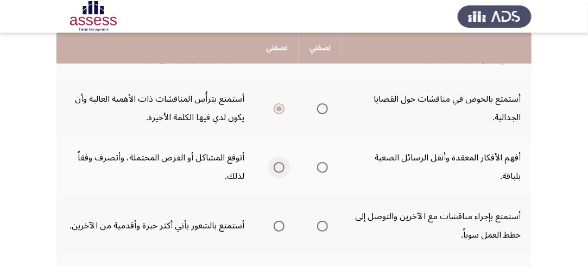
click at [276, 164] on span "Select an option" at bounding box center [279, 167] width 11 height 11
click at [276, 164] on input "Select an option" at bounding box center [279, 167] width 11 height 11
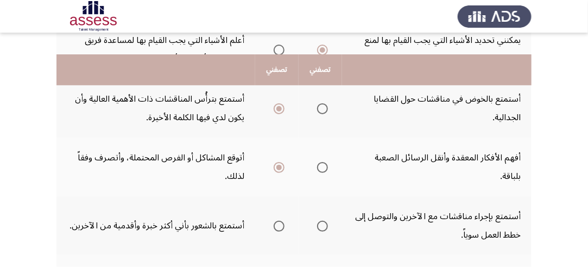
scroll to position [272, 0]
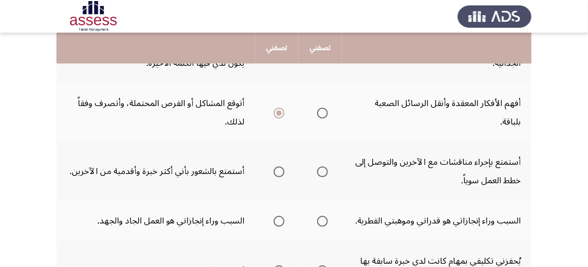
click at [324, 171] on span "Select an option" at bounding box center [322, 171] width 11 height 11
click at [324, 171] on input "Select an option" at bounding box center [322, 171] width 11 height 11
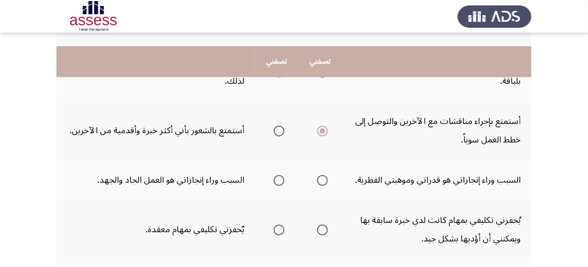
scroll to position [326, 0]
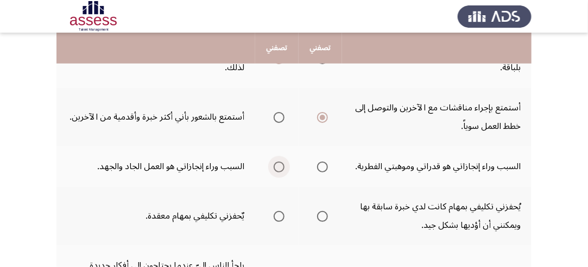
click at [277, 166] on span "Select an option" at bounding box center [279, 166] width 11 height 11
click at [277, 166] on input "Select an option" at bounding box center [279, 166] width 11 height 11
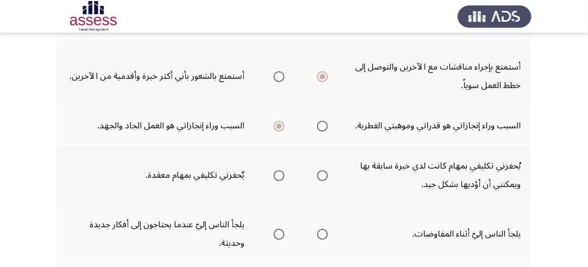
scroll to position [380, 0]
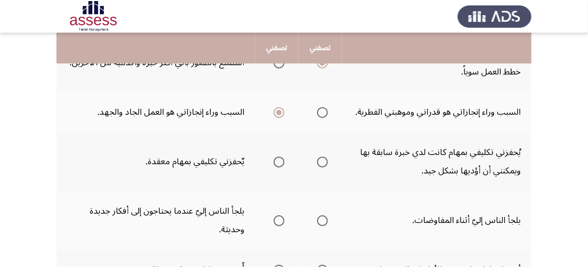
click at [322, 159] on span "Select an option" at bounding box center [322, 161] width 11 height 11
click at [322, 159] on input "Select an option" at bounding box center [322, 161] width 11 height 11
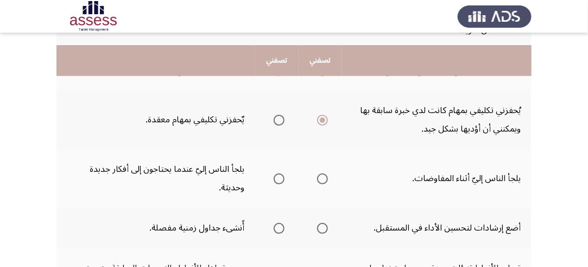
scroll to position [435, 0]
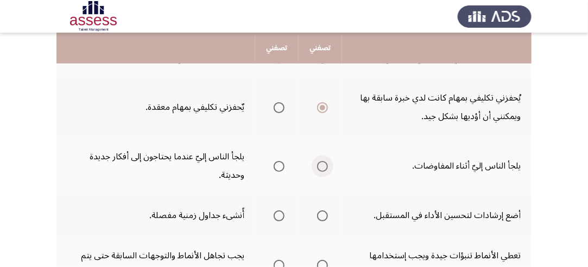
click at [322, 163] on span "Select an option" at bounding box center [322, 166] width 11 height 11
click at [322, 163] on input "Select an option" at bounding box center [322, 166] width 11 height 11
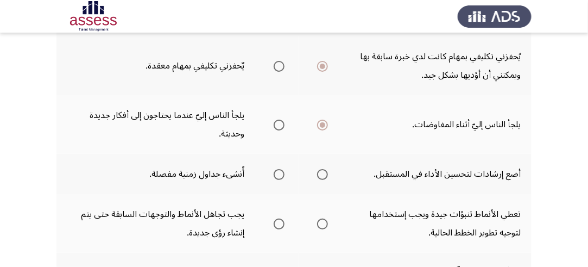
scroll to position [489, 0]
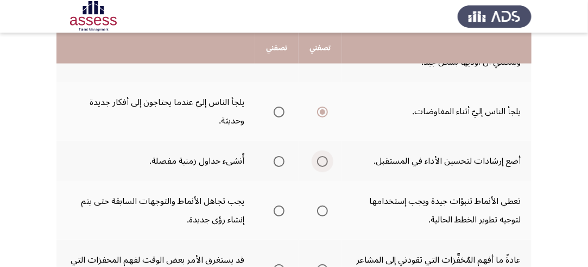
click at [322, 160] on span "Select an option" at bounding box center [322, 161] width 11 height 11
click at [322, 160] on input "Select an option" at bounding box center [322, 161] width 11 height 11
click at [323, 205] on span "Select an option" at bounding box center [322, 210] width 11 height 11
click at [323, 205] on input "Select an option" at bounding box center [322, 210] width 11 height 11
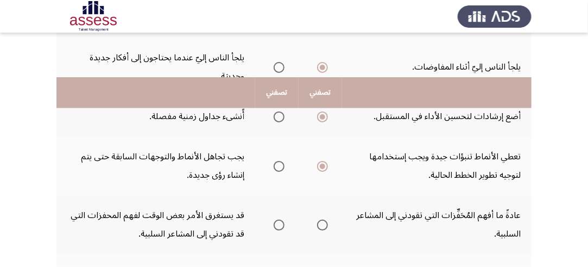
scroll to position [598, 0]
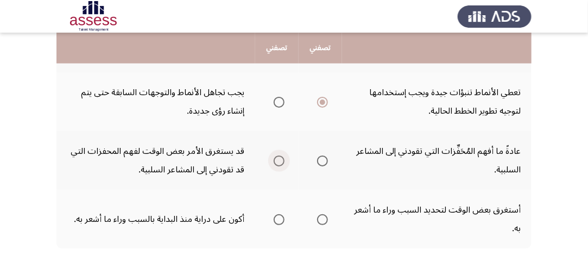
click at [280, 158] on span "Select an option" at bounding box center [279, 160] width 11 height 11
click at [280, 158] on input "Select an option" at bounding box center [279, 160] width 11 height 11
click at [281, 217] on span "Select an option" at bounding box center [279, 219] width 11 height 11
click at [281, 217] on input "Select an option" at bounding box center [279, 219] width 11 height 11
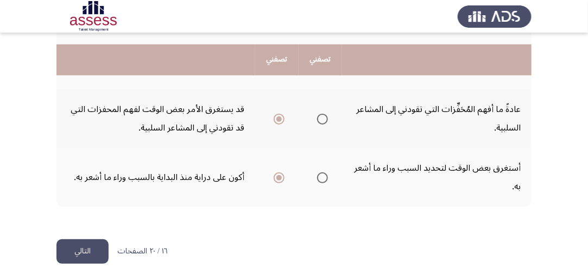
scroll to position [651, 0]
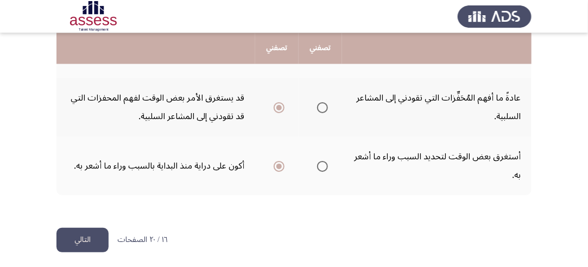
click at [89, 236] on button "التالي" at bounding box center [82, 240] width 52 height 24
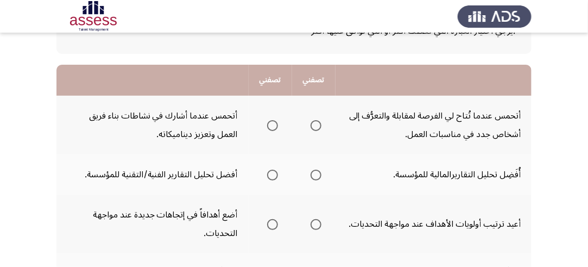
scroll to position [109, 0]
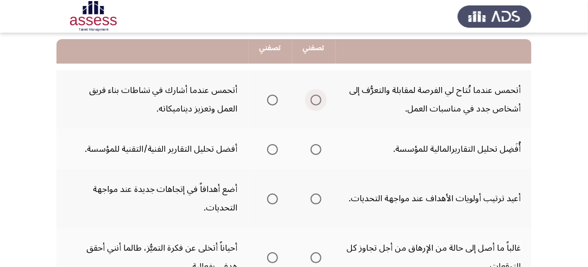
click at [317, 97] on span "Select an option" at bounding box center [316, 100] width 11 height 11
click at [317, 97] on input "Select an option" at bounding box center [316, 100] width 11 height 11
click at [276, 146] on span "Select an option" at bounding box center [272, 149] width 11 height 11
click at [276, 146] on input "Select an option" at bounding box center [272, 149] width 11 height 11
click at [316, 147] on span "Select an option" at bounding box center [316, 149] width 11 height 11
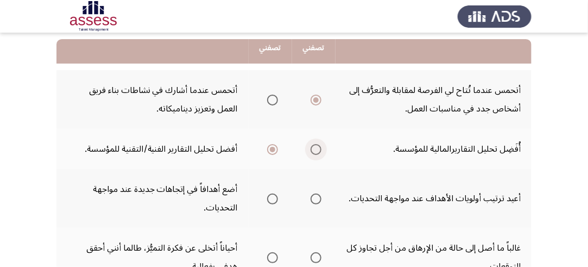
click at [316, 147] on input "Select an option" at bounding box center [316, 149] width 11 height 11
click at [273, 196] on span "Select an option" at bounding box center [272, 198] width 11 height 11
click at [273, 196] on input "Select an option" at bounding box center [272, 198] width 11 height 11
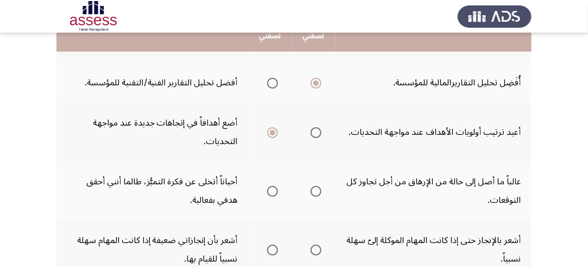
scroll to position [217, 0]
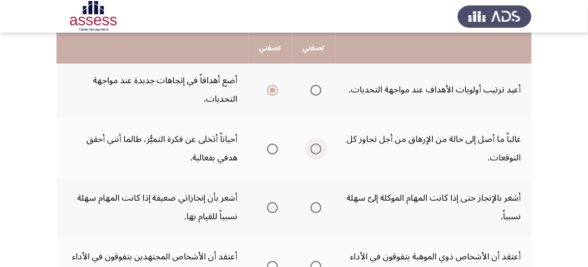
click at [314, 146] on span "Select an option" at bounding box center [316, 148] width 11 height 11
click at [314, 146] on input "Select an option" at bounding box center [316, 148] width 11 height 11
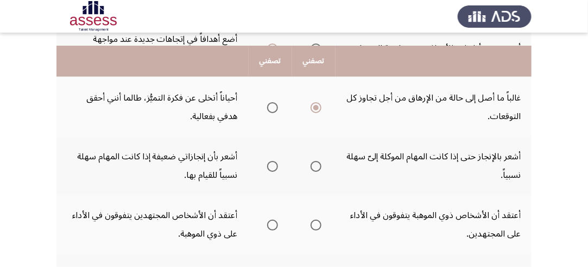
scroll to position [272, 0]
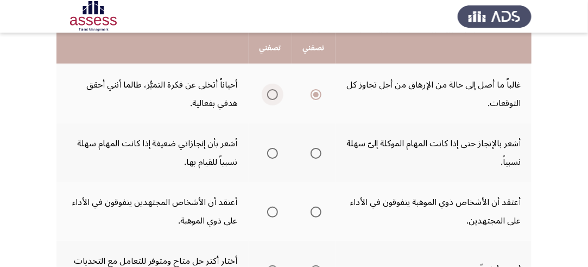
click at [272, 93] on span "Select an option" at bounding box center [272, 94] width 11 height 11
click at [272, 93] on input "Select an option" at bounding box center [272, 94] width 11 height 11
click at [315, 148] on span "Select an option" at bounding box center [316, 153] width 11 height 11
click at [315, 148] on input "Select an option" at bounding box center [316, 153] width 11 height 11
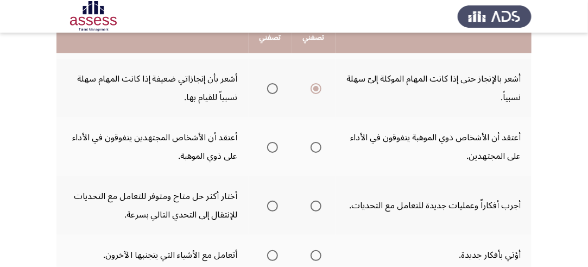
scroll to position [326, 0]
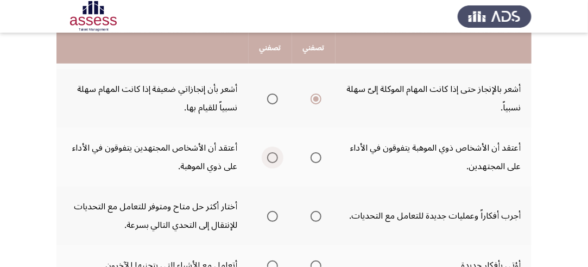
click at [272, 153] on span "Select an option" at bounding box center [272, 157] width 11 height 11
click at [272, 153] on input "Select an option" at bounding box center [272, 157] width 11 height 11
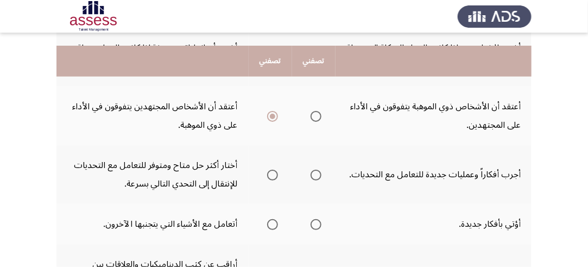
scroll to position [380, 0]
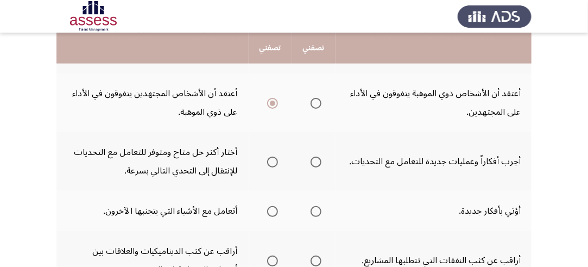
click at [269, 156] on span "Select an option" at bounding box center [272, 161] width 11 height 11
click at [269, 156] on input "Select an option" at bounding box center [272, 161] width 11 height 11
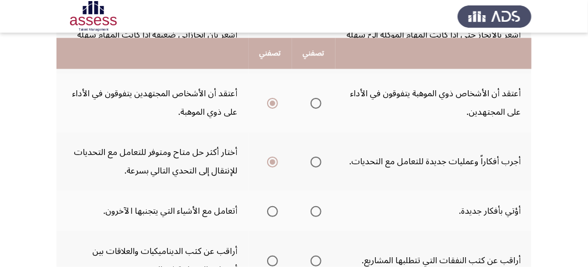
scroll to position [435, 0]
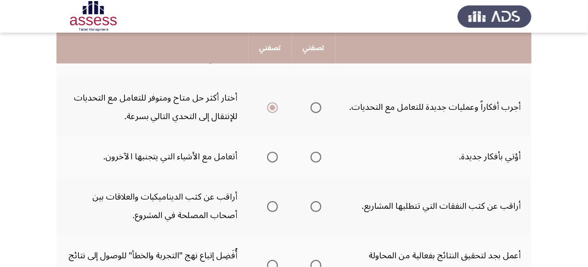
click at [316, 153] on span "Select an option" at bounding box center [316, 157] width 11 height 11
click at [316, 153] on input "Select an option" at bounding box center [316, 157] width 11 height 11
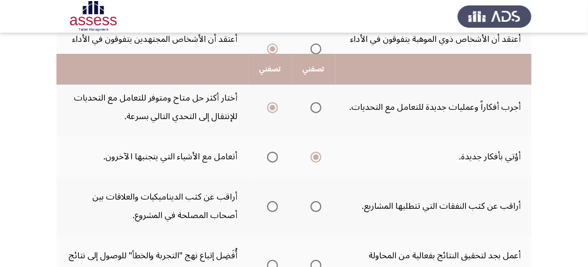
scroll to position [489, 0]
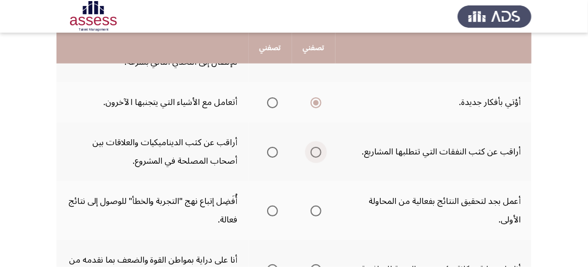
click at [316, 150] on span "Select an option" at bounding box center [316, 152] width 11 height 11
click at [316, 150] on input "Select an option" at bounding box center [316, 152] width 11 height 11
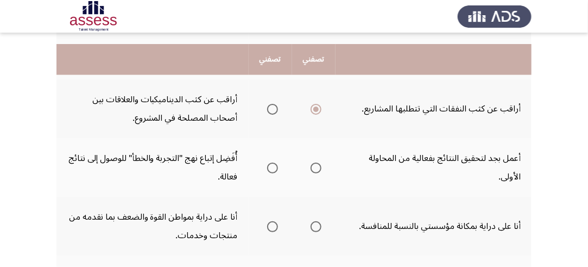
scroll to position [543, 0]
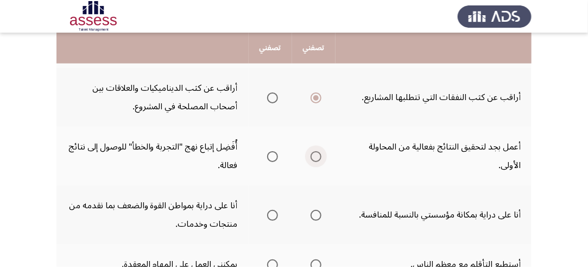
click at [317, 153] on span "Select an option" at bounding box center [316, 156] width 11 height 11
click at [317, 153] on input "Select an option" at bounding box center [316, 156] width 11 height 11
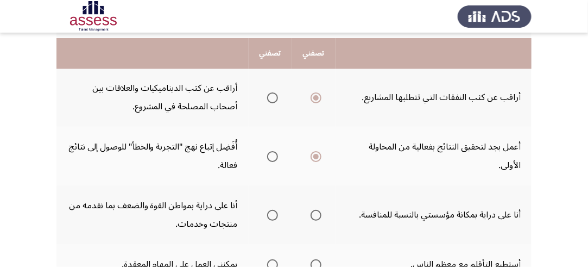
scroll to position [598, 0]
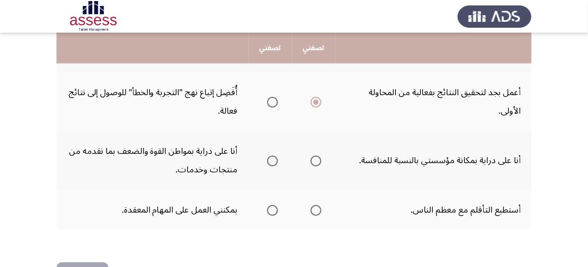
click at [318, 155] on span "Select an option" at bounding box center [316, 160] width 11 height 11
click at [318, 155] on input "Select an option" at bounding box center [316, 160] width 11 height 11
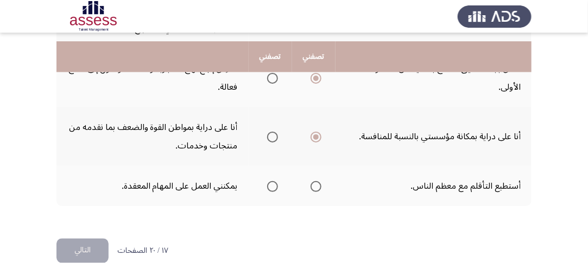
scroll to position [633, 0]
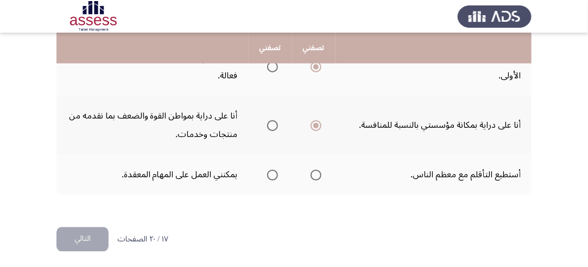
click at [273, 121] on span "Select an option" at bounding box center [272, 125] width 11 height 11
click at [273, 121] on input "Select an option" at bounding box center [272, 125] width 11 height 11
click at [314, 170] on span "Select an option" at bounding box center [316, 174] width 11 height 11
click at [314, 170] on input "Select an option" at bounding box center [316, 174] width 11 height 11
click at [86, 237] on button "التالي" at bounding box center [82, 239] width 52 height 24
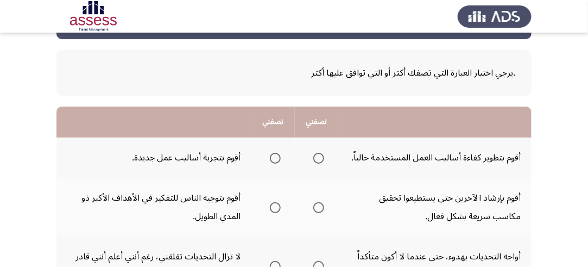
scroll to position [54, 0]
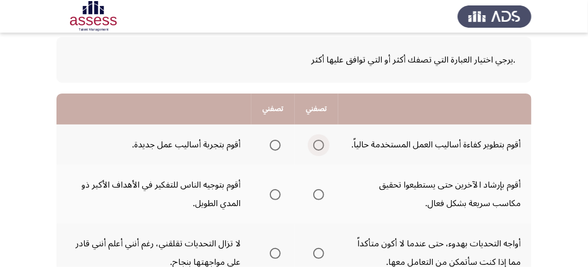
click at [319, 142] on span "Select an option" at bounding box center [318, 145] width 11 height 11
click at [319, 142] on input "Select an option" at bounding box center [318, 145] width 11 height 11
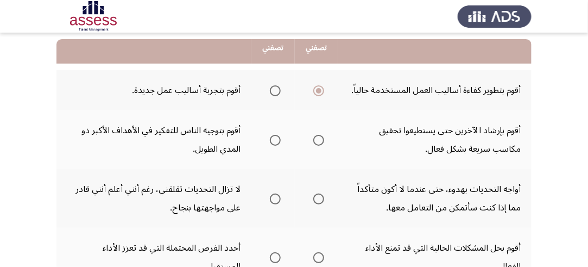
click at [324, 138] on th at bounding box center [316, 139] width 43 height 59
click at [320, 142] on span "Select an option" at bounding box center [318, 140] width 11 height 11
click at [320, 142] on input "Select an option" at bounding box center [318, 140] width 11 height 11
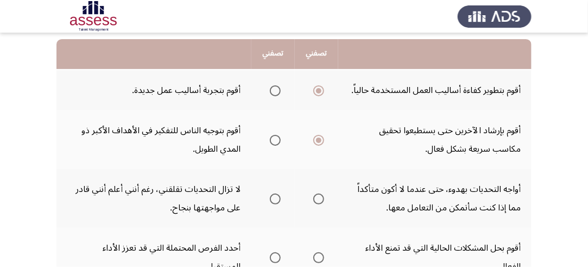
scroll to position [163, 0]
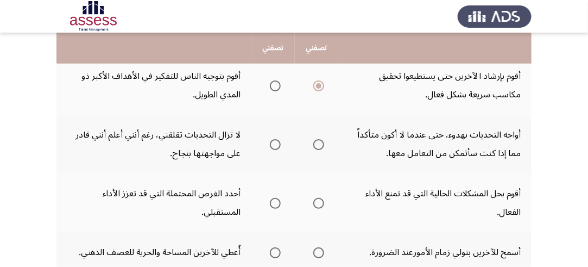
click at [279, 139] on span "Select an option" at bounding box center [275, 144] width 11 height 11
click at [279, 139] on input "Select an option" at bounding box center [275, 144] width 11 height 11
click at [319, 202] on span "Select an option" at bounding box center [318, 203] width 11 height 11
click at [319, 202] on input "Select an option" at bounding box center [318, 203] width 11 height 11
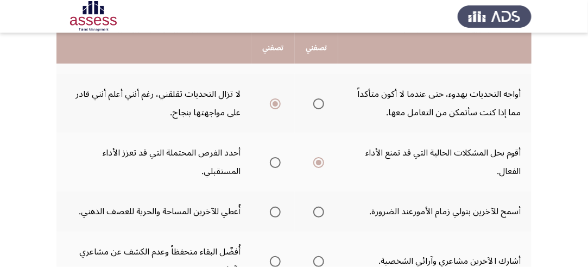
scroll to position [217, 0]
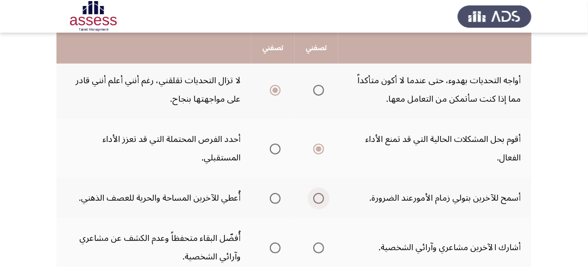
click at [317, 195] on span "Select an option" at bounding box center [318, 198] width 11 height 11
click at [317, 195] on input "Select an option" at bounding box center [318, 198] width 11 height 11
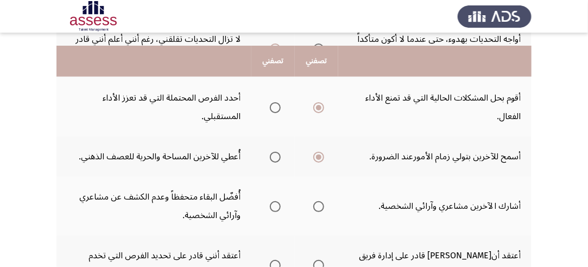
scroll to position [272, 0]
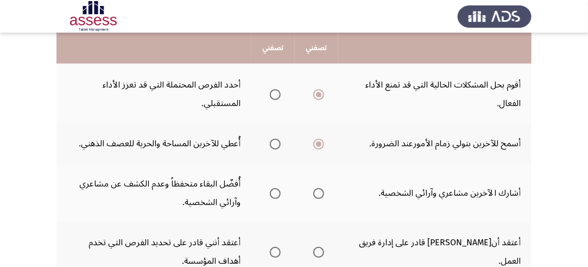
click at [272, 192] on span "Select an option" at bounding box center [275, 193] width 11 height 11
click at [272, 192] on input "Select an option" at bounding box center [275, 193] width 11 height 11
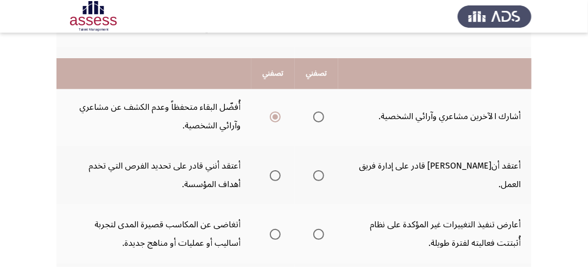
scroll to position [380, 0]
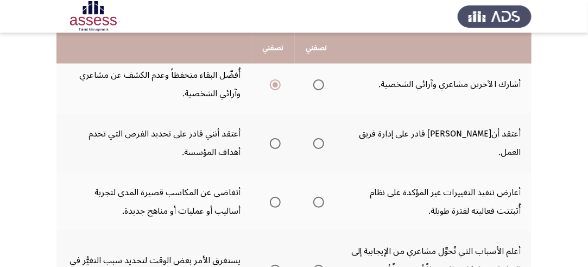
click at [322, 139] on span "Select an option" at bounding box center [318, 143] width 11 height 11
click at [322, 139] on input "Select an option" at bounding box center [318, 143] width 11 height 11
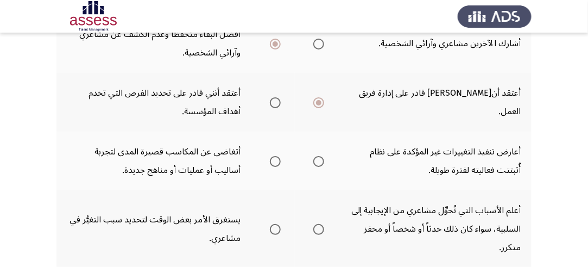
scroll to position [435, 0]
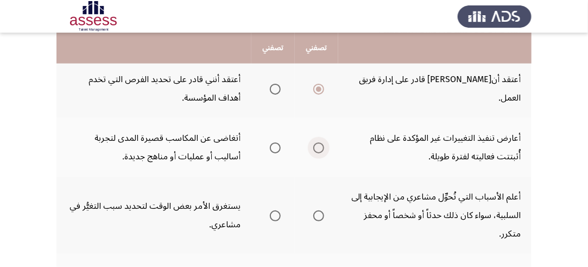
click at [318, 147] on span "Select an option" at bounding box center [318, 147] width 11 height 11
click at [318, 147] on input "Select an option" at bounding box center [318, 147] width 11 height 11
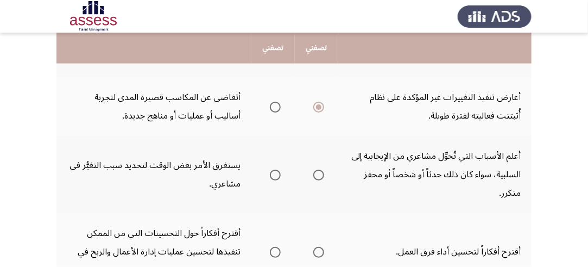
scroll to position [489, 0]
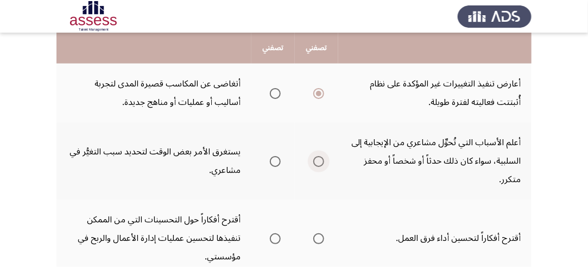
click at [318, 158] on span "Select an option" at bounding box center [318, 161] width 11 height 11
click at [318, 158] on input "Select an option" at bounding box center [318, 161] width 11 height 11
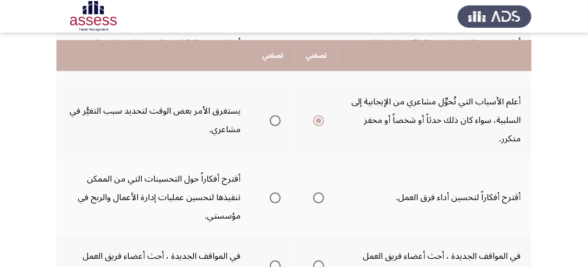
scroll to position [543, 0]
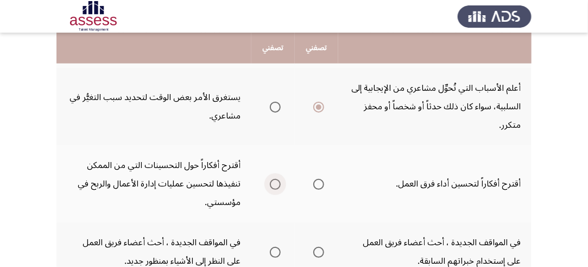
click at [276, 181] on span "Select an option" at bounding box center [275, 184] width 11 height 11
click at [276, 181] on input "Select an option" at bounding box center [275, 184] width 11 height 11
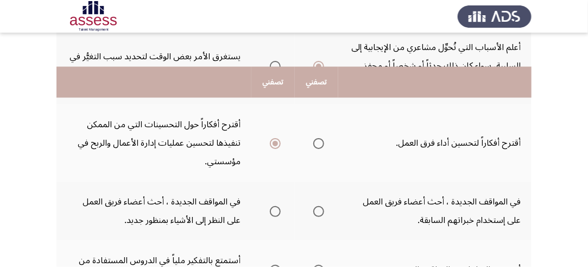
scroll to position [652, 0]
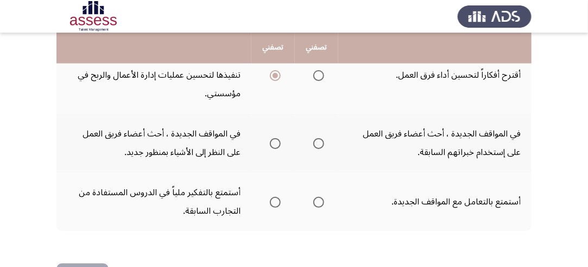
click at [318, 138] on span "Select an option" at bounding box center [318, 143] width 11 height 11
click at [318, 138] on input "Select an option" at bounding box center [318, 143] width 11 height 11
click at [277, 197] on span "Select an option" at bounding box center [275, 202] width 11 height 11
click at [277, 197] on input "Select an option" at bounding box center [275, 202] width 11 height 11
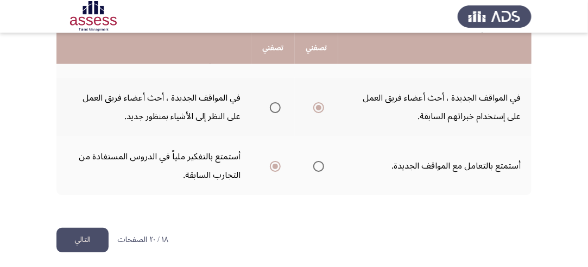
click at [82, 233] on button "التالي" at bounding box center [82, 240] width 52 height 24
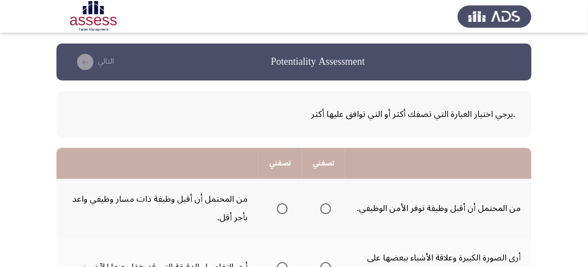
scroll to position [54, 0]
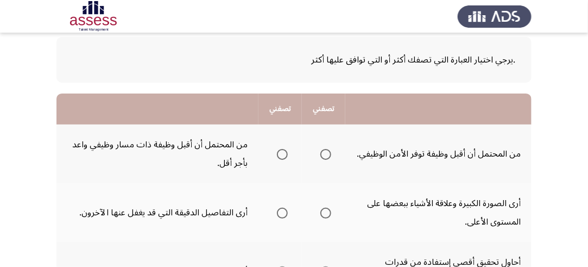
click at [326, 149] on span "Select an option" at bounding box center [326, 154] width 11 height 11
click at [326, 149] on input "Select an option" at bounding box center [326, 154] width 11 height 11
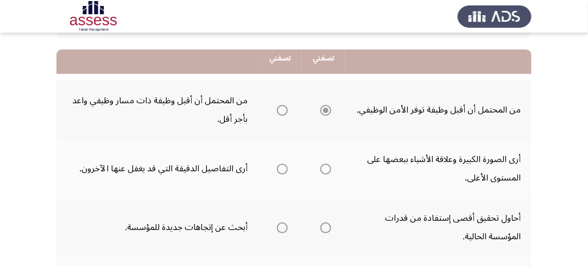
scroll to position [109, 0]
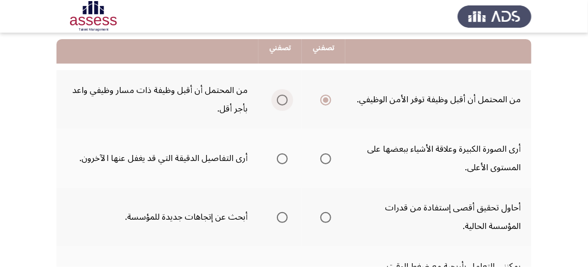
click at [281, 97] on span "Select an option" at bounding box center [282, 100] width 11 height 11
click at [281, 97] on input "Select an option" at bounding box center [282, 100] width 11 height 11
click at [282, 156] on span "Select an option" at bounding box center [282, 158] width 11 height 11
click at [282, 156] on input "Select an option" at bounding box center [282, 158] width 11 height 11
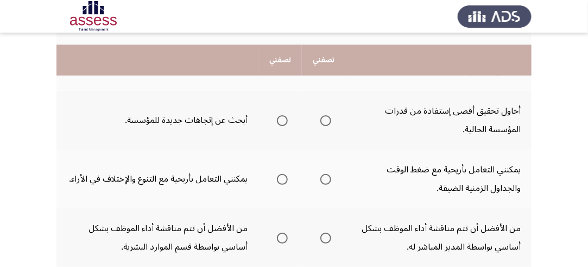
scroll to position [217, 0]
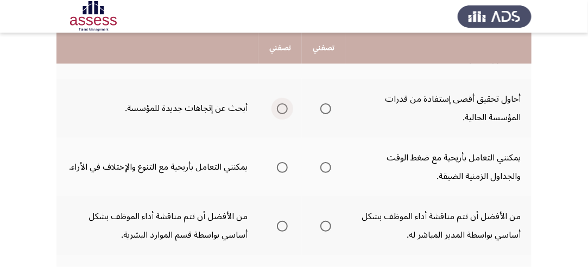
click at [282, 104] on span "Select an option" at bounding box center [282, 108] width 11 height 11
click at [282, 104] on input "Select an option" at bounding box center [282, 108] width 11 height 11
click at [282, 167] on span "Select an option" at bounding box center [282, 167] width 0 height 0
click at [282, 166] on input "Select an option" at bounding box center [282, 167] width 11 height 11
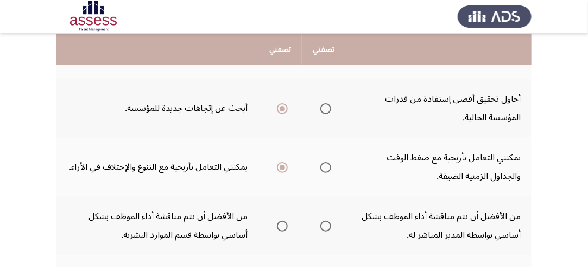
scroll to position [272, 0]
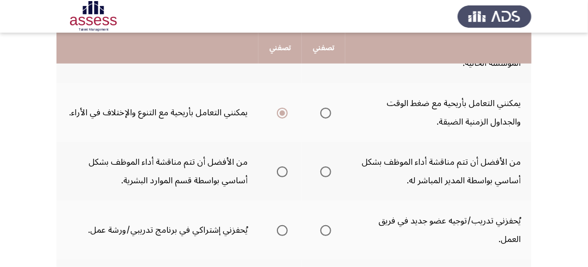
click at [324, 167] on span "Select an option" at bounding box center [326, 171] width 11 height 11
click at [324, 167] on input "Select an option" at bounding box center [326, 171] width 11 height 11
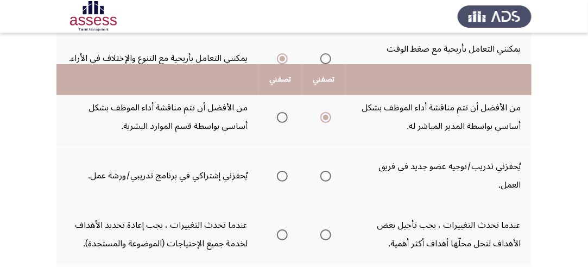
scroll to position [380, 0]
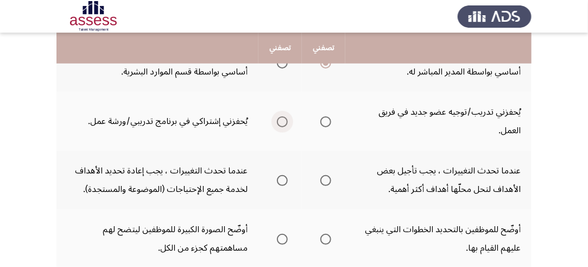
click at [284, 118] on span "Select an option" at bounding box center [282, 121] width 11 height 11
click at [284, 118] on input "Select an option" at bounding box center [282, 121] width 11 height 11
click at [329, 178] on span "Select an option" at bounding box center [326, 180] width 11 height 11
click at [329, 178] on input "Select an option" at bounding box center [326, 180] width 11 height 11
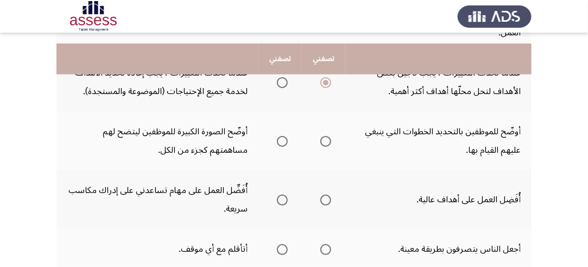
scroll to position [489, 0]
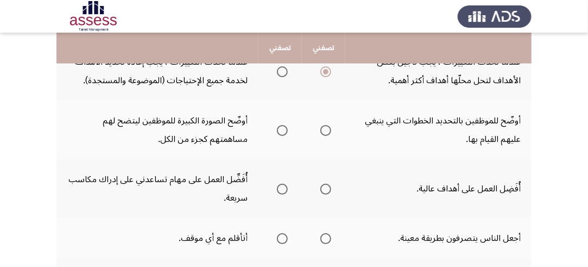
click at [282, 127] on span "Select an option" at bounding box center [282, 130] width 11 height 11
click at [282, 127] on input "Select an option" at bounding box center [282, 130] width 11 height 11
click at [324, 186] on span "Select an option" at bounding box center [326, 189] width 11 height 11
click at [324, 186] on input "Select an option" at bounding box center [326, 189] width 11 height 11
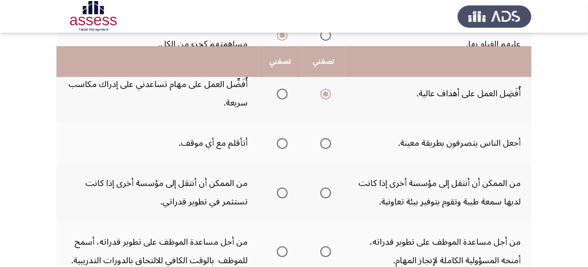
scroll to position [598, 0]
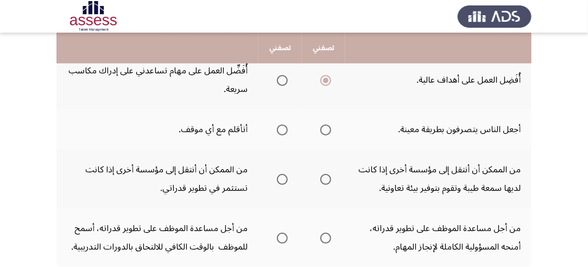
click at [275, 125] on label "Select an option" at bounding box center [280, 129] width 15 height 11
click at [277, 125] on input "Select an option" at bounding box center [282, 129] width 11 height 11
click at [285, 174] on span "Select an option" at bounding box center [282, 179] width 11 height 11
click at [285, 174] on input "Select an option" at bounding box center [282, 179] width 11 height 11
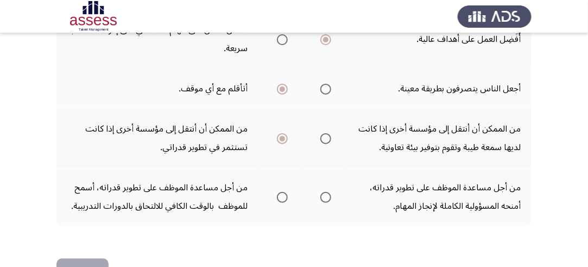
scroll to position [652, 0]
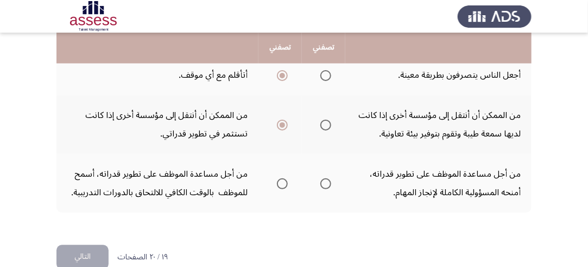
click at [284, 178] on span "Select an option" at bounding box center [282, 183] width 11 height 11
click at [284, 178] on input "Select an option" at bounding box center [282, 183] width 11 height 11
click at [84, 251] on button "التالي" at bounding box center [82, 257] width 52 height 24
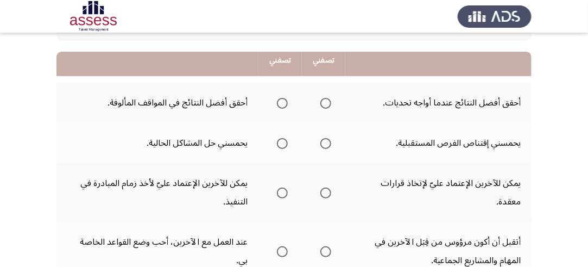
scroll to position [109, 0]
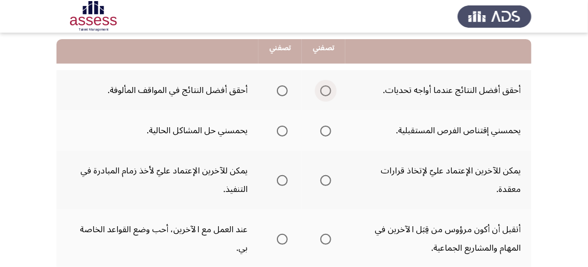
click at [326, 86] on span "Select an option" at bounding box center [326, 90] width 11 height 11
click at [326, 86] on input "Select an option" at bounding box center [326, 90] width 11 height 11
click at [329, 128] on span "Select an option" at bounding box center [326, 130] width 11 height 11
click at [329, 128] on input "Select an option" at bounding box center [326, 130] width 11 height 11
click at [328, 180] on span "Select an option" at bounding box center [326, 180] width 11 height 11
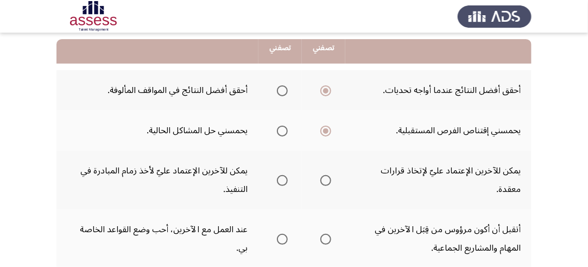
click at [328, 180] on input "Select an option" at bounding box center [326, 180] width 11 height 11
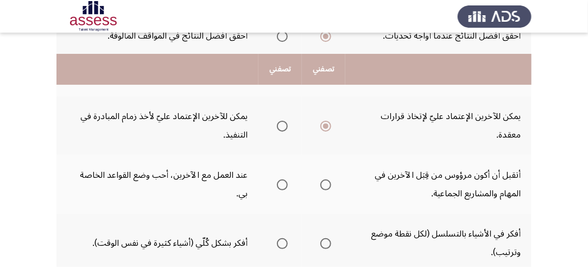
scroll to position [217, 0]
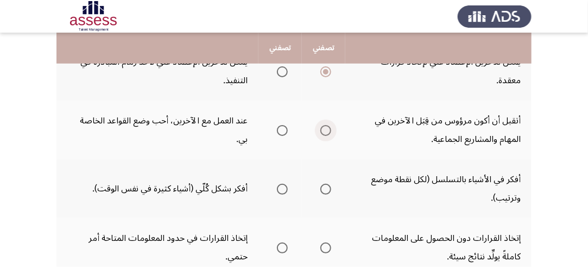
click at [324, 129] on span "Select an option" at bounding box center [326, 130] width 11 height 11
click at [324, 129] on input "Select an option" at bounding box center [326, 130] width 11 height 11
click at [327, 186] on span "Select an option" at bounding box center [326, 189] width 11 height 11
click at [327, 186] on input "Select an option" at bounding box center [326, 189] width 11 height 11
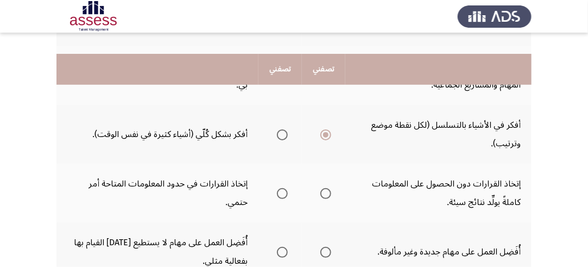
scroll to position [326, 0]
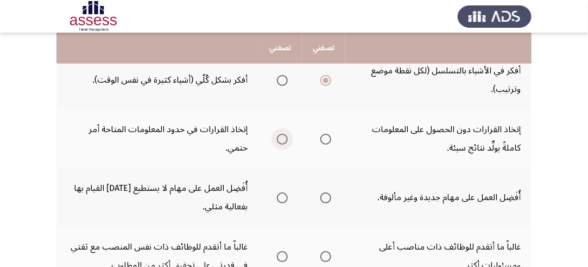
click at [283, 135] on span "Select an option" at bounding box center [282, 139] width 11 height 11
click at [283, 135] on input "Select an option" at bounding box center [282, 139] width 11 height 11
click at [324, 192] on span "Select an option" at bounding box center [326, 197] width 11 height 11
click at [324, 192] on input "Select an option" at bounding box center [326, 197] width 11 height 11
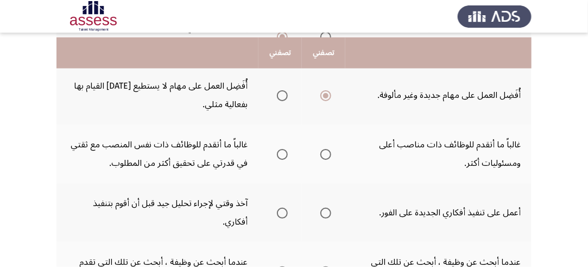
scroll to position [435, 0]
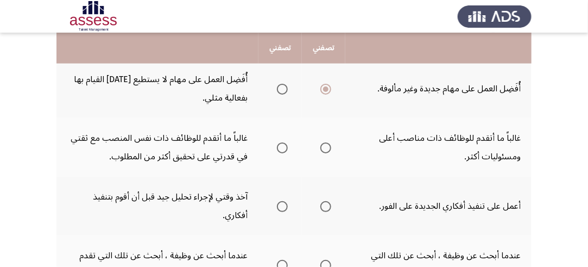
click at [330, 143] on span "Select an option" at bounding box center [326, 147] width 11 height 11
click at [330, 143] on input "Select an option" at bounding box center [326, 147] width 11 height 11
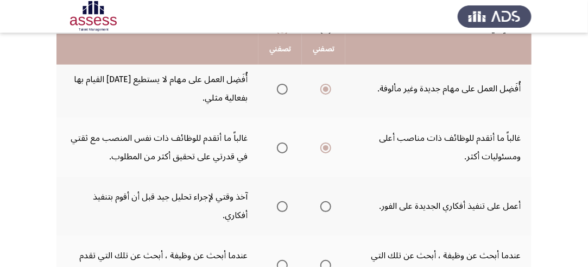
scroll to position [489, 0]
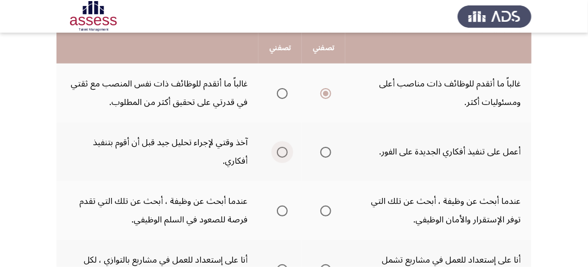
click at [282, 147] on span "Select an option" at bounding box center [282, 152] width 11 height 11
click at [282, 147] on input "Select an option" at bounding box center [282, 152] width 11 height 11
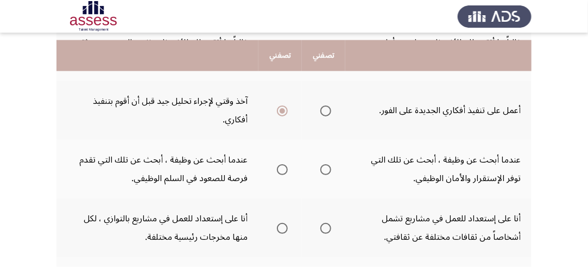
scroll to position [543, 0]
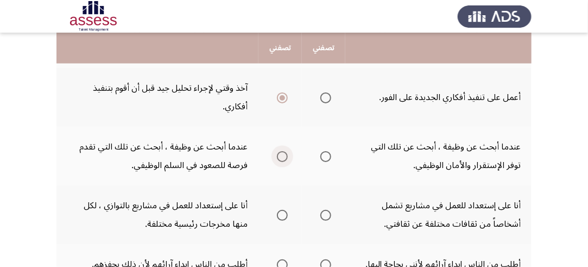
click at [281, 151] on span "Select an option" at bounding box center [282, 156] width 11 height 11
click at [281, 151] on input "Select an option" at bounding box center [282, 156] width 11 height 11
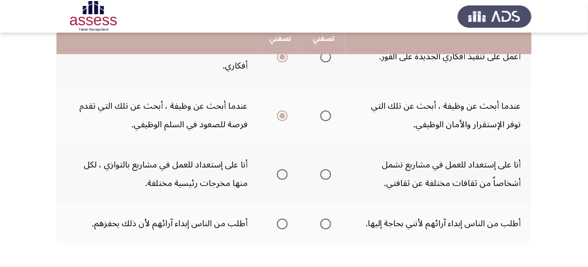
scroll to position [598, 0]
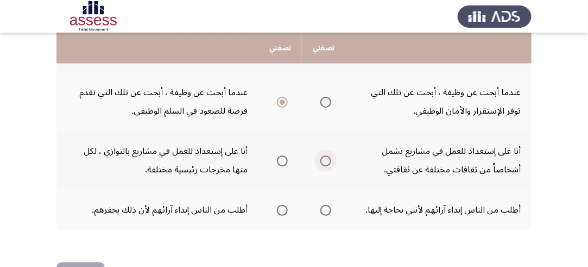
click at [326, 158] on span "Select an option" at bounding box center [326, 160] width 11 height 11
click at [326, 158] on input "Select an option" at bounding box center [326, 160] width 11 height 11
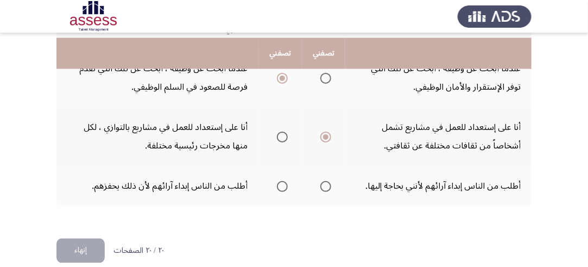
scroll to position [633, 0]
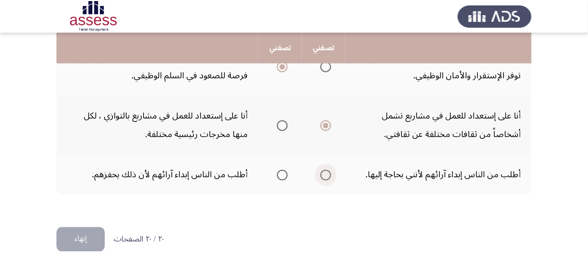
click at [325, 172] on span "Select an option" at bounding box center [326, 174] width 11 height 11
click at [325, 172] on input "Select an option" at bounding box center [326, 174] width 11 height 11
click at [90, 231] on button "إنهاء" at bounding box center [80, 239] width 48 height 24
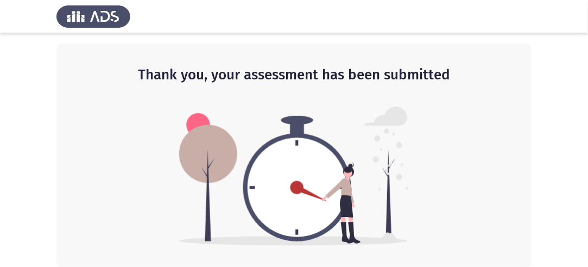
scroll to position [0, 0]
